Goal: Information Seeking & Learning: Learn about a topic

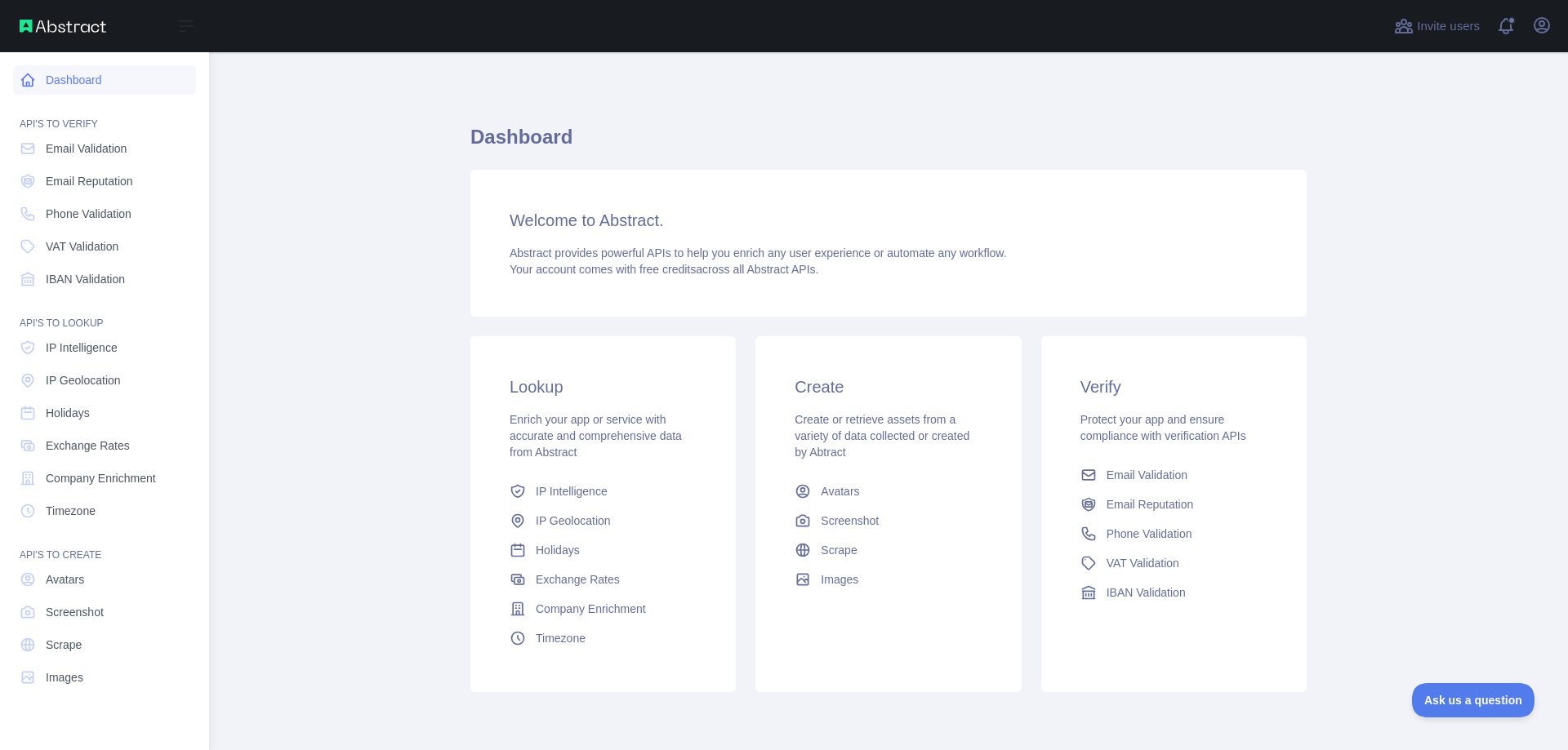
click at [37, 76] on link "Dashboard" at bounding box center [104, 79] width 183 height 29
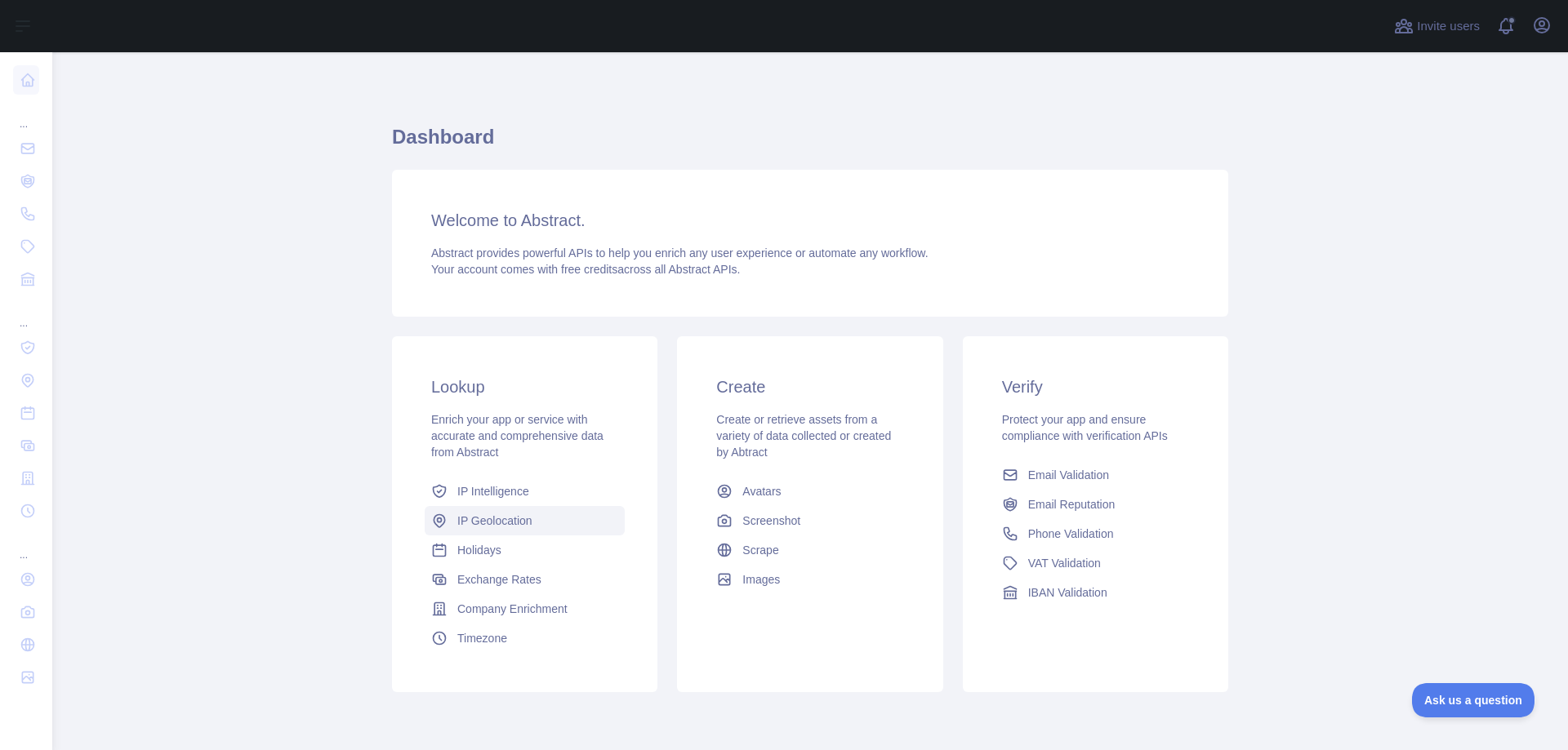
click at [484, 525] on span "IP Geolocation" at bounding box center [494, 521] width 75 height 16
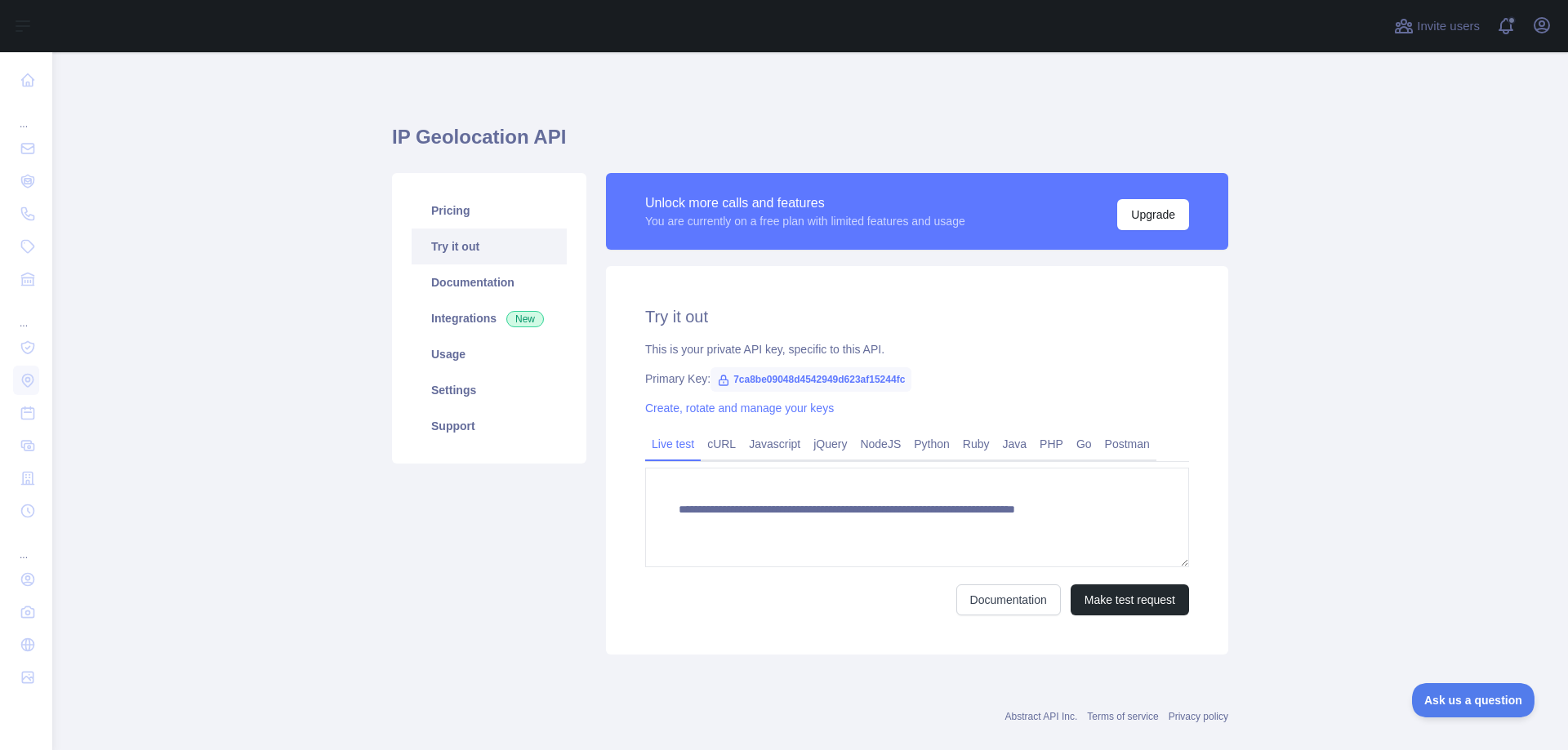
type textarea "**********"
drag, startPoint x: 678, startPoint y: 353, endPoint x: 867, endPoint y: 346, distance: 189.1
click at [845, 351] on div "This is your private API key, specific to this API." at bounding box center [917, 349] width 543 height 16
click at [867, 346] on div "This is your private API key, specific to this API." at bounding box center [917, 349] width 543 height 16
click at [807, 379] on span "7ca8be09048d4542949d623af15244fc" at bounding box center [810, 379] width 200 height 24
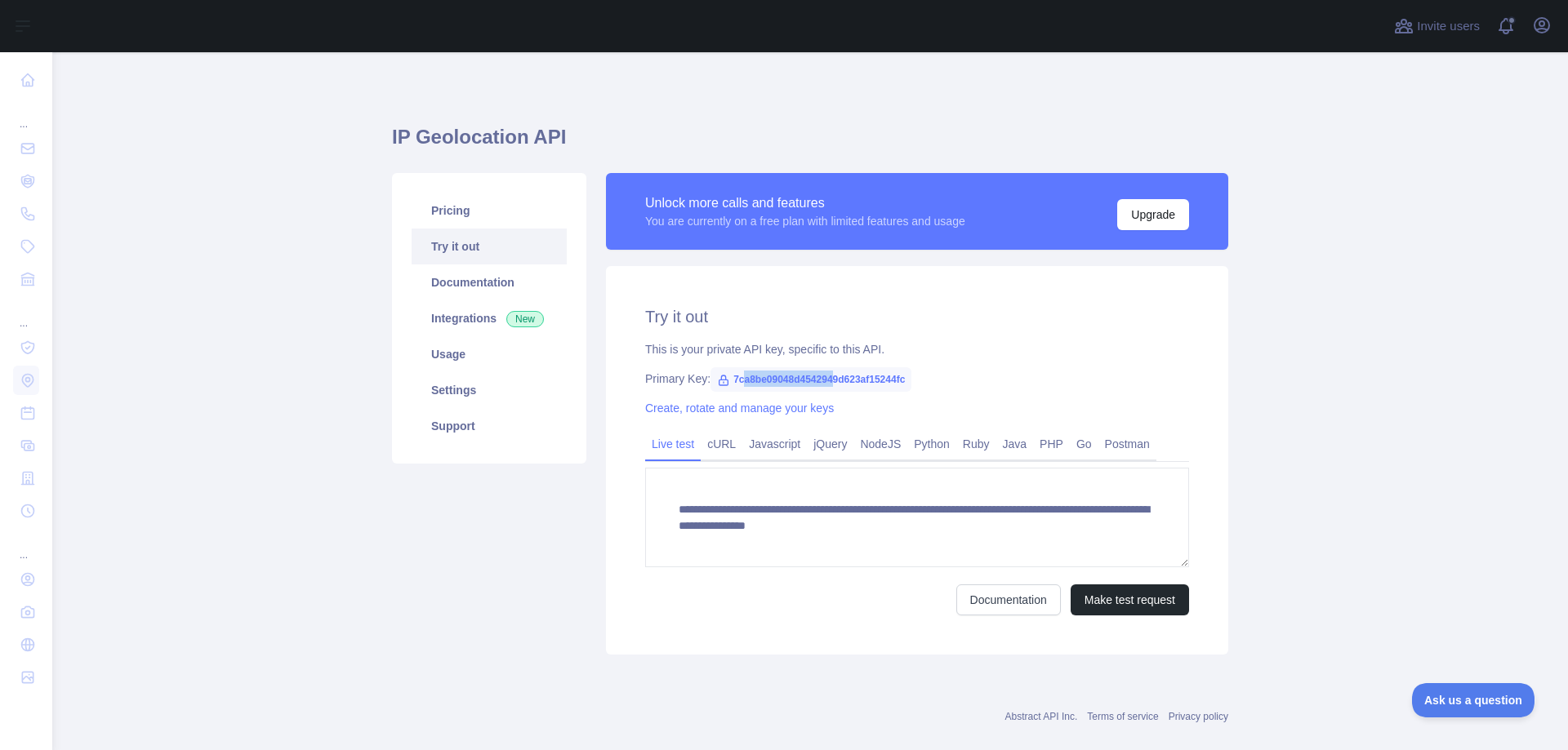
drag, startPoint x: 753, startPoint y: 378, endPoint x: 825, endPoint y: 378, distance: 72.0
click at [825, 378] on span "7ca8be09048d4542949d623af15244fc" at bounding box center [810, 379] width 200 height 24
click at [646, 384] on div "Primary Key: 7ca8be09048d4542949d623af15244fc" at bounding box center [917, 379] width 543 height 16
click at [771, 377] on span "7ca8be09048d4542949d623af15244fc" at bounding box center [810, 379] width 200 height 24
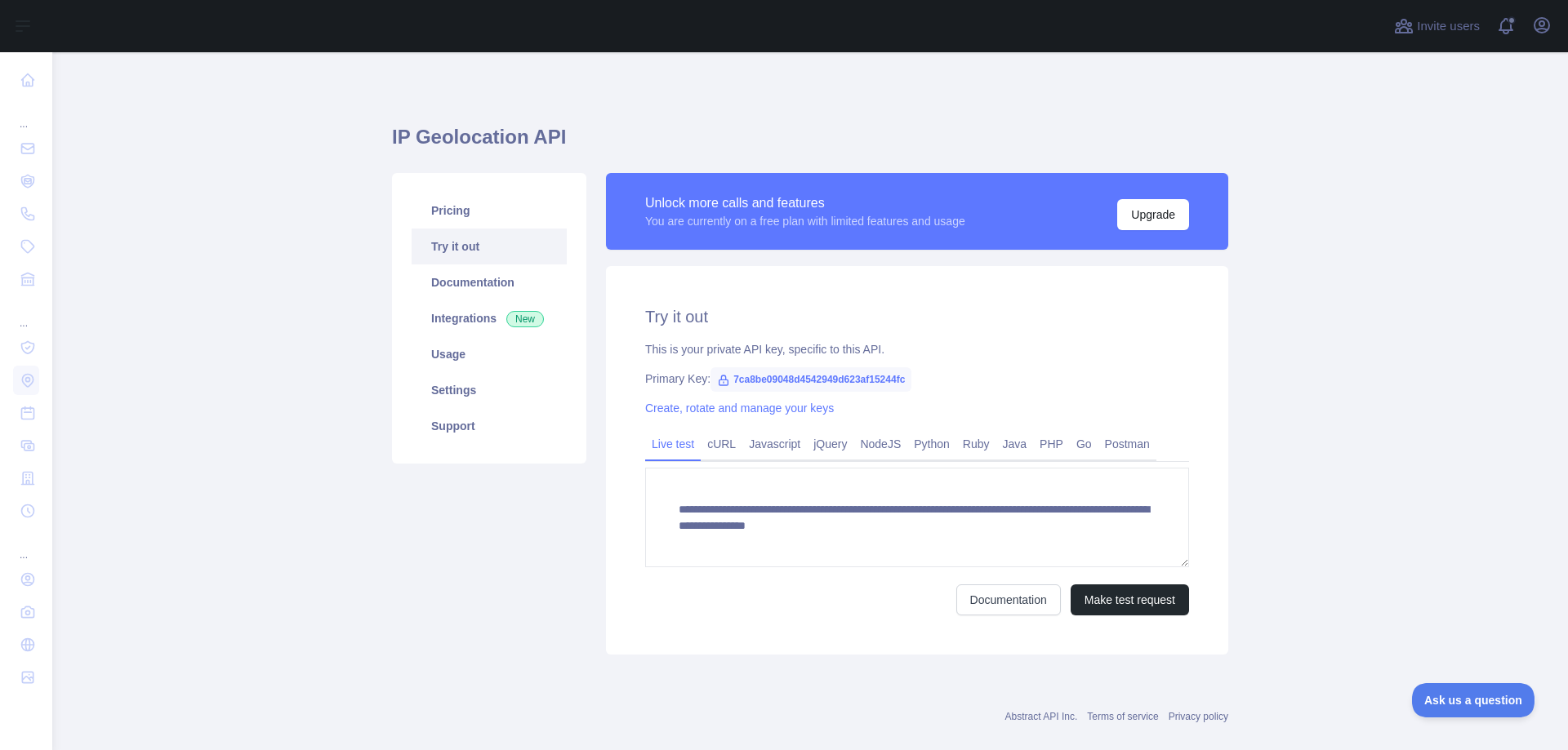
click at [789, 347] on div "This is your private API key, specific to this API." at bounding box center [917, 349] width 543 height 16
drag, startPoint x: 512, startPoint y: 133, endPoint x: 555, endPoint y: 127, distance: 43.4
click at [531, 130] on h1 "IP Geolocation API" at bounding box center [810, 143] width 837 height 39
click at [555, 127] on h1 "IP Geolocation API" at bounding box center [810, 143] width 837 height 39
click at [470, 322] on link "Integrations New" at bounding box center [489, 318] width 155 height 36
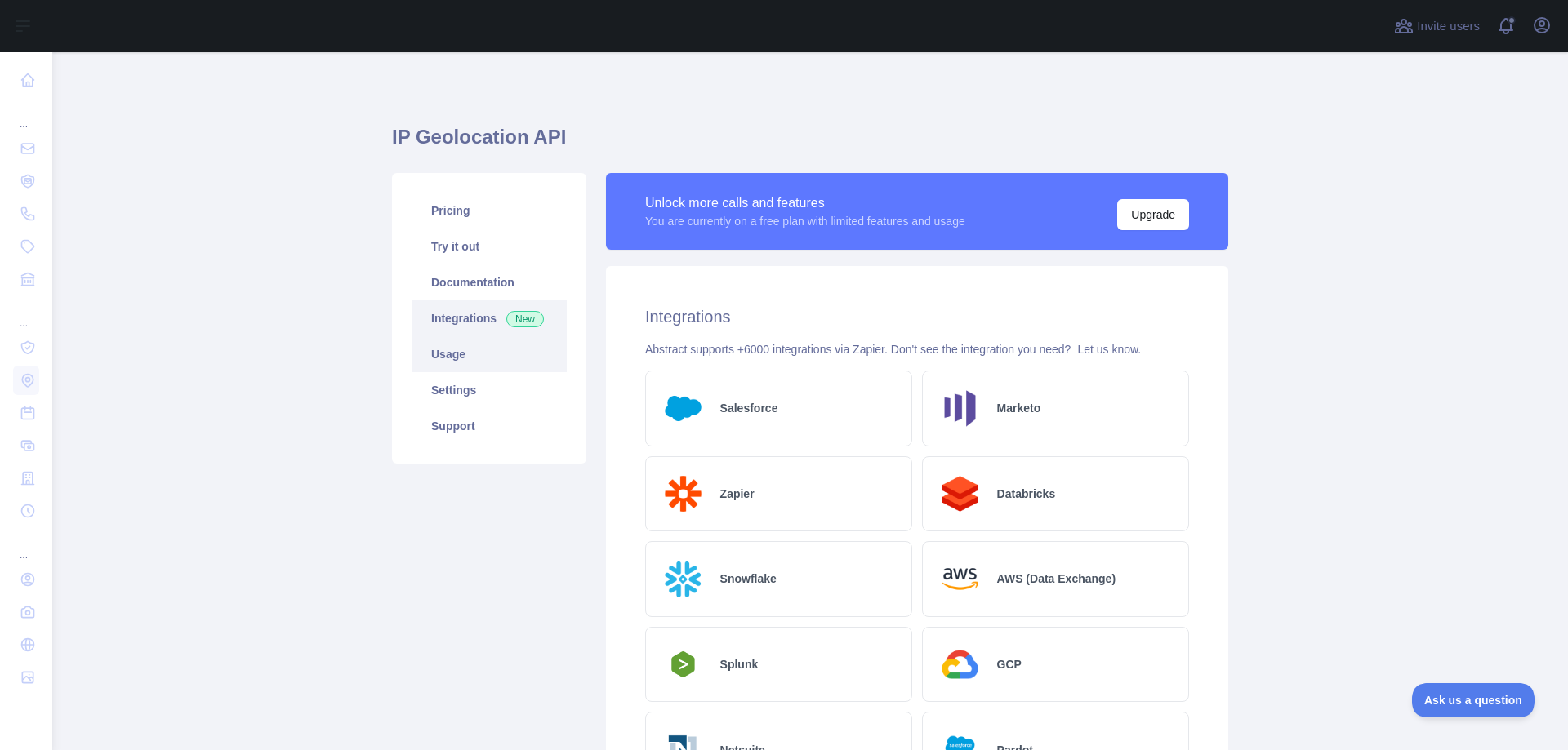
click at [466, 354] on link "Usage" at bounding box center [489, 355] width 155 height 36
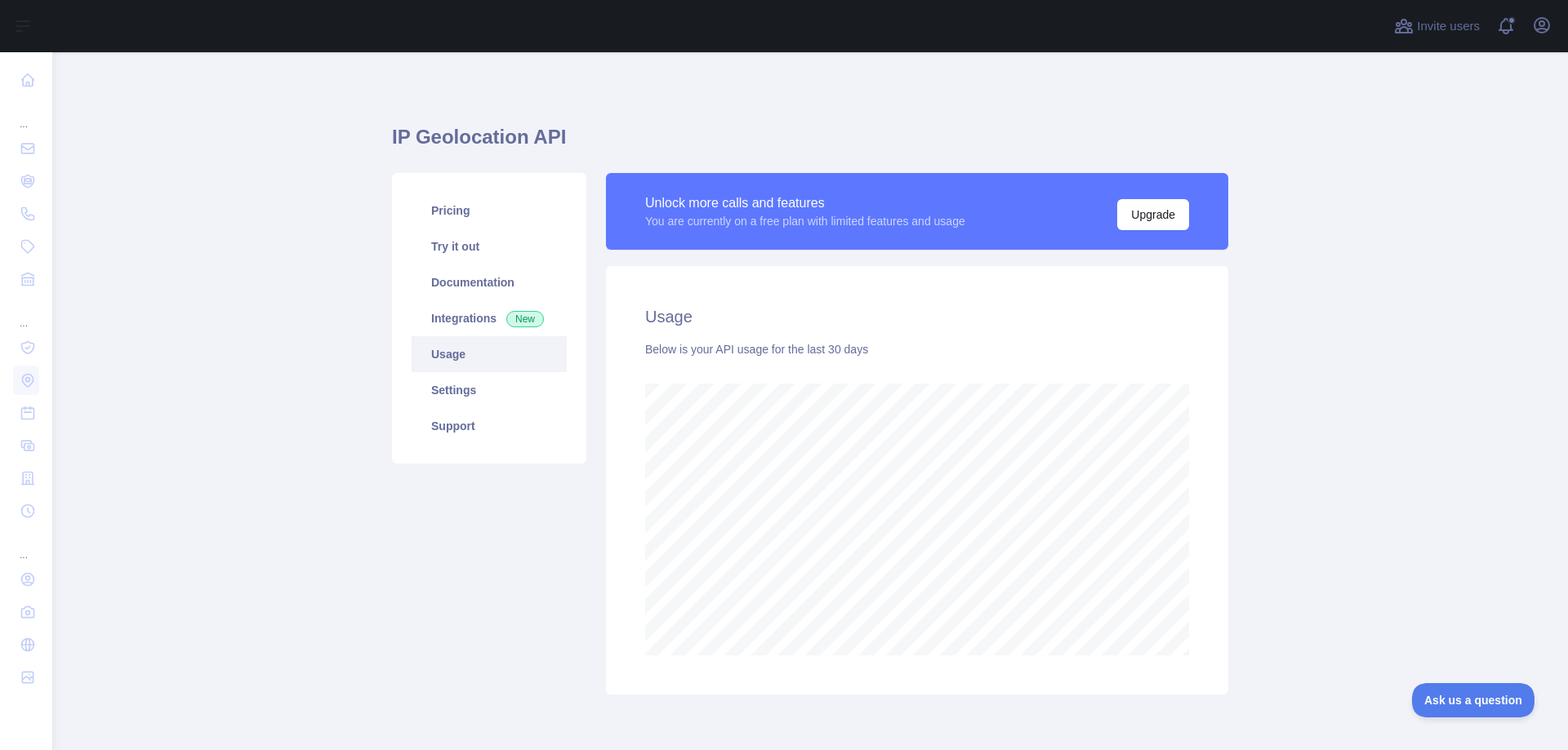
scroll to position [698, 1503]
click at [461, 216] on link "Pricing" at bounding box center [489, 210] width 155 height 36
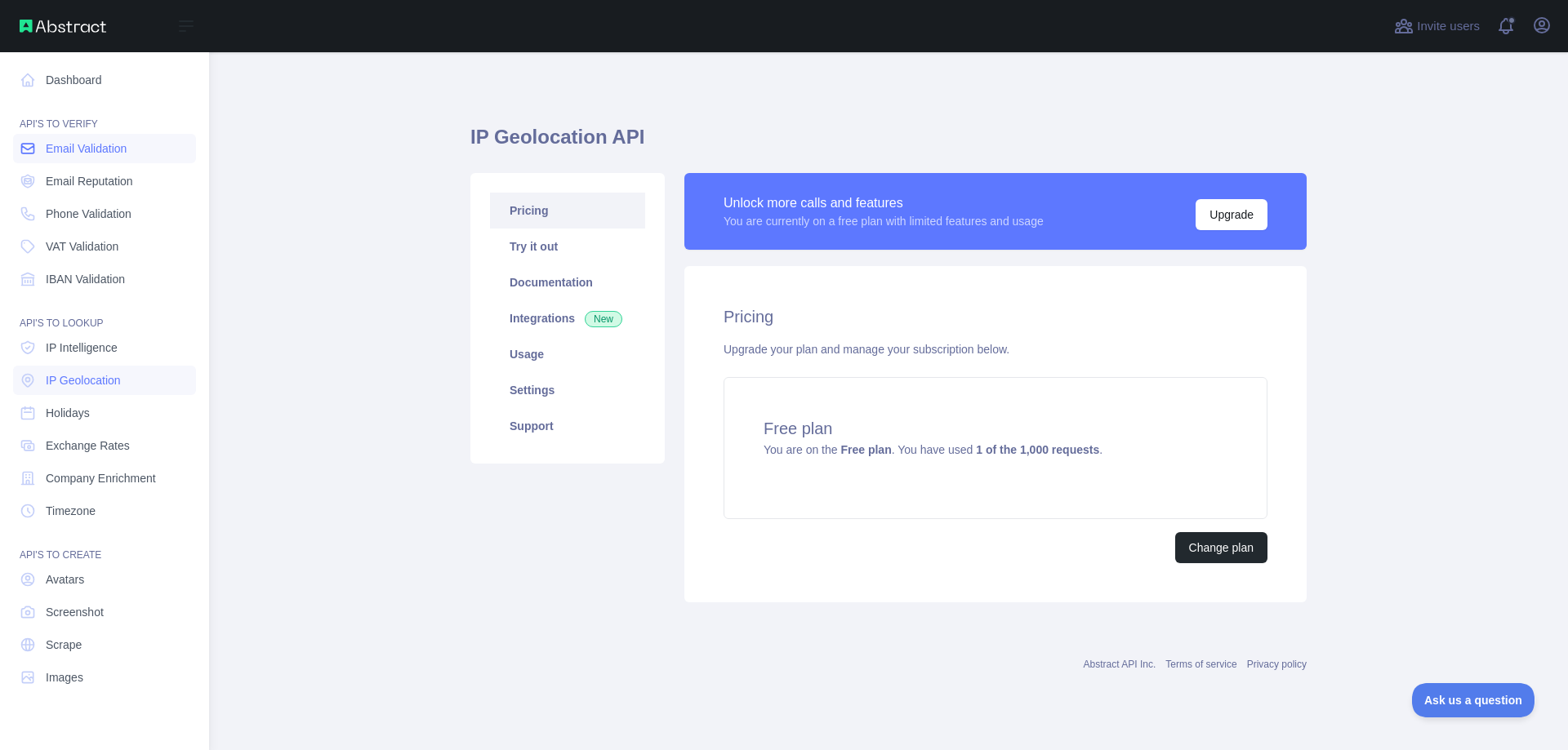
click at [86, 148] on span "Email Validation" at bounding box center [86, 149] width 81 height 16
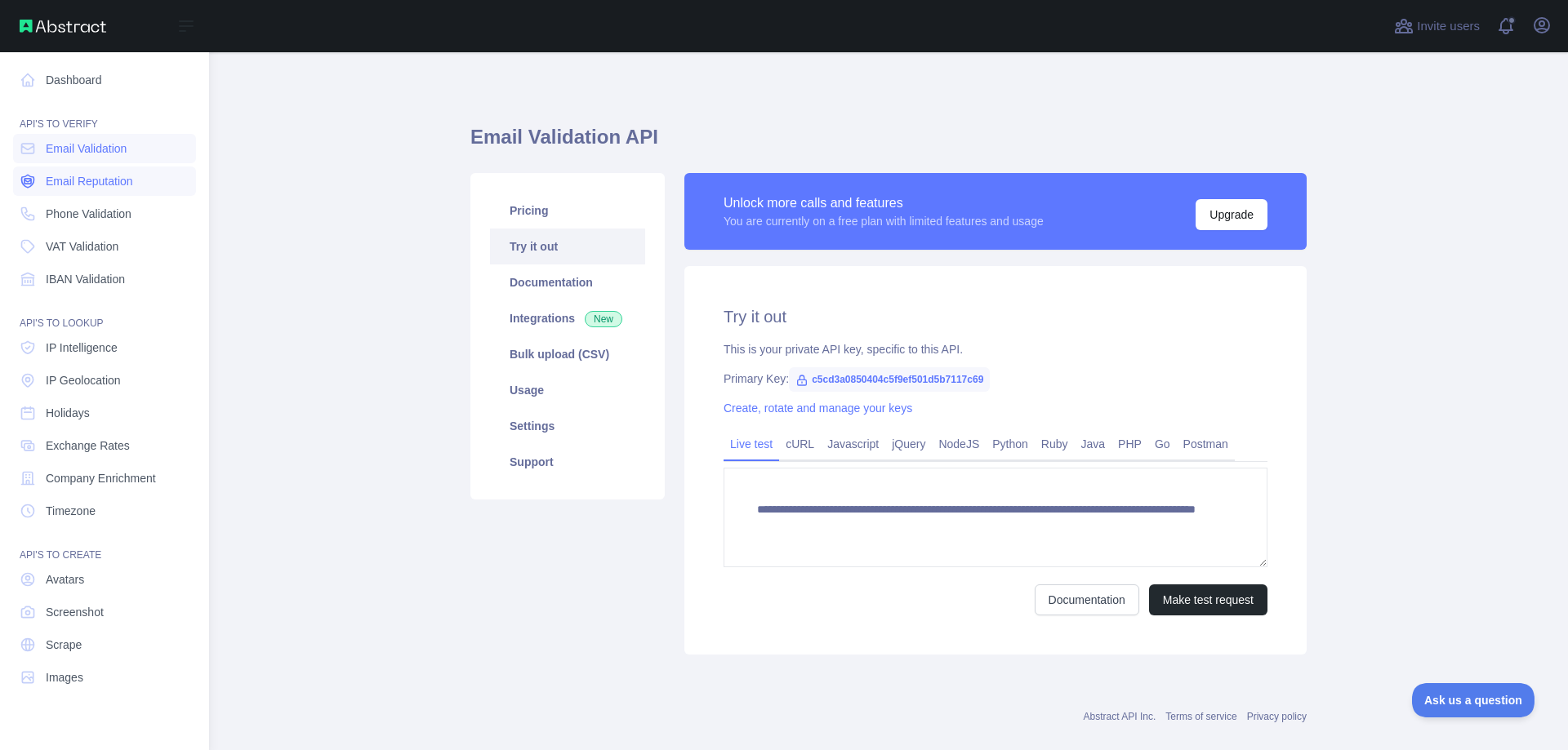
click at [97, 183] on span "Email Reputation" at bounding box center [89, 181] width 87 height 16
click at [94, 218] on span "Phone Validation" at bounding box center [88, 214] width 86 height 16
click at [83, 289] on link "IBAN Validation" at bounding box center [104, 279] width 183 height 29
click at [90, 249] on span "VAT Validation" at bounding box center [82, 247] width 73 height 16
click at [64, 348] on span "IP Intelligence" at bounding box center [81, 347] width 72 height 16
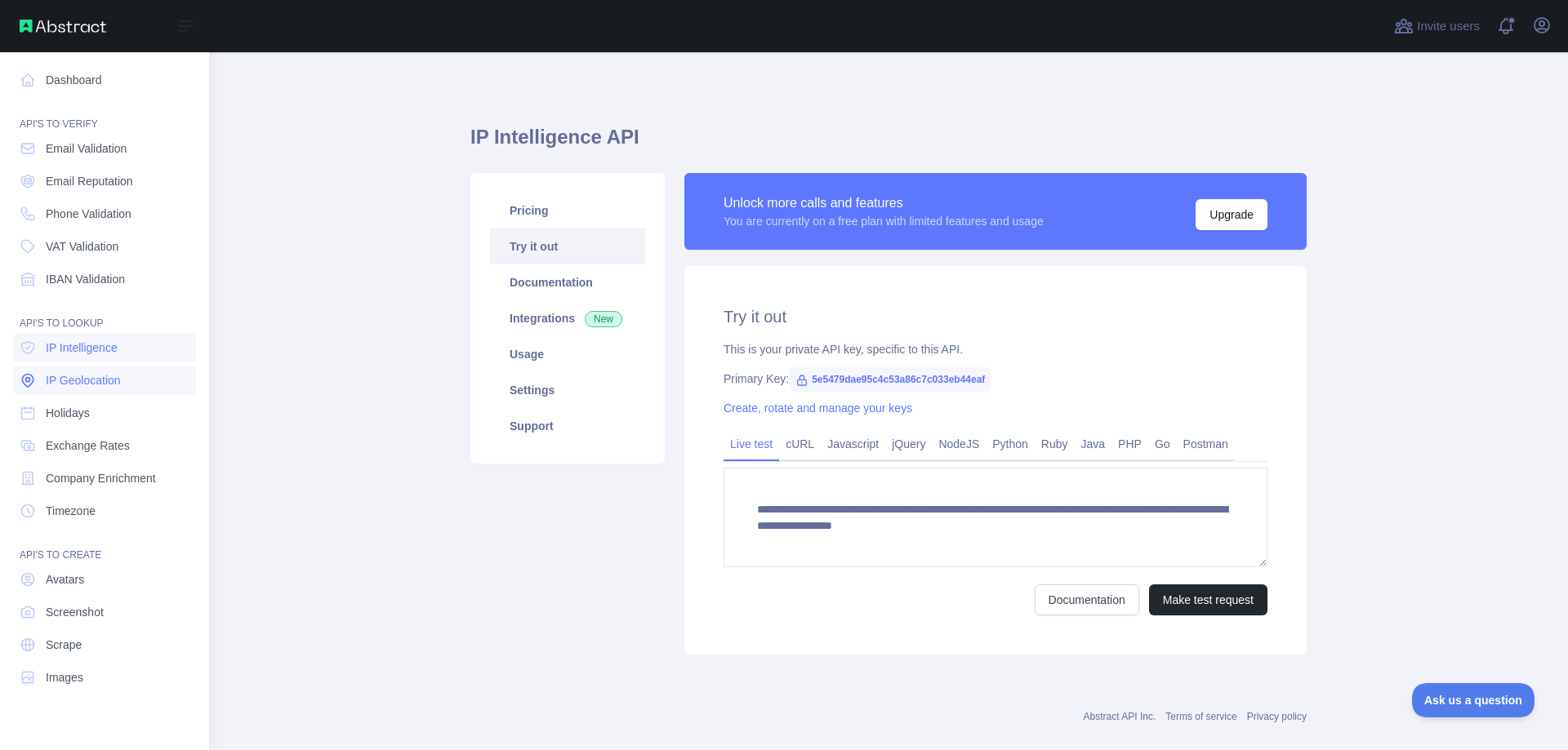
click at [68, 382] on span "IP Geolocation" at bounding box center [83, 380] width 75 height 16
click at [72, 404] on link "Holidays" at bounding box center [104, 412] width 183 height 29
click at [96, 506] on link "Timezone" at bounding box center [104, 510] width 183 height 29
click at [86, 640] on link "Scrape" at bounding box center [104, 645] width 183 height 29
click at [53, 151] on span "Email Validation" at bounding box center [86, 149] width 81 height 16
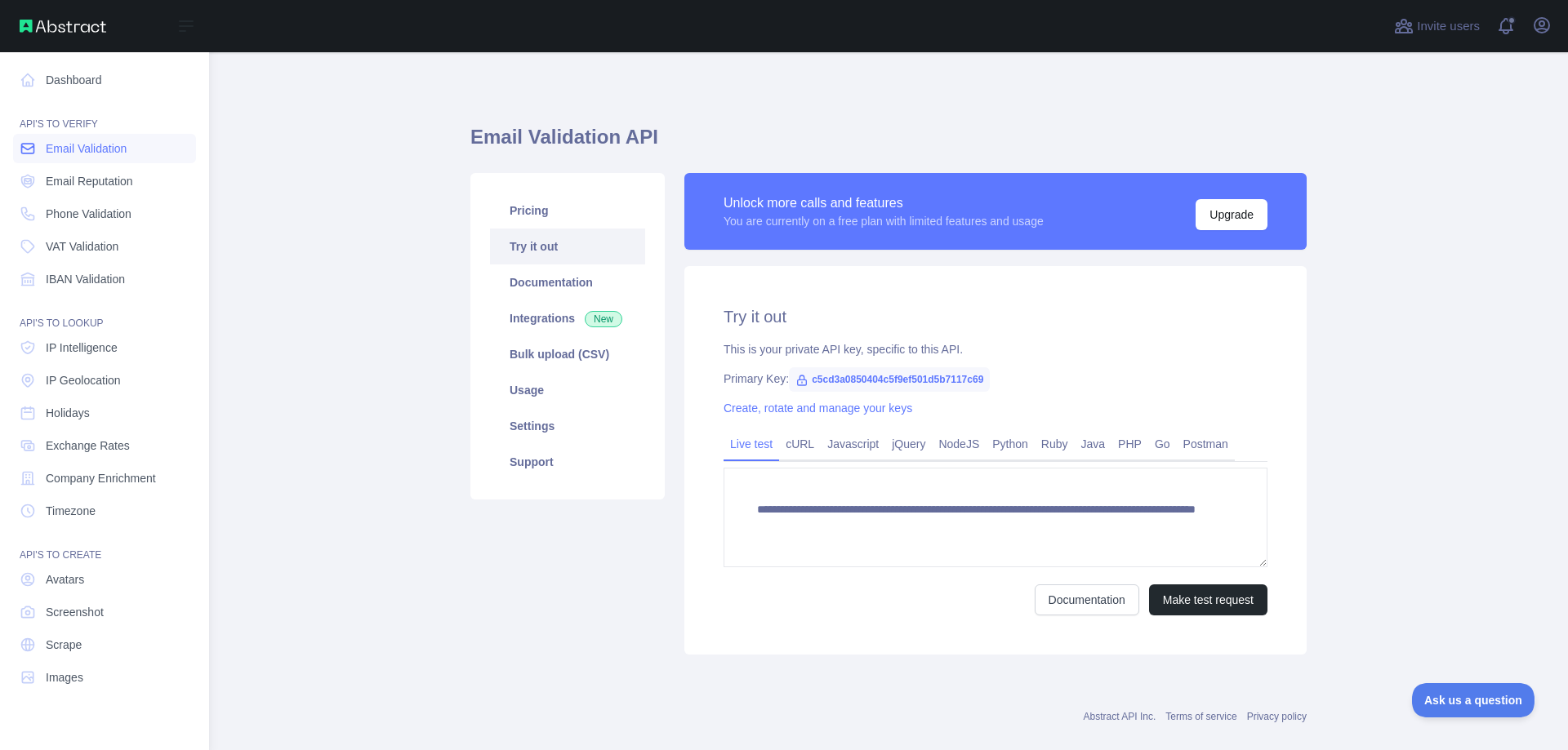
click at [53, 151] on span "Email Validation" at bounding box center [86, 149] width 81 height 16
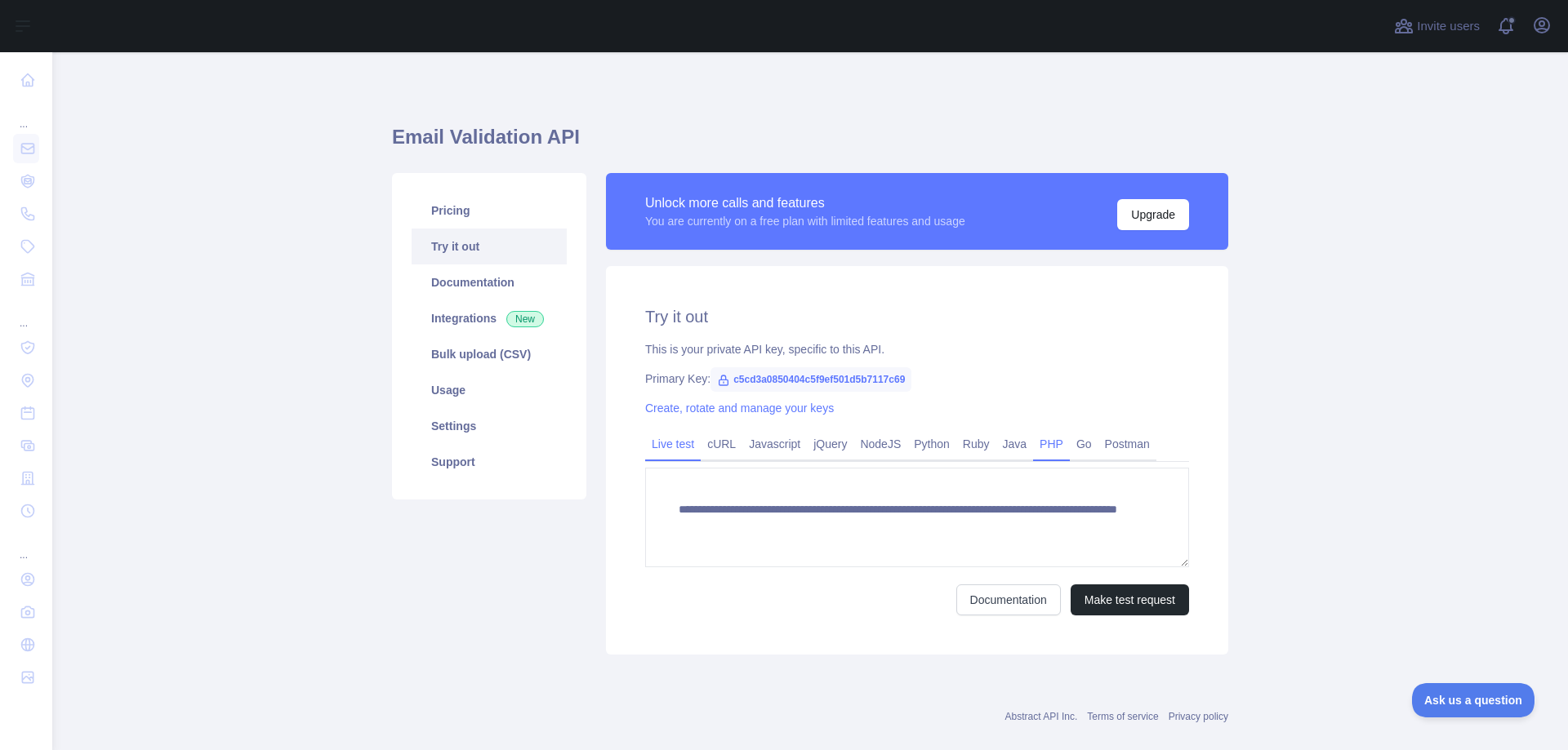
click at [1035, 439] on link "PHP" at bounding box center [1050, 444] width 37 height 26
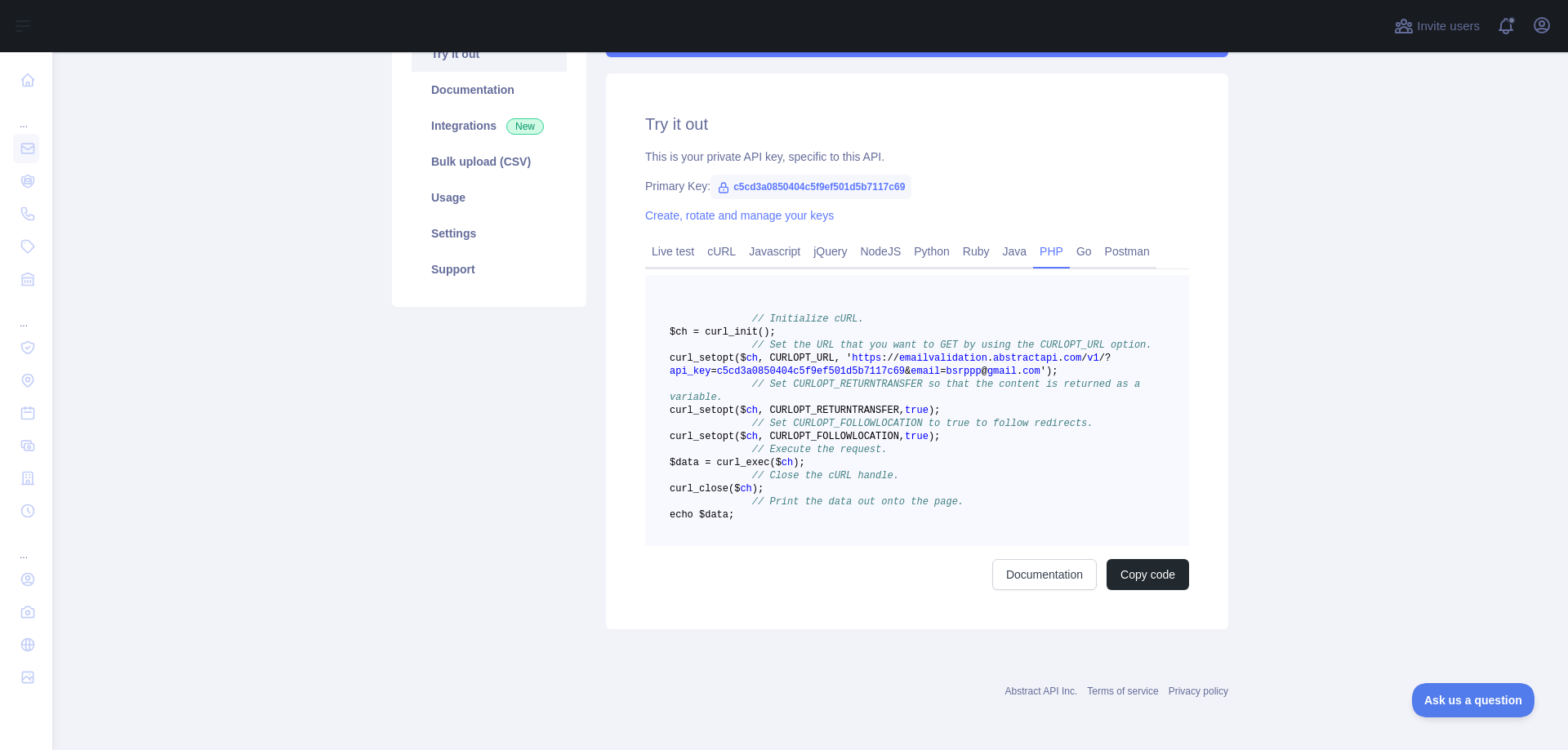
scroll to position [271, 0]
click at [663, 239] on link "Live test" at bounding box center [673, 251] width 55 height 26
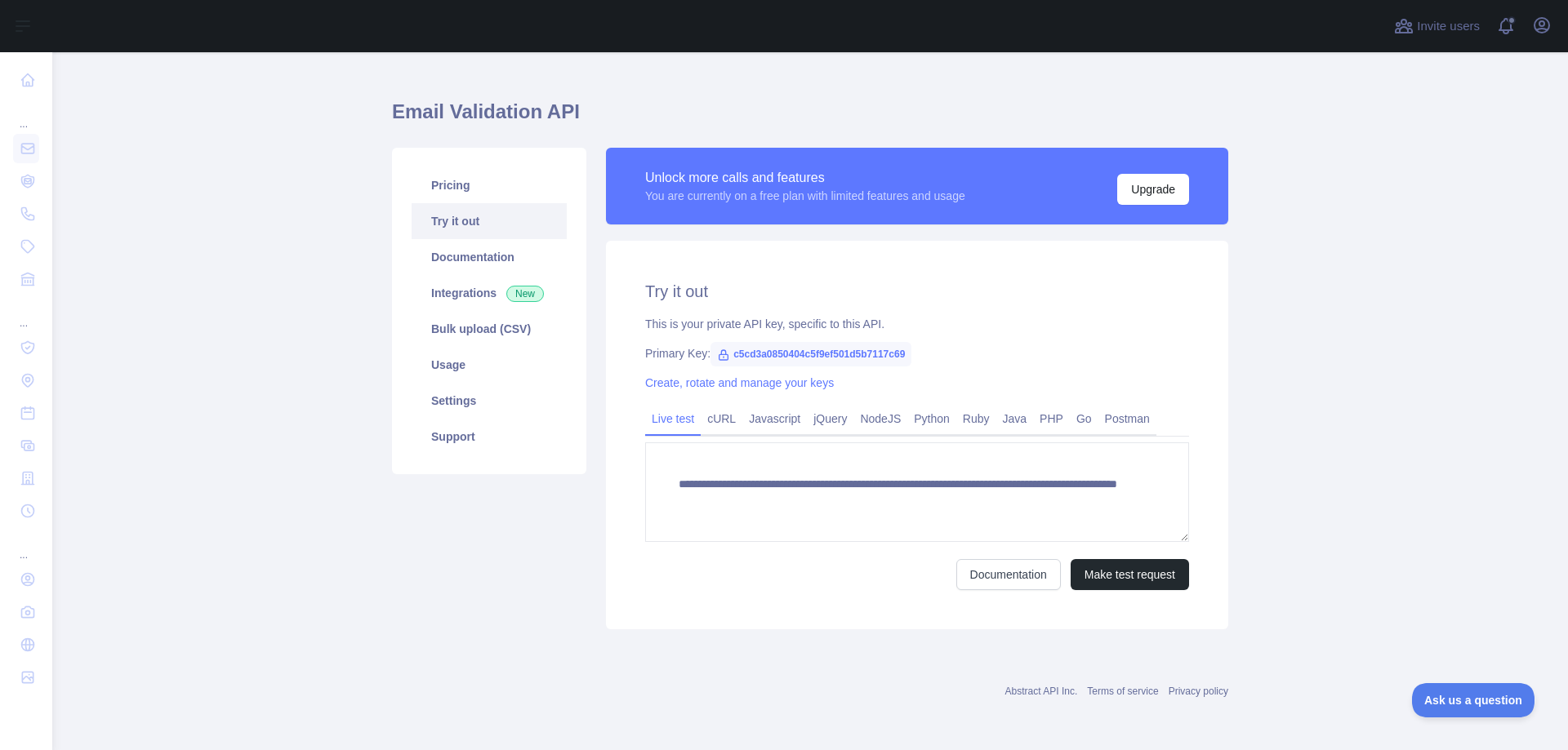
scroll to position [25, 0]
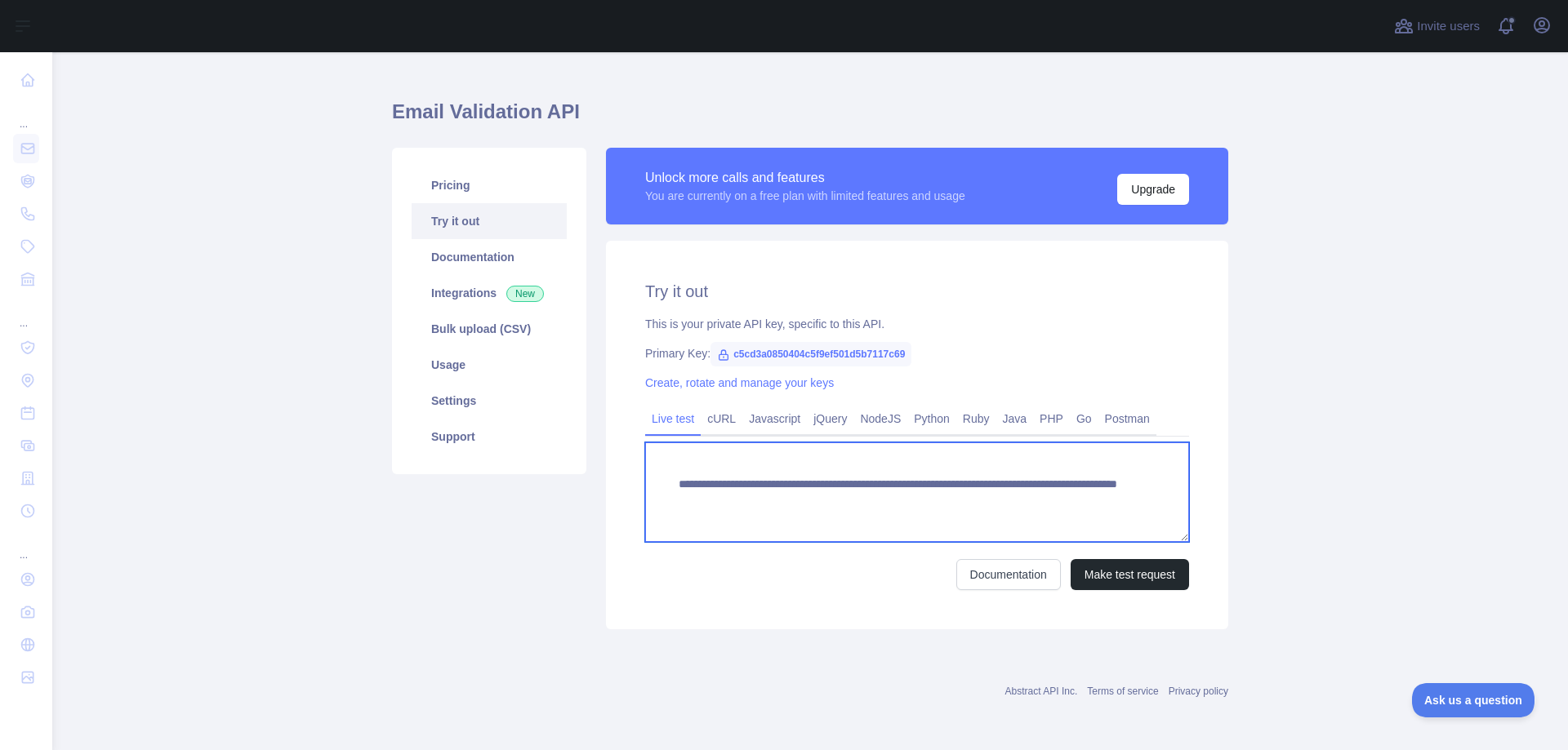
click at [760, 482] on textarea "**********" at bounding box center [917, 493] width 543 height 100
click at [1111, 497] on textarea "**********" at bounding box center [917, 493] width 543 height 100
click at [1018, 503] on textarea "**********" at bounding box center [917, 493] width 543 height 100
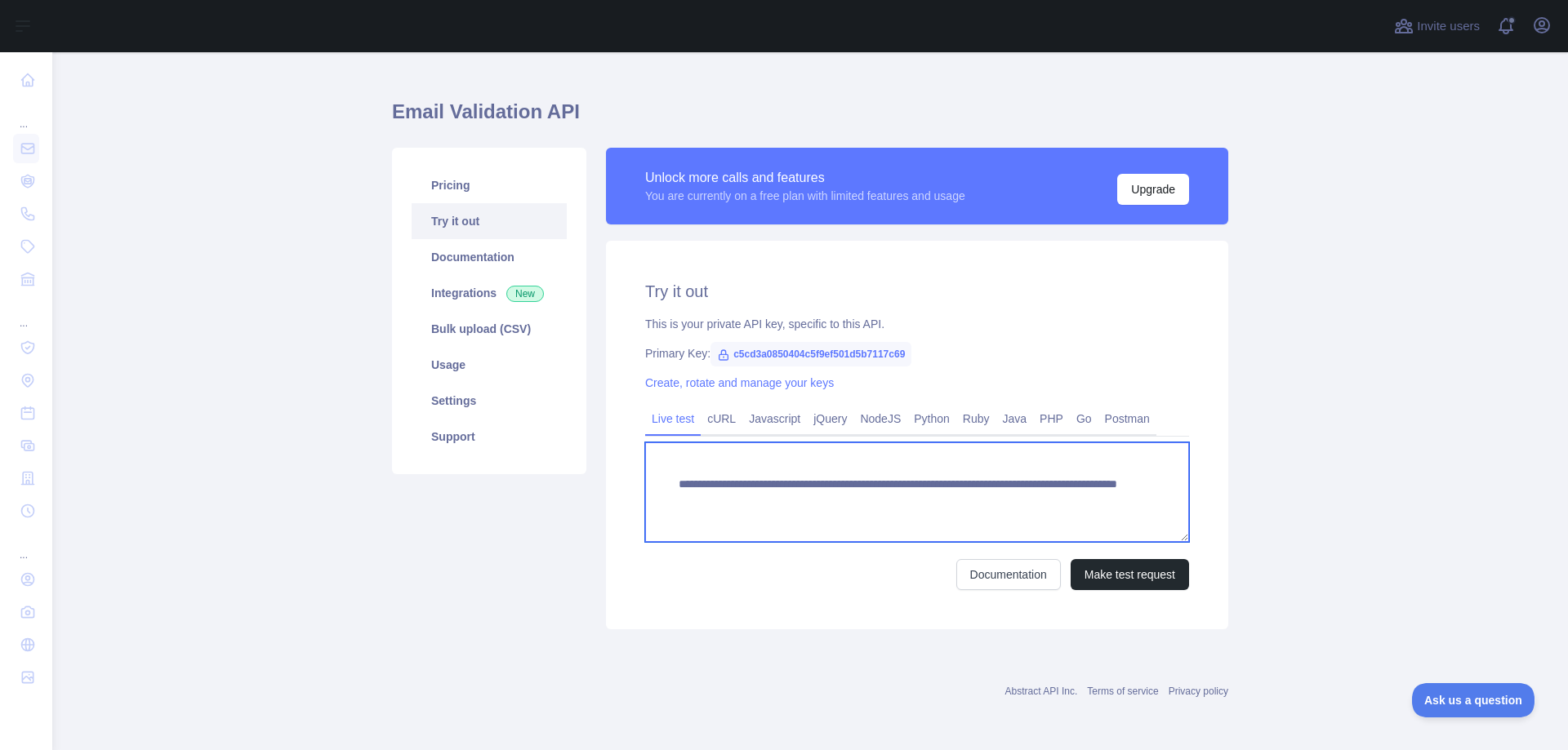
drag, startPoint x: 1067, startPoint y: 498, endPoint x: 666, endPoint y: 484, distance: 401.2
click at [666, 484] on textarea "**********" at bounding box center [917, 493] width 543 height 100
click at [663, 484] on textarea "**********" at bounding box center [917, 493] width 543 height 100
click at [786, 503] on textarea "**********" at bounding box center [917, 493] width 543 height 100
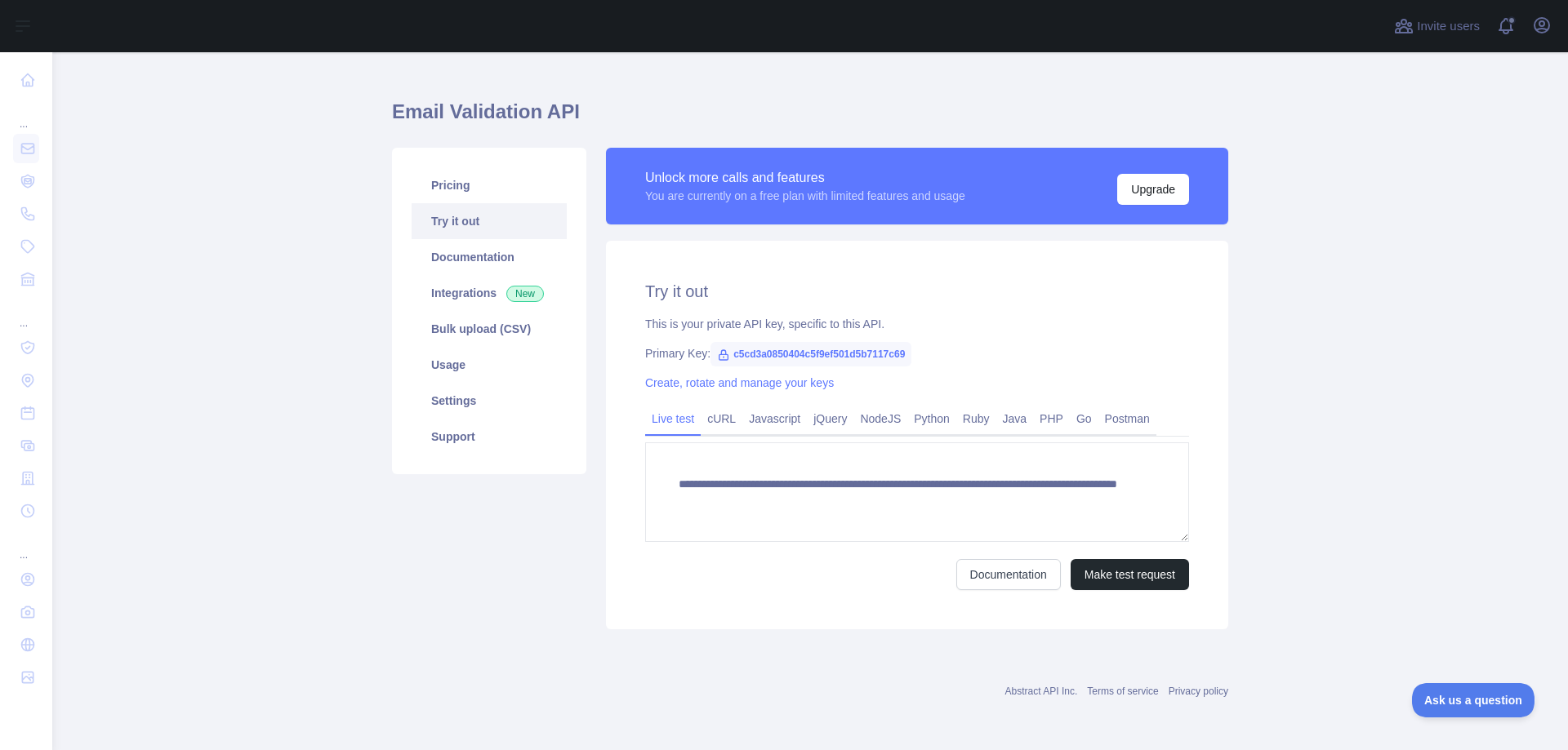
click at [791, 352] on span "c5cd3a0850404c5f9ef501d5b7117c69" at bounding box center [810, 354] width 200 height 24
click at [1014, 338] on div "**********" at bounding box center [917, 435] width 622 height 388
click at [479, 119] on h1 "Email Validation API" at bounding box center [810, 118] width 837 height 39
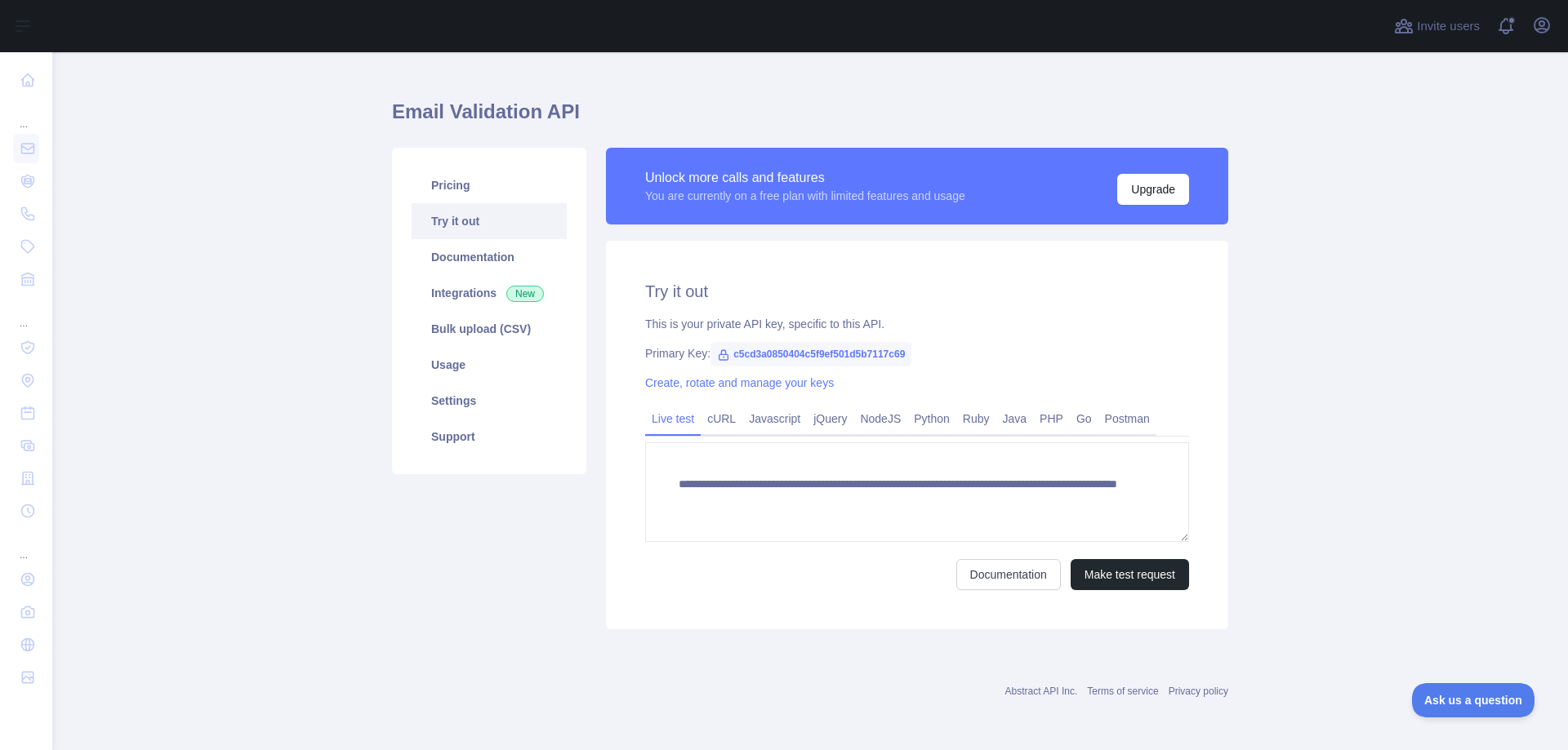
click at [480, 114] on h1 "Email Validation API" at bounding box center [810, 118] width 837 height 39
click at [480, 112] on h1 "Email Validation API" at bounding box center [810, 118] width 837 height 39
click at [485, 102] on h1 "Email Validation API" at bounding box center [810, 118] width 837 height 39
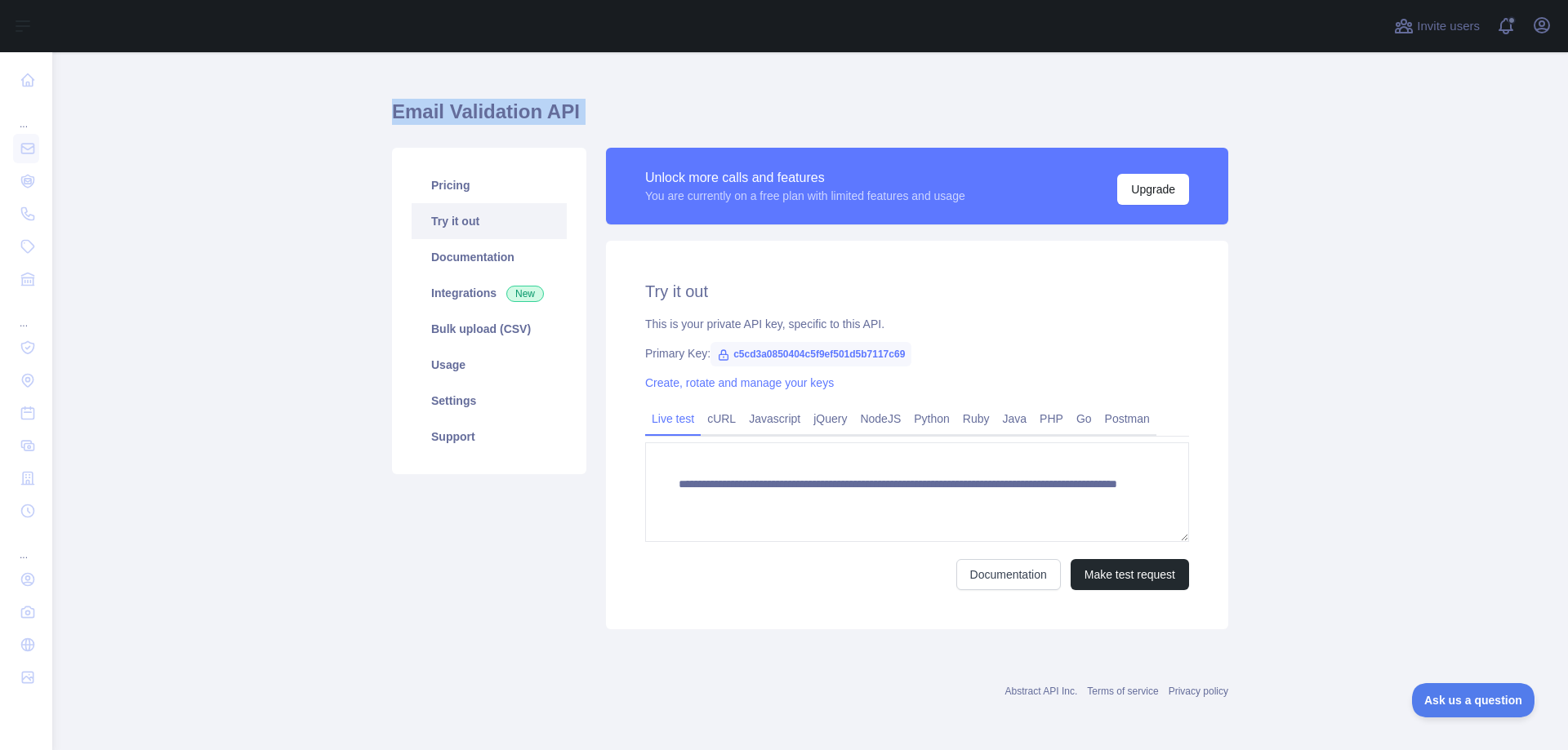
click at [485, 102] on h1 "Email Validation API" at bounding box center [810, 118] width 837 height 39
copy h1 "Email Validation API"
click at [373, 283] on main "**********" at bounding box center [810, 402] width 1515 height 698
click at [738, 322] on div "This is your private API key, specific to this API." at bounding box center [917, 324] width 543 height 16
drag, startPoint x: 647, startPoint y: 178, endPoint x: 687, endPoint y: 175, distance: 40.1
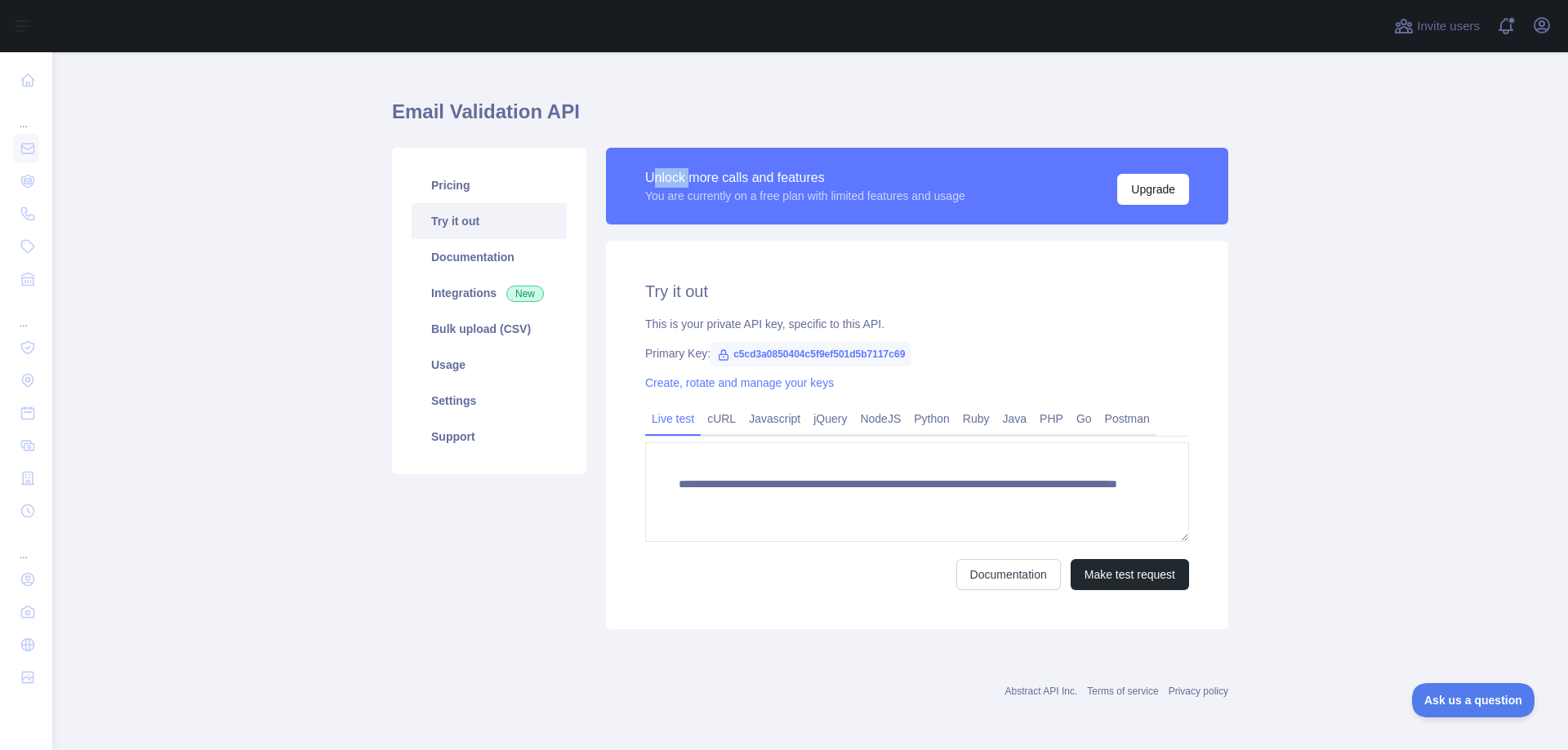
click at [687, 175] on div "Unlock more calls and features" at bounding box center [804, 178] width 320 height 20
drag, startPoint x: 719, startPoint y: 193, endPoint x: 944, endPoint y: 197, distance: 225.0
click at [943, 196] on div "You are currently on a free plan with limited features and usage" at bounding box center [804, 196] width 320 height 16
click at [952, 200] on div "You are currently on a free plan with limited features and usage" at bounding box center [804, 196] width 320 height 16
click at [814, 350] on span "c5cd3a0850404c5f9ef501d5b7117c69" at bounding box center [810, 354] width 200 height 24
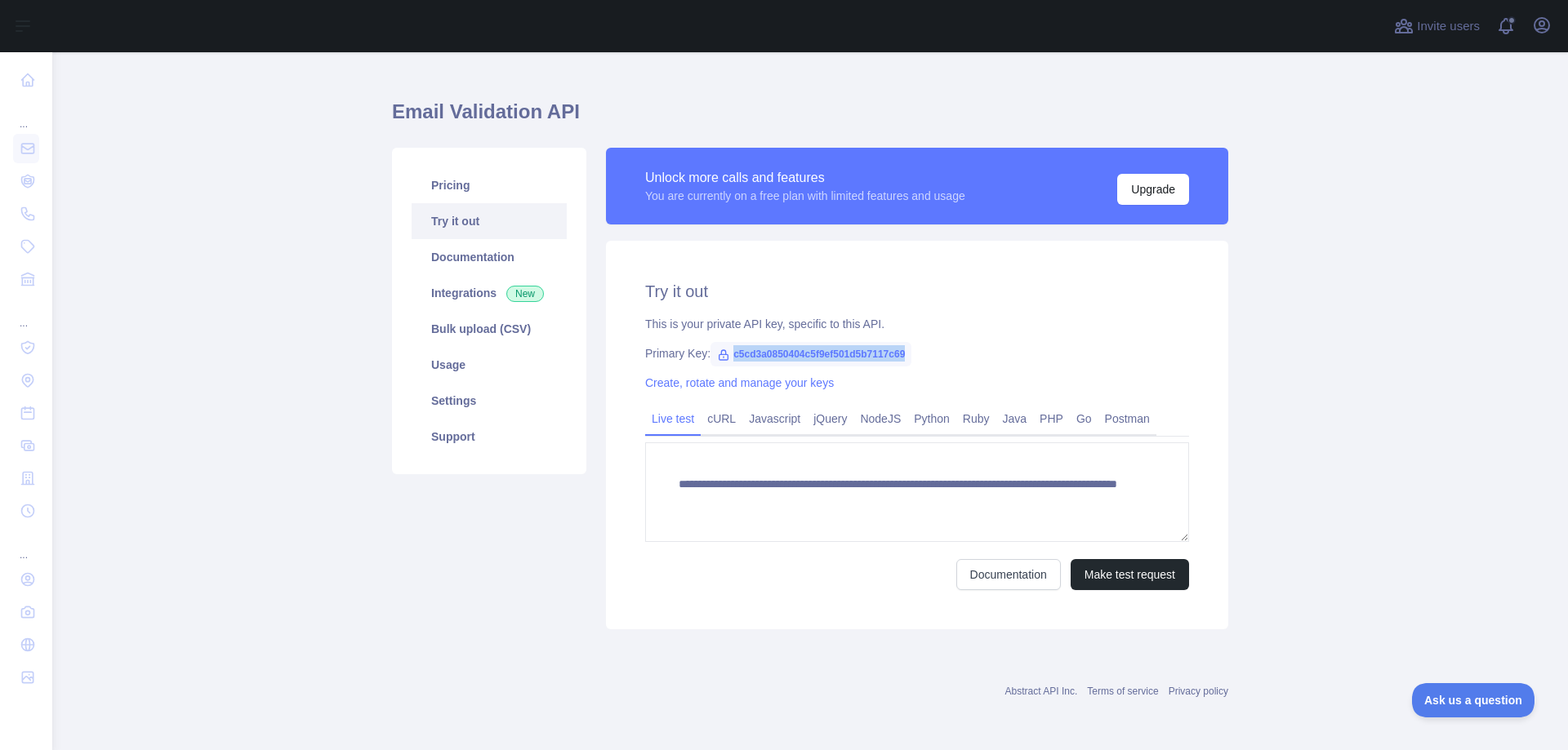
click at [814, 350] on span "c5cd3a0850404c5f9ef501d5b7117c69" at bounding box center [810, 354] width 200 height 24
click at [717, 352] on icon at bounding box center [723, 355] width 13 height 13
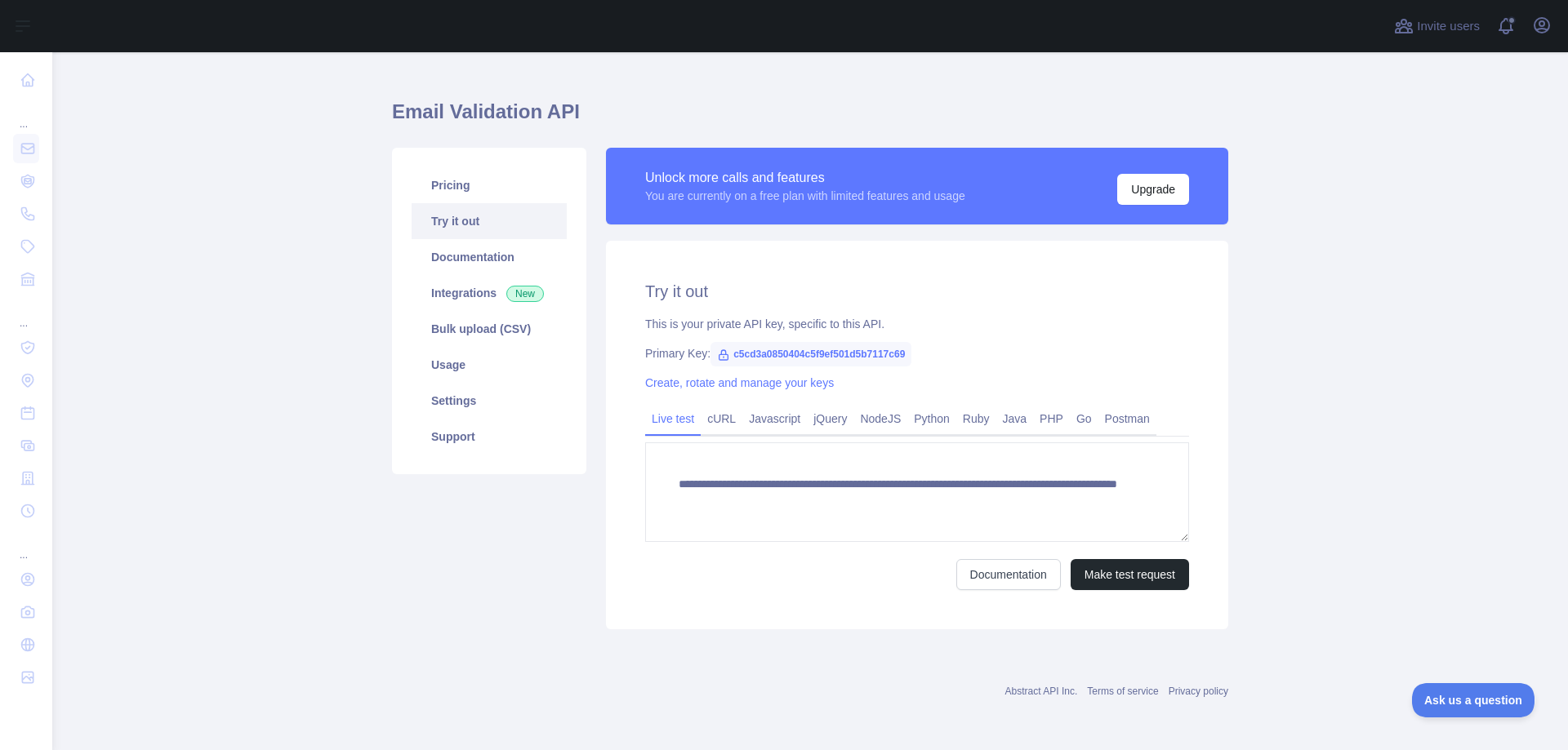
click at [755, 352] on span "c5cd3a0850404c5f9ef501d5b7117c69" at bounding box center [810, 354] width 200 height 24
copy span "c5cd3a0850404c5f9ef501d5b7117c69"
click at [682, 252] on div "**********" at bounding box center [917, 435] width 622 height 388
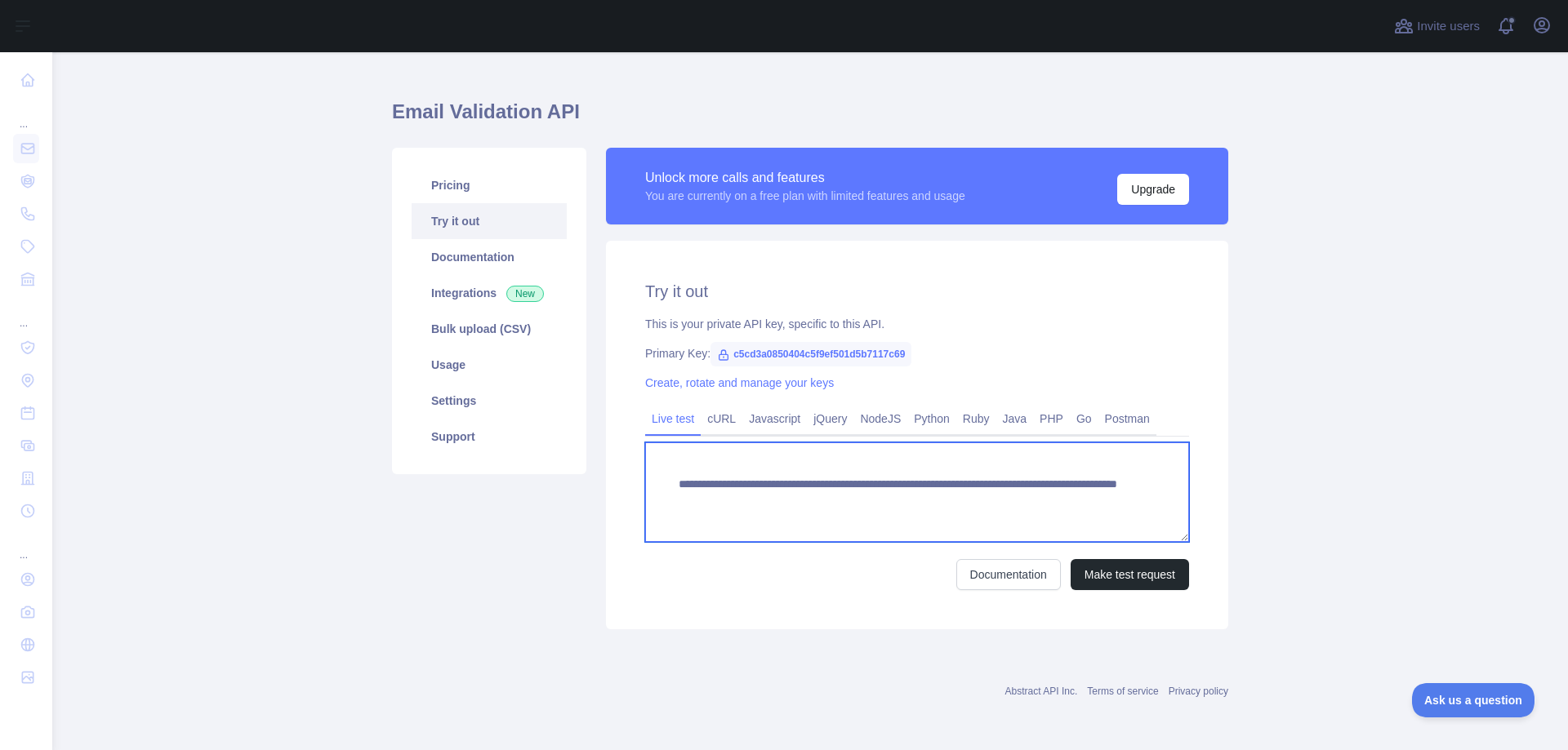
drag, startPoint x: 686, startPoint y: 486, endPoint x: 1051, endPoint y: 499, distance: 365.2
click at [1051, 499] on textarea "**********" at bounding box center [917, 493] width 543 height 100
click at [1083, 504] on textarea "**********" at bounding box center [917, 493] width 543 height 100
drag, startPoint x: 1084, startPoint y: 506, endPoint x: 660, endPoint y: 483, distance: 424.6
click at [660, 483] on textarea "**********" at bounding box center [917, 493] width 543 height 100
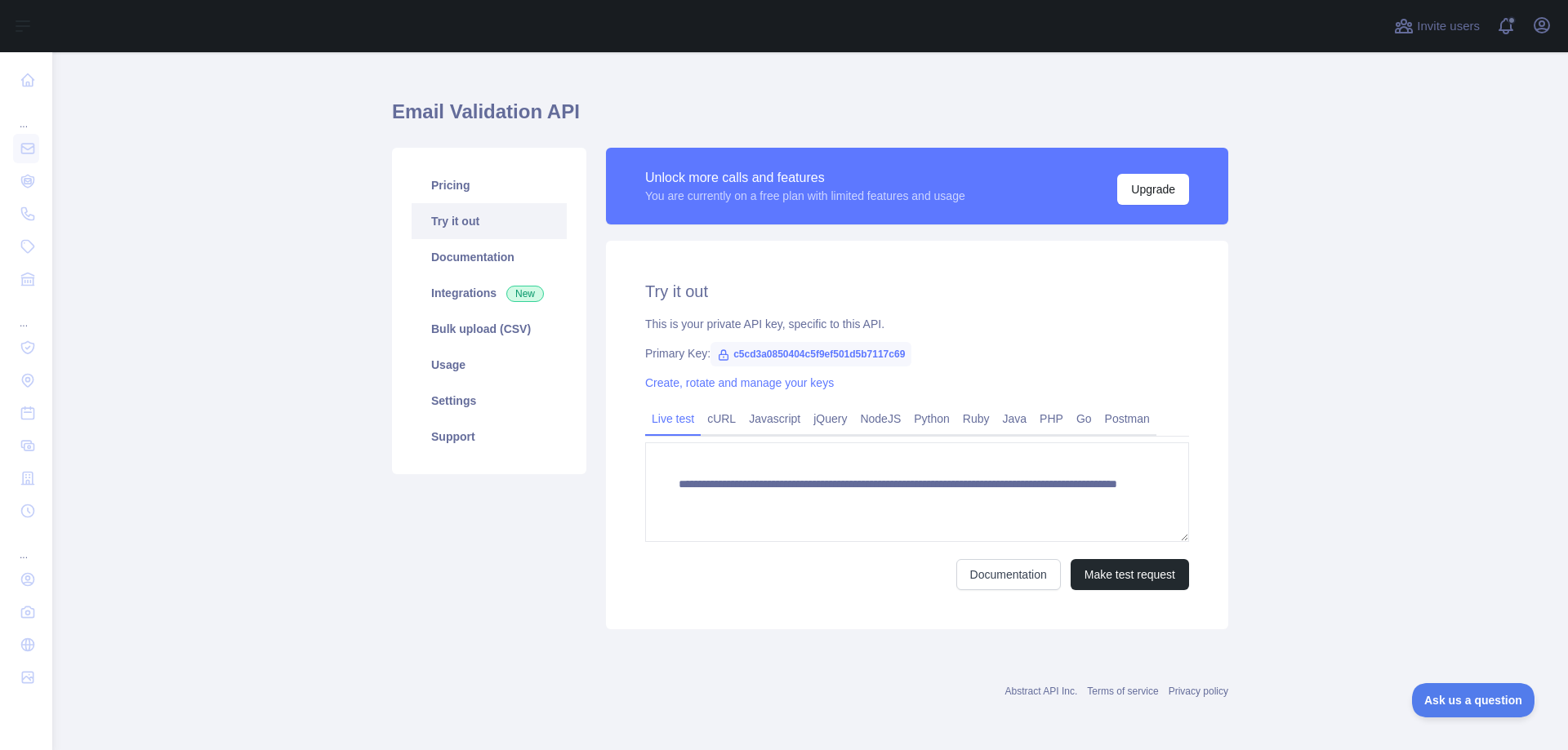
click at [782, 336] on div "**********" at bounding box center [917, 435] width 622 height 388
click at [458, 359] on link "Usage" at bounding box center [489, 365] width 155 height 36
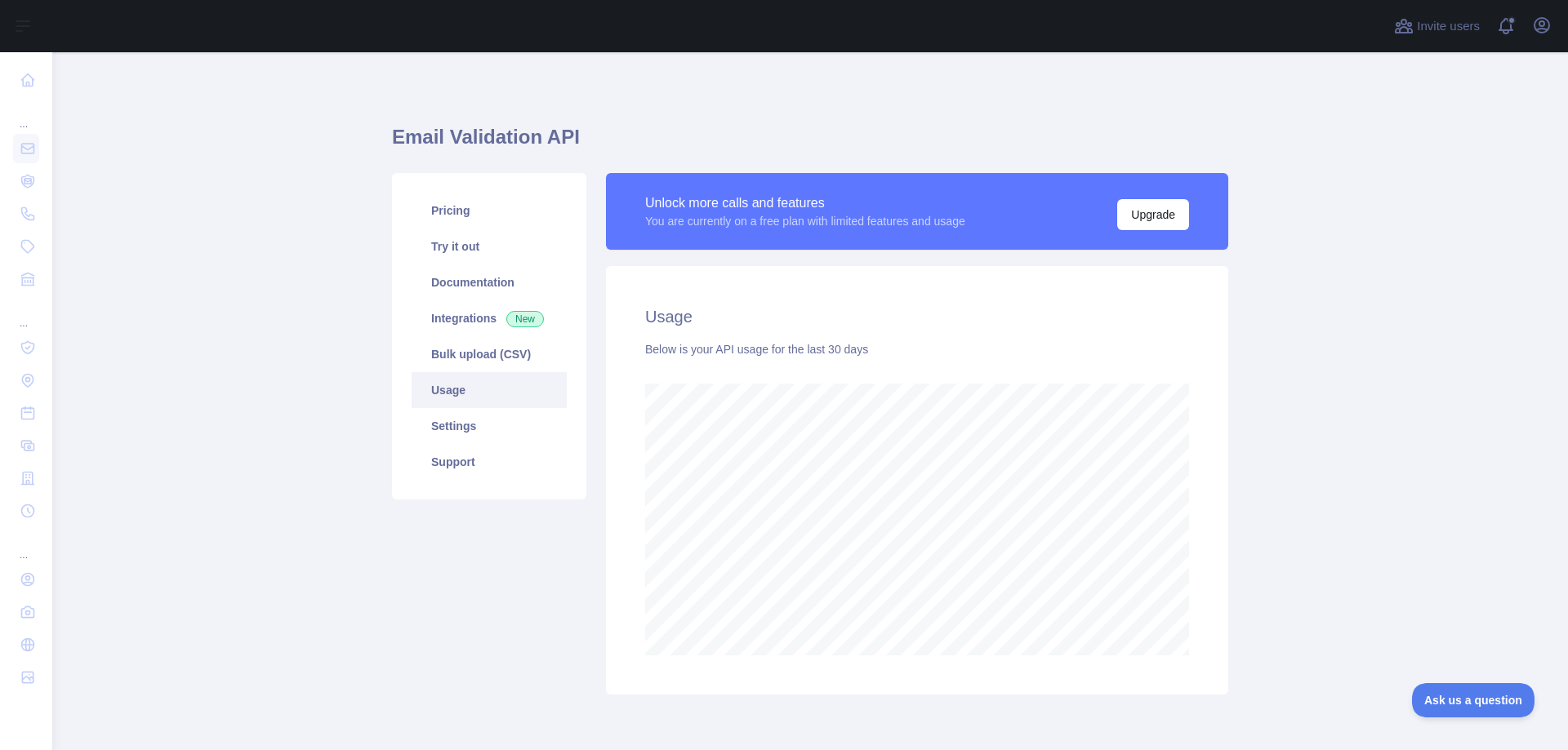
scroll to position [698, 1503]
click at [455, 431] on link "Settings" at bounding box center [489, 426] width 155 height 36
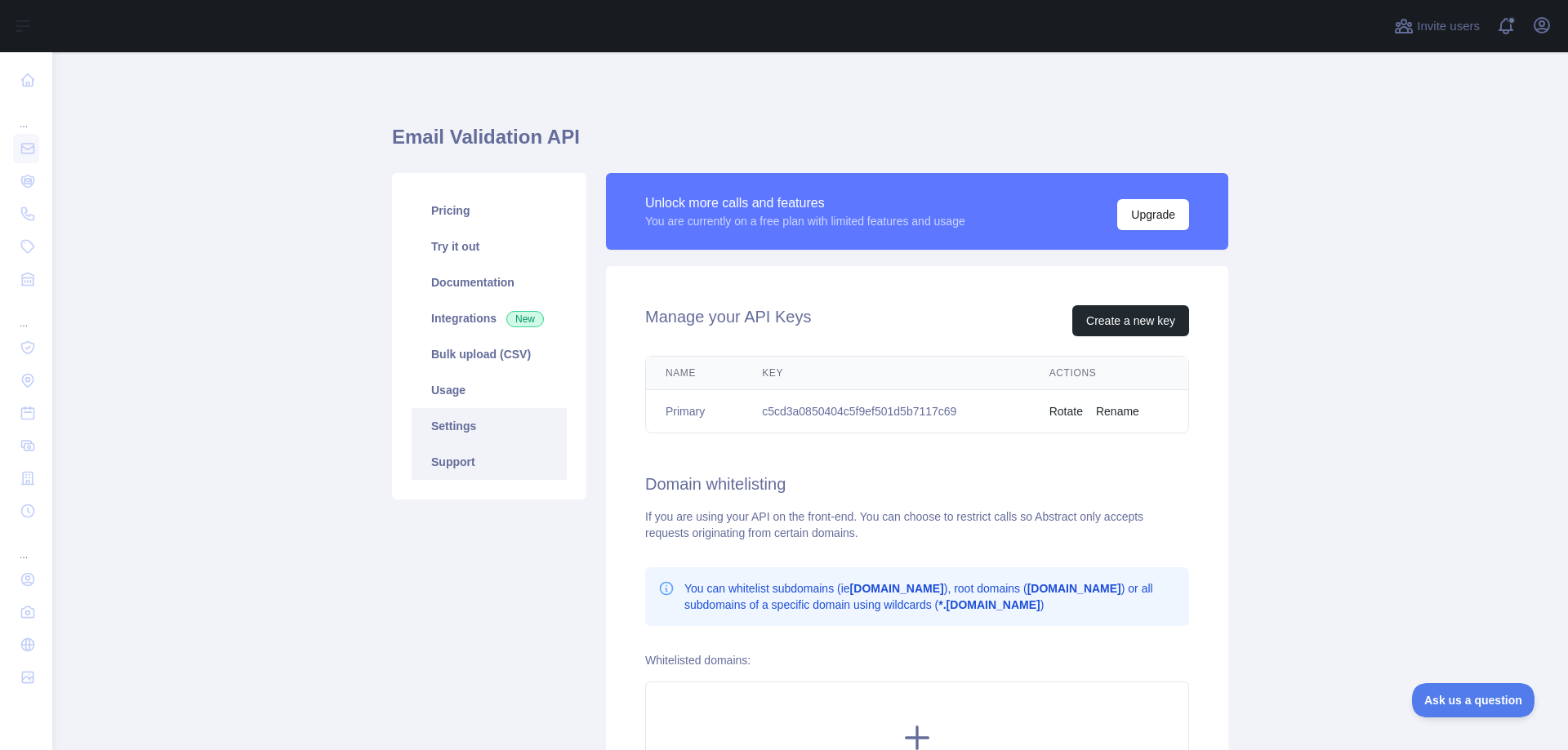
click at [451, 452] on link "Support" at bounding box center [489, 462] width 155 height 36
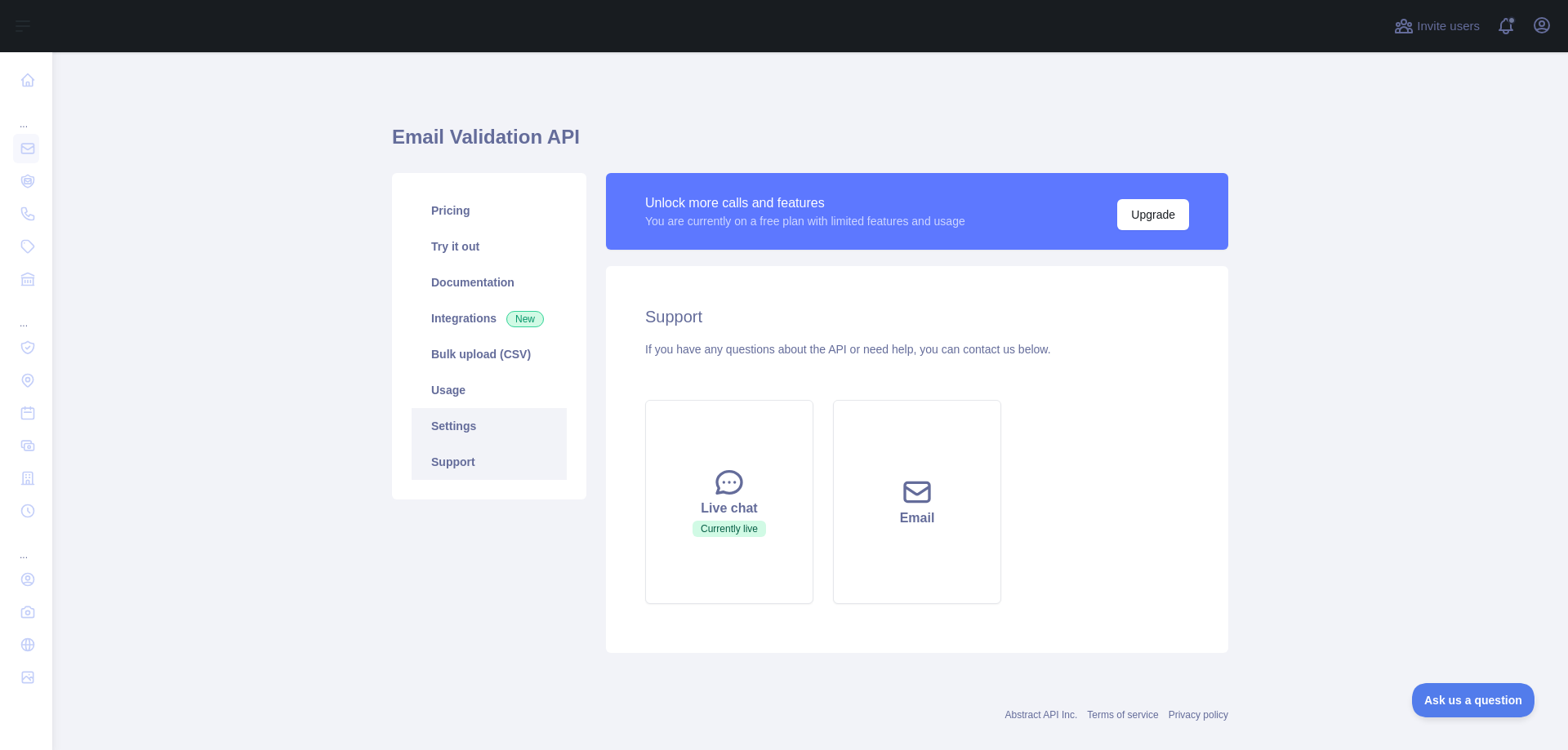
click at [445, 428] on link "Settings" at bounding box center [489, 426] width 155 height 36
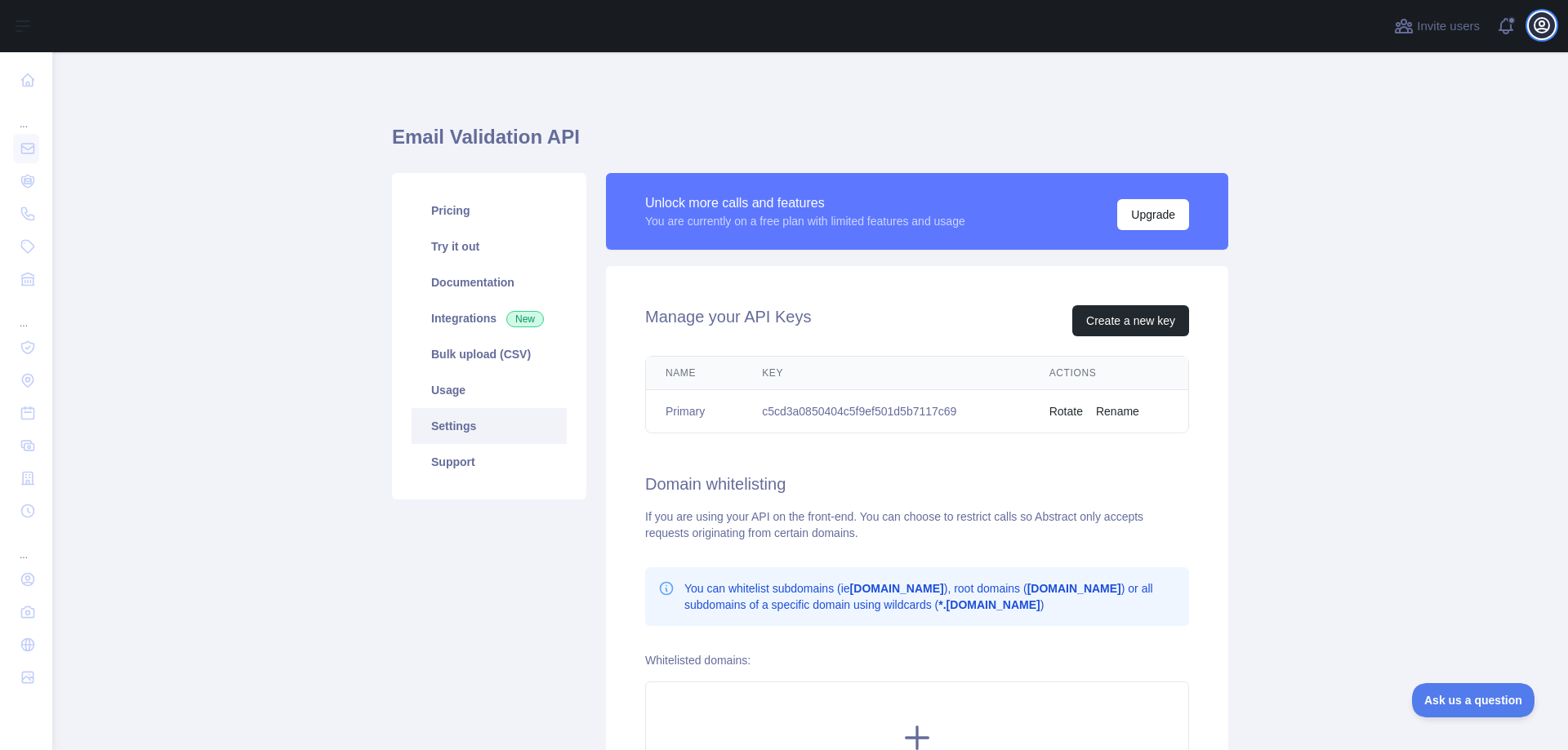
click at [1541, 32] on icon "button" at bounding box center [1541, 25] width 14 height 14
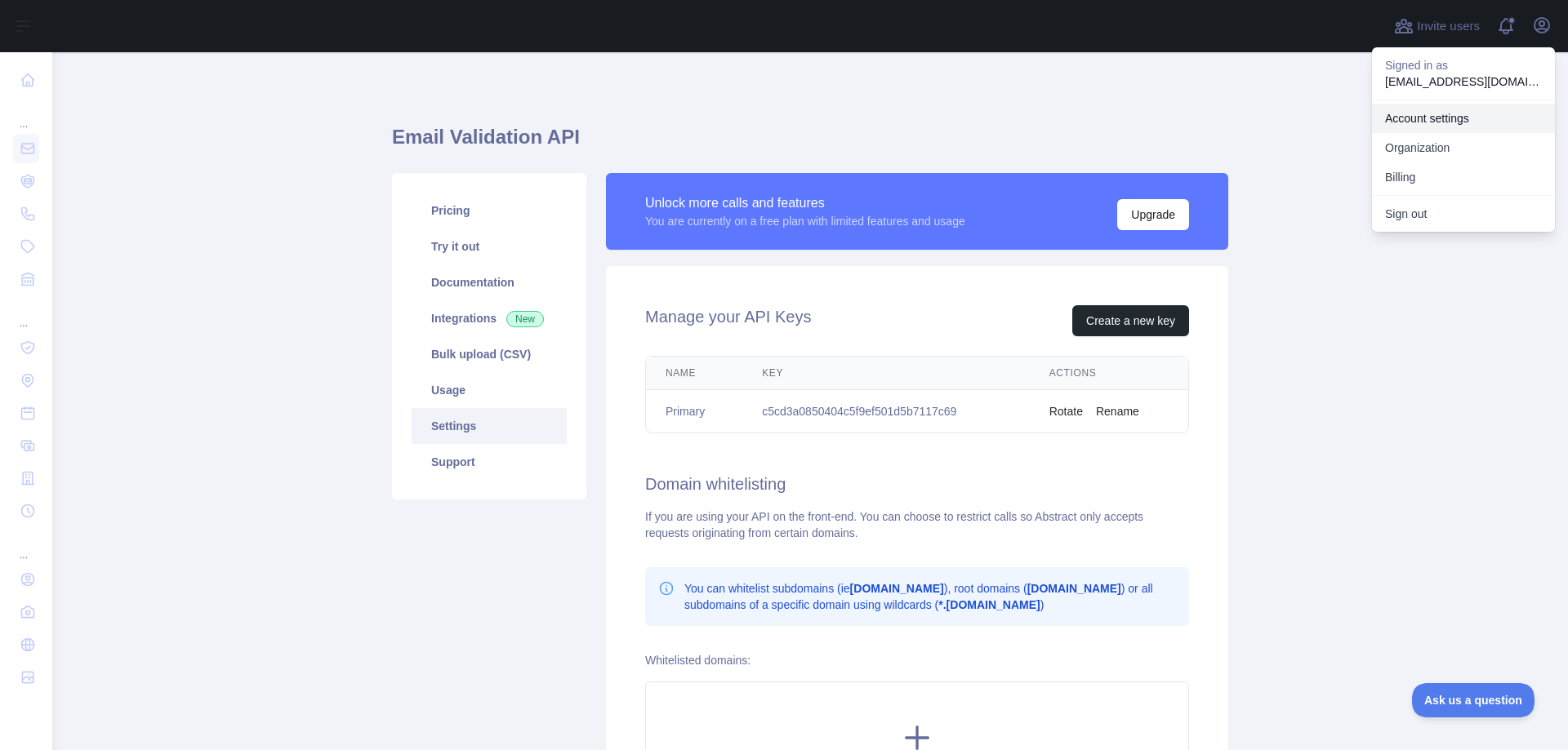
click at [1449, 119] on link "Account settings" at bounding box center [1463, 118] width 183 height 29
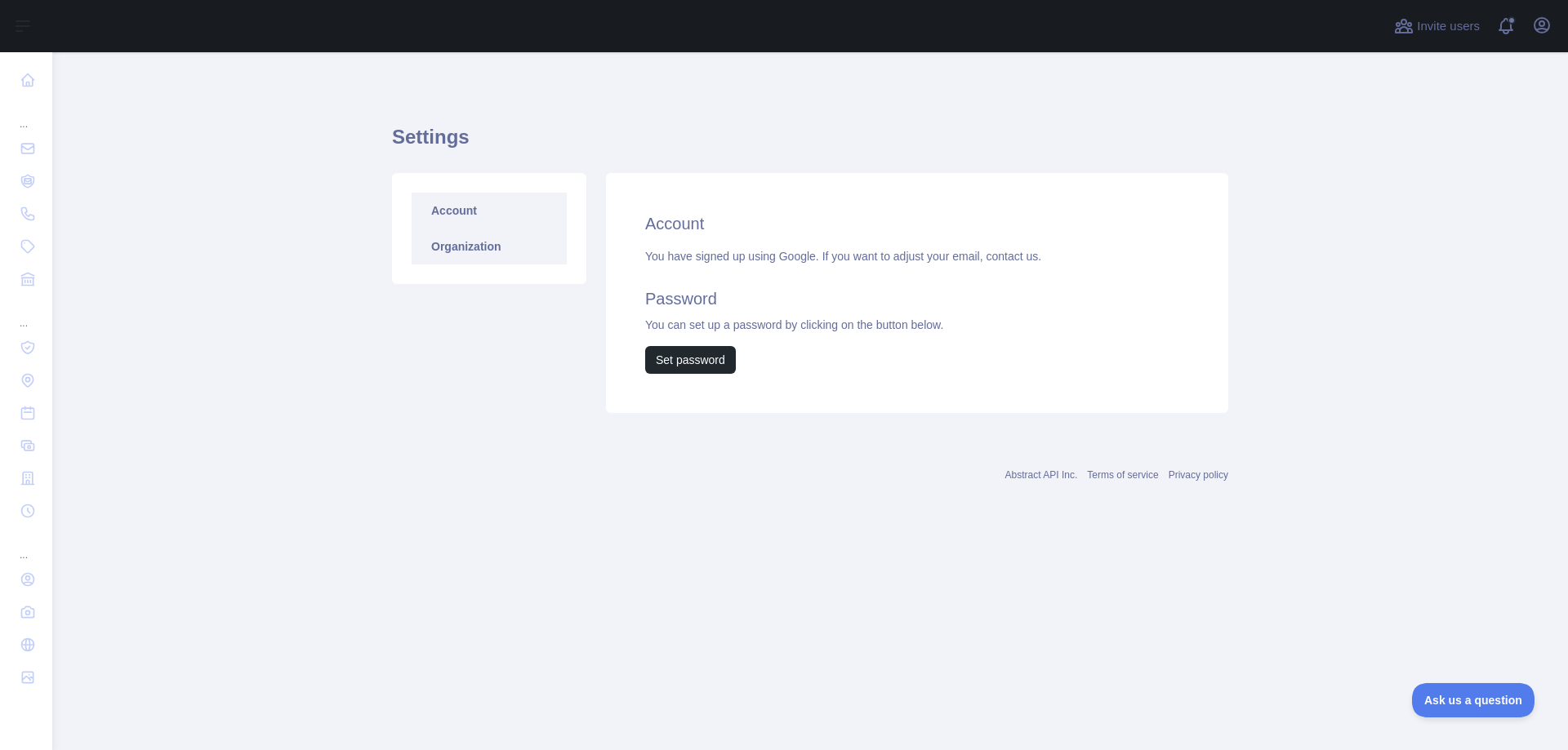
click at [486, 249] on link "Organization" at bounding box center [489, 247] width 155 height 36
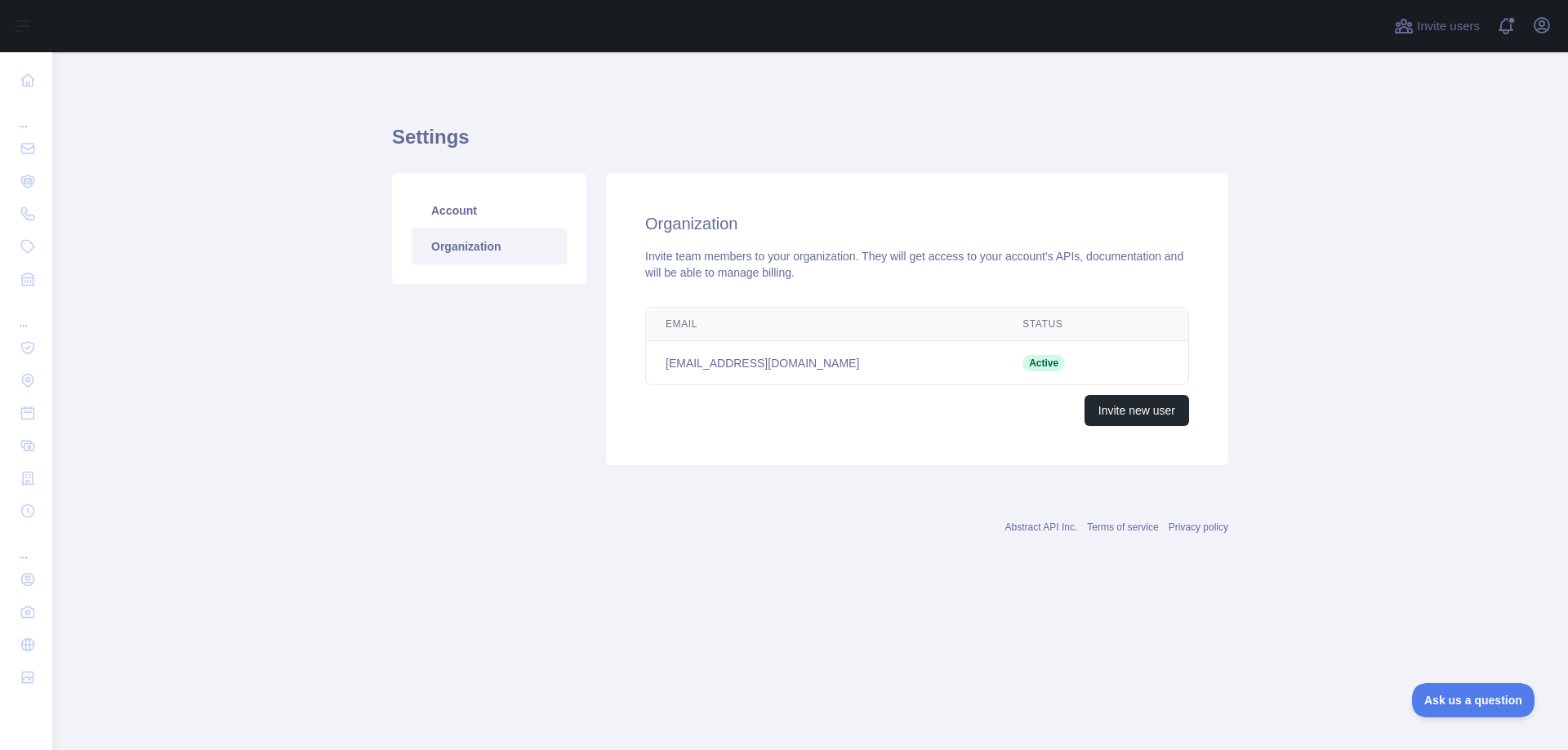
click at [485, 230] on link "Organization" at bounding box center [489, 247] width 155 height 36
click at [474, 216] on link "Account" at bounding box center [489, 210] width 155 height 36
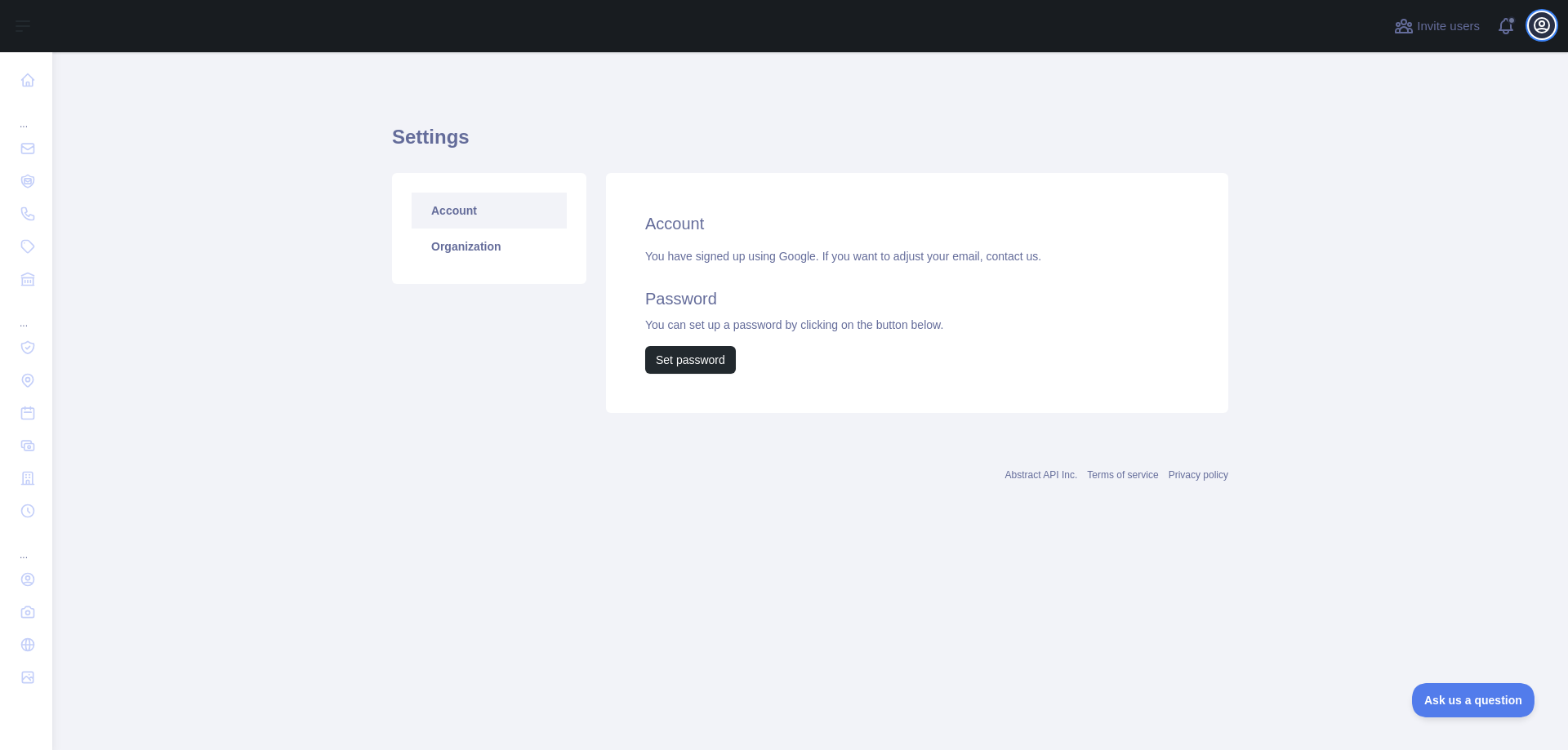
click at [1538, 12] on button "Open user menu" at bounding box center [1541, 25] width 26 height 26
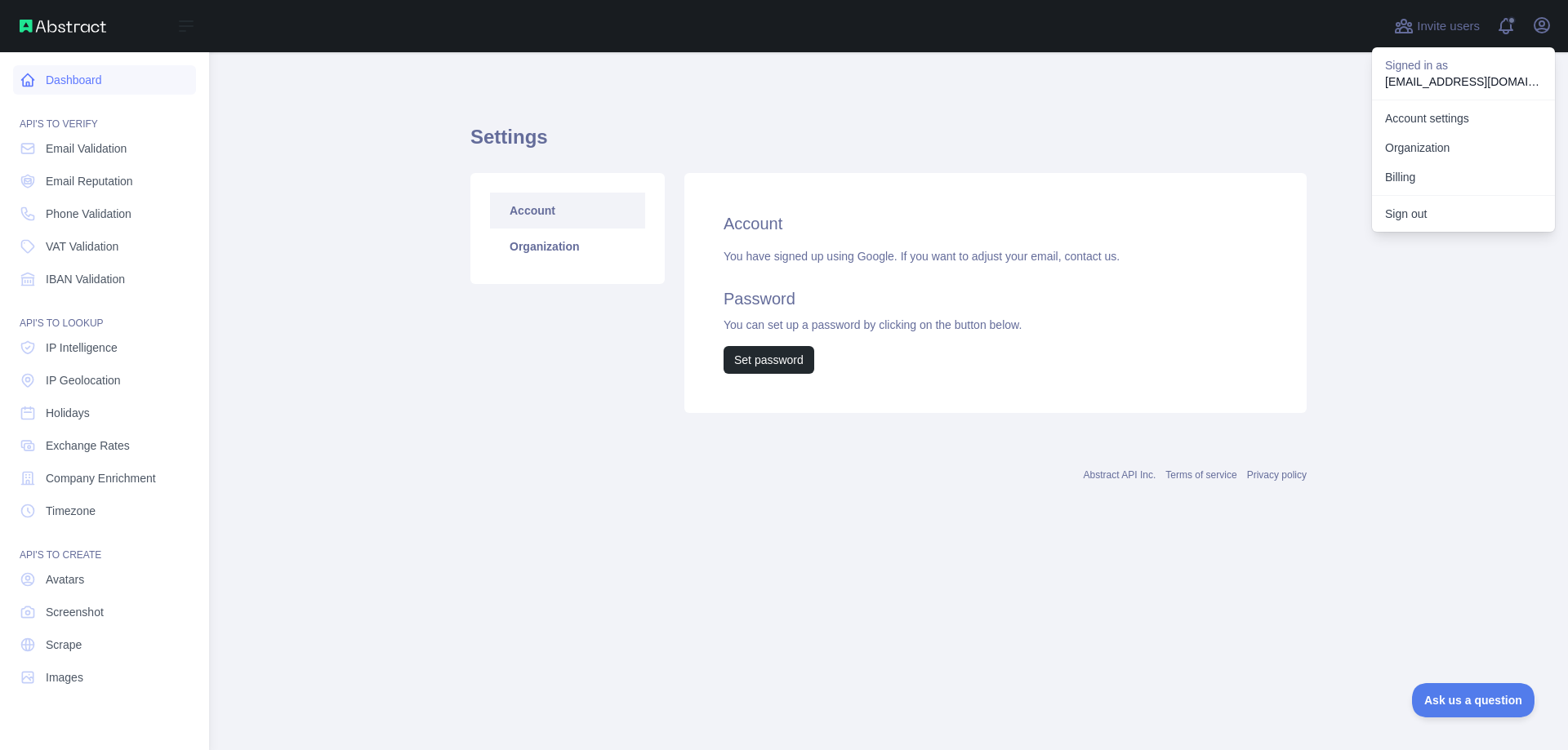
click at [73, 82] on link "Dashboard" at bounding box center [104, 79] width 183 height 29
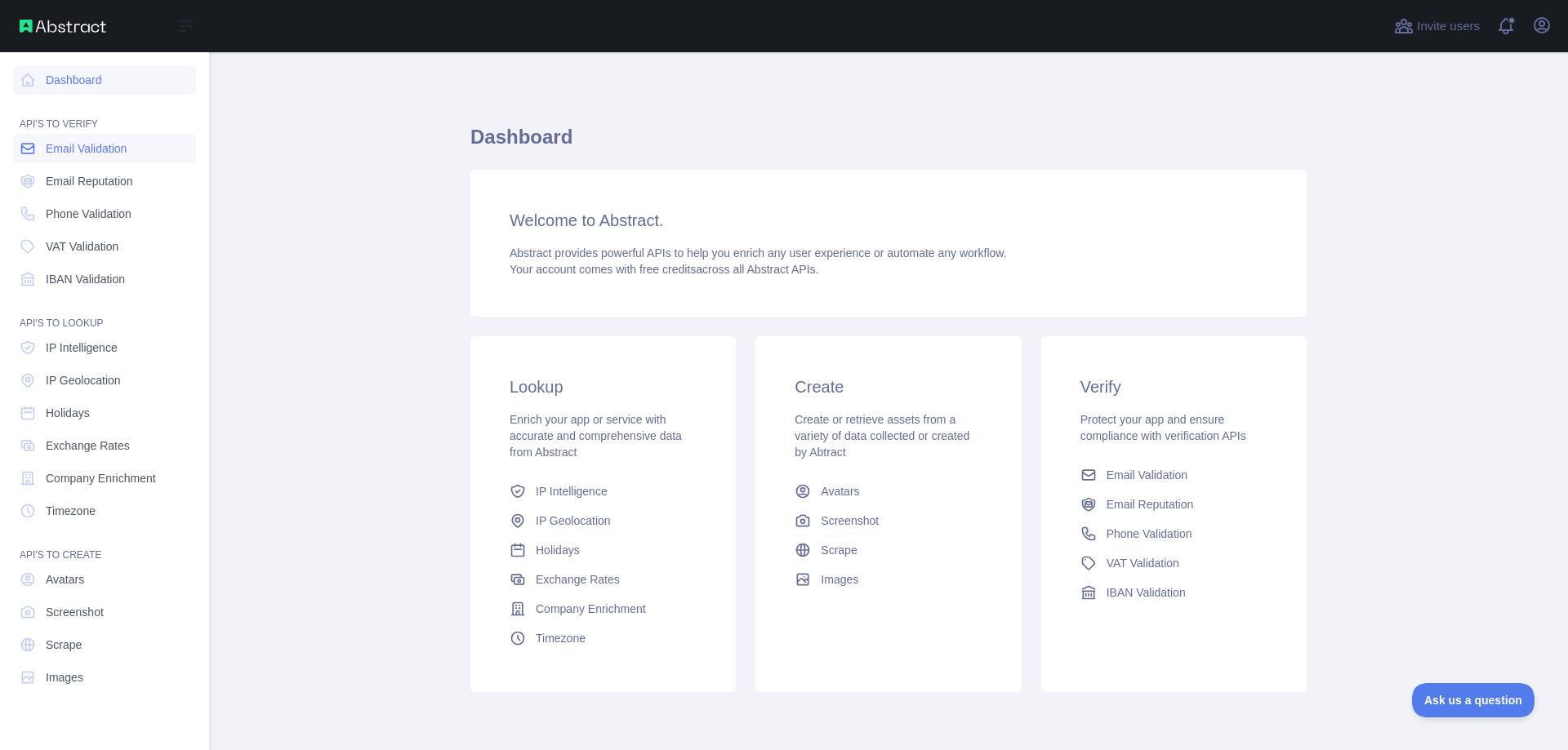
click at [90, 151] on span "Email Validation" at bounding box center [86, 149] width 81 height 16
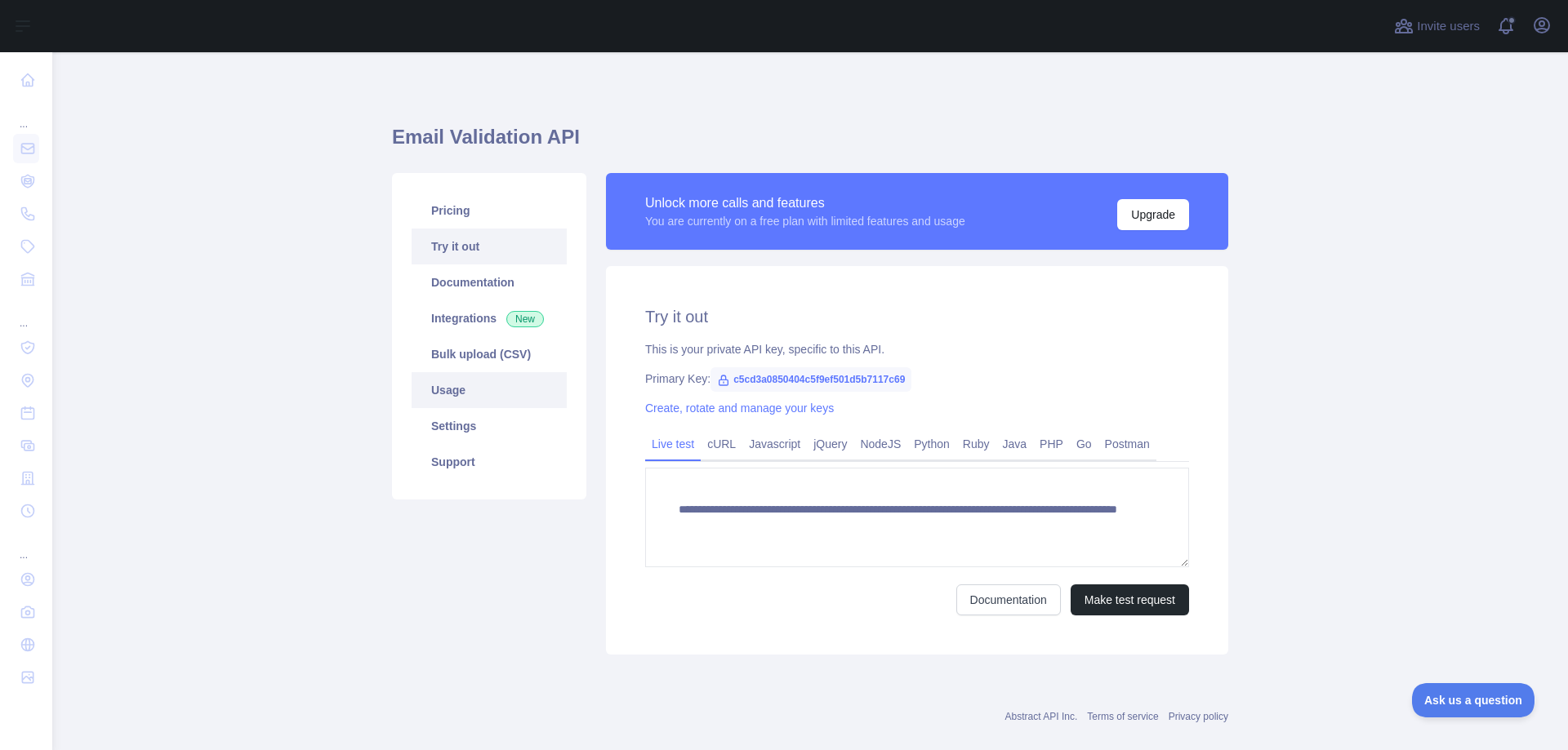
click at [452, 385] on link "Usage" at bounding box center [489, 390] width 155 height 36
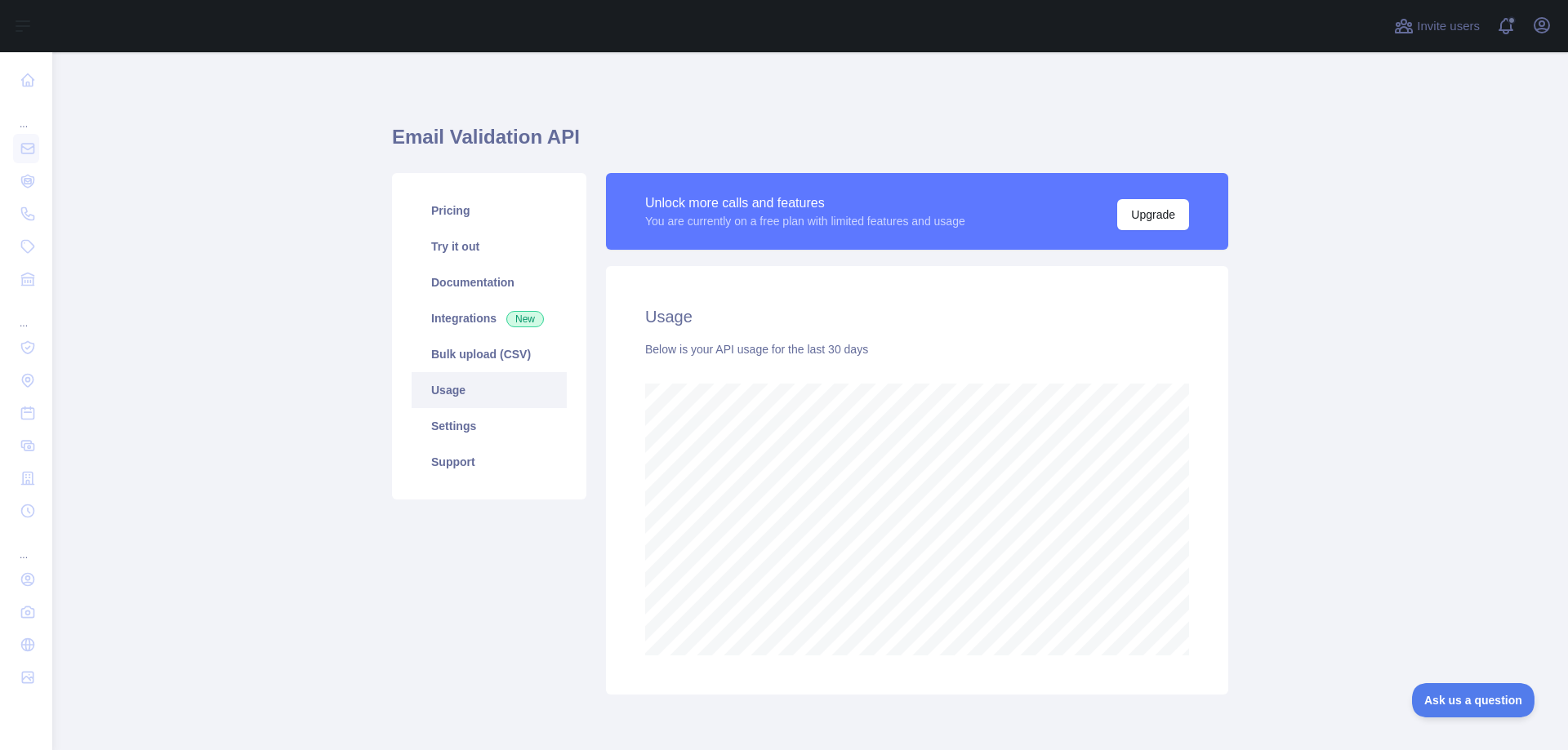
scroll to position [698, 1503]
click at [187, 286] on main "Email Validation API Pricing Try it out Documentation Integrations New Bulk upl…" at bounding box center [810, 402] width 1515 height 698
click at [455, 320] on link "Integrations New" at bounding box center [489, 318] width 155 height 36
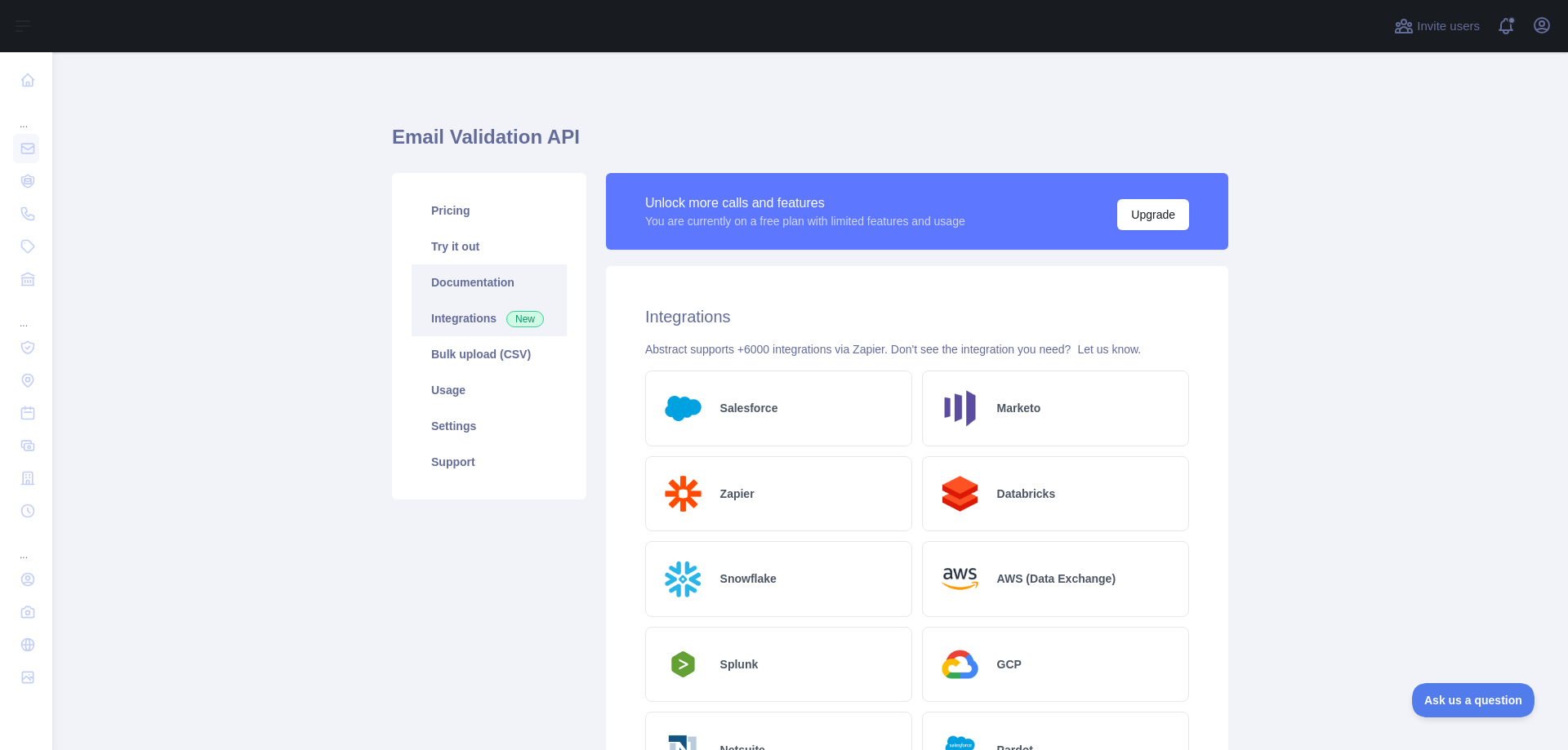
click at [478, 286] on link "Documentation" at bounding box center [489, 282] width 155 height 36
click at [445, 281] on link "Documentation" at bounding box center [489, 282] width 155 height 36
click at [448, 238] on link "Try it out" at bounding box center [489, 247] width 155 height 36
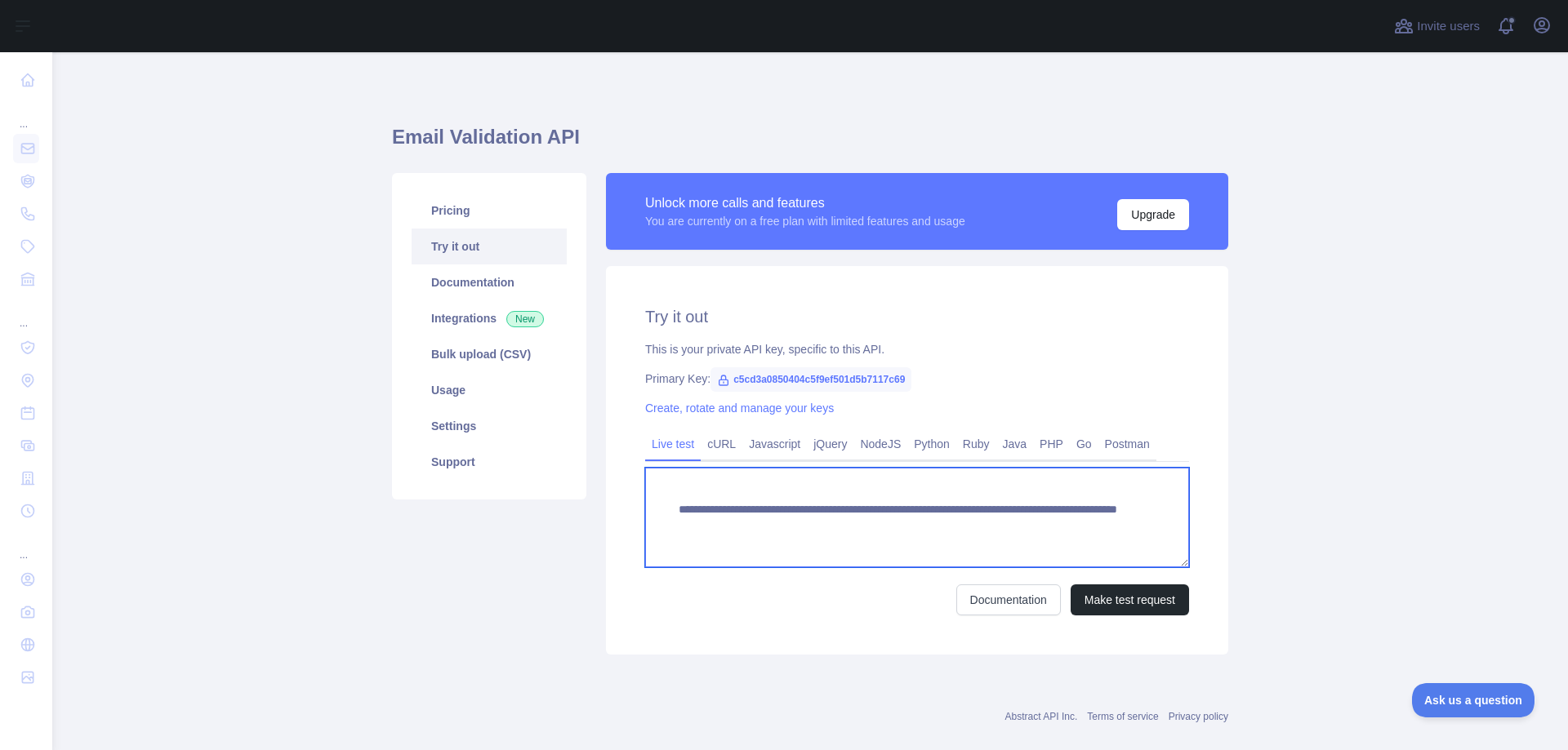
click at [769, 512] on textarea "**********" at bounding box center [917, 518] width 543 height 100
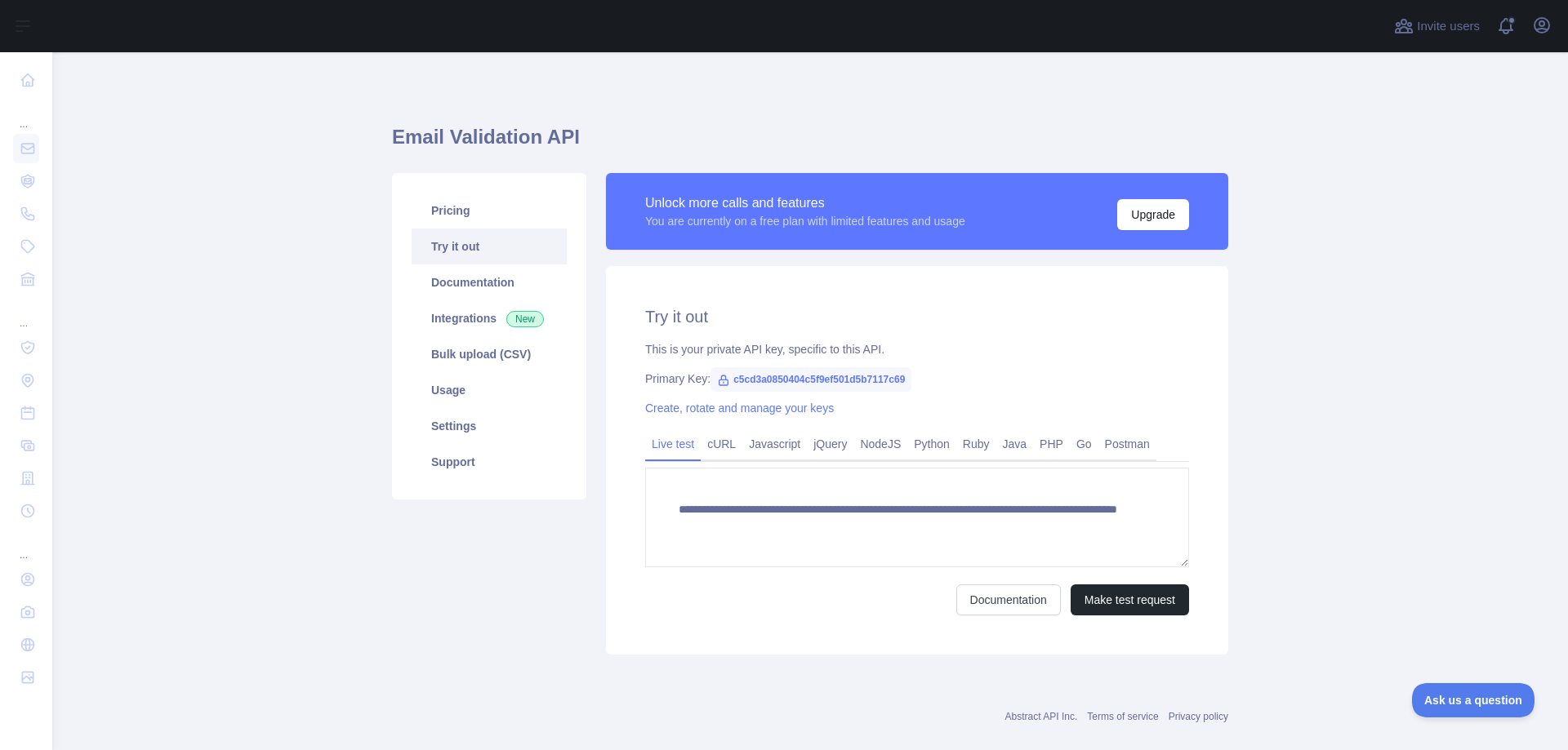
click at [173, 292] on main "**********" at bounding box center [810, 402] width 1515 height 698
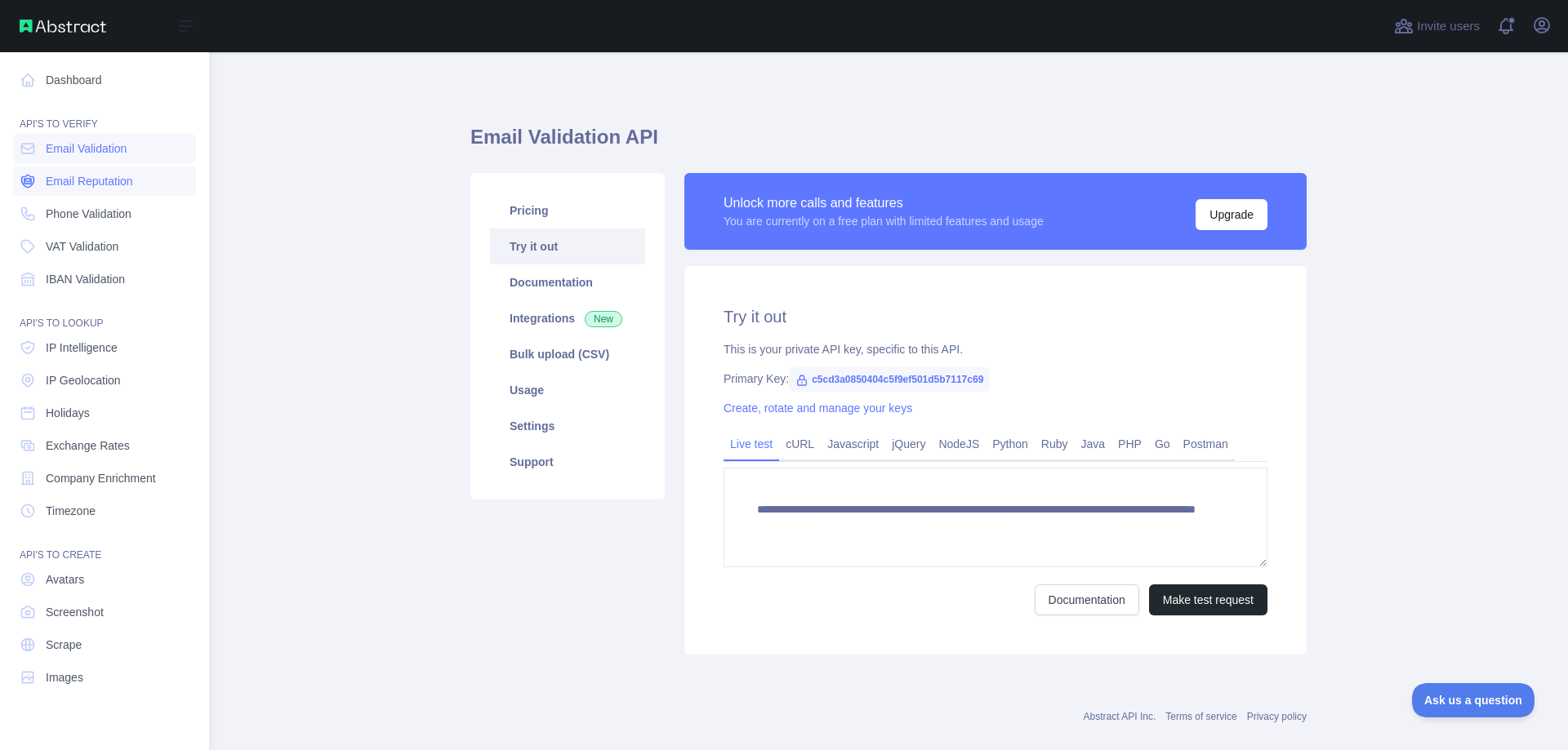
click at [77, 179] on span "Email Reputation" at bounding box center [89, 181] width 87 height 16
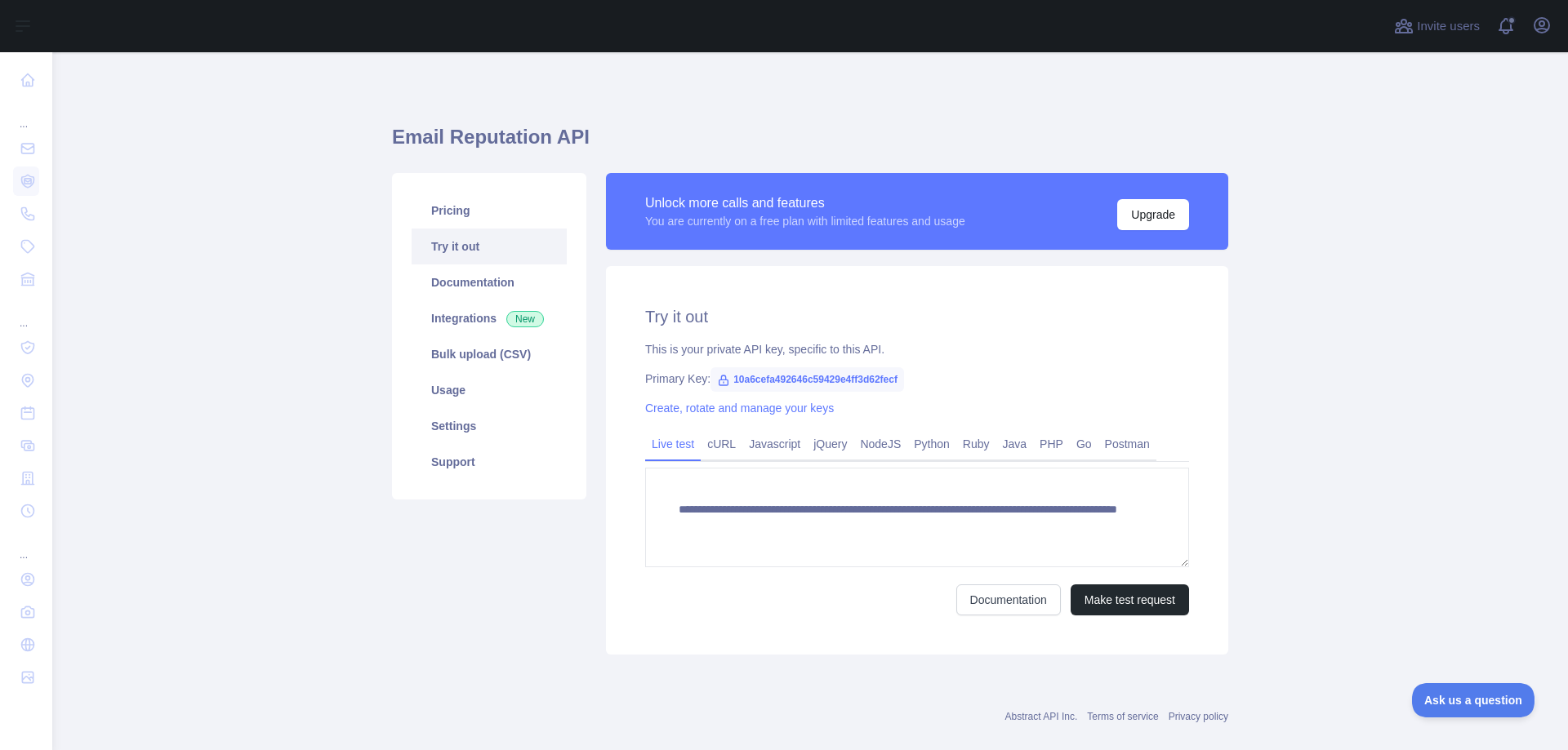
click at [467, 146] on h1 "Email Reputation API" at bounding box center [810, 143] width 837 height 39
copy h1 "Email Reputation API"
click at [710, 282] on div "**********" at bounding box center [917, 461] width 622 height 388
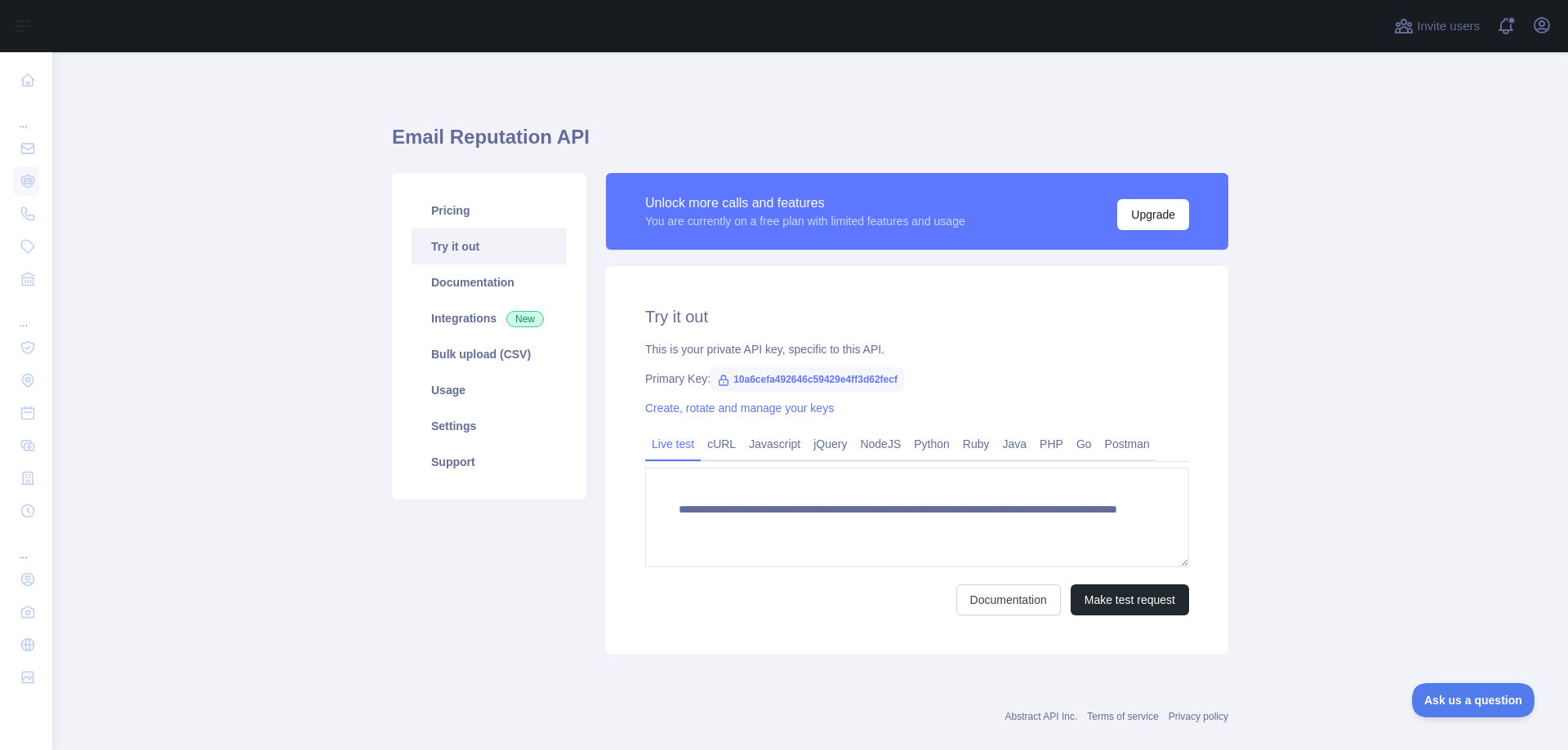
click at [792, 379] on span "10a6cefa492646c59429e4ff3d62fecf" at bounding box center [806, 379] width 193 height 24
copy span "10a6cefa492646c59429e4ff3d62fecf"
click at [739, 200] on div "Unlock more calls and features" at bounding box center [804, 203] width 320 height 20
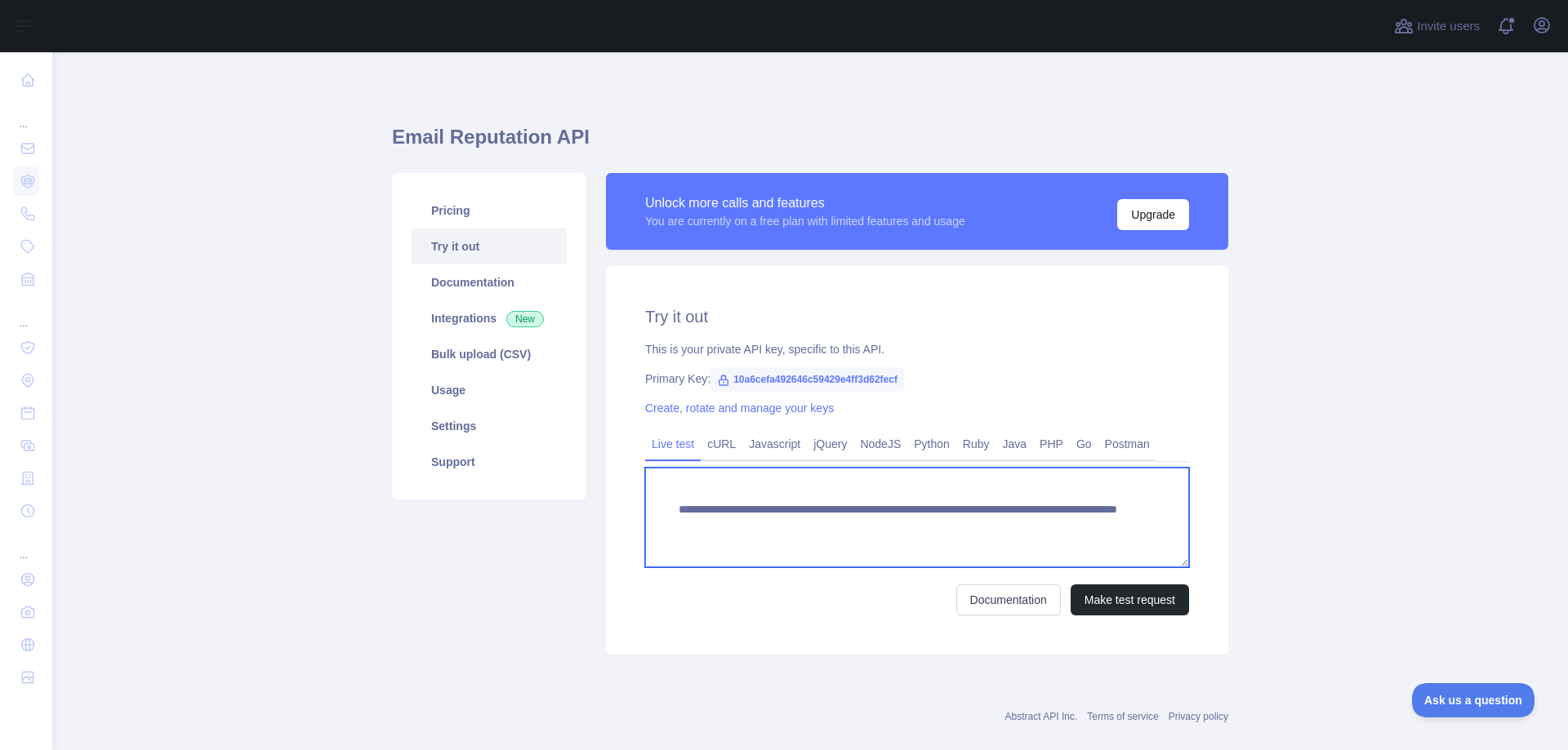
click at [779, 511] on textarea "**********" at bounding box center [917, 518] width 543 height 100
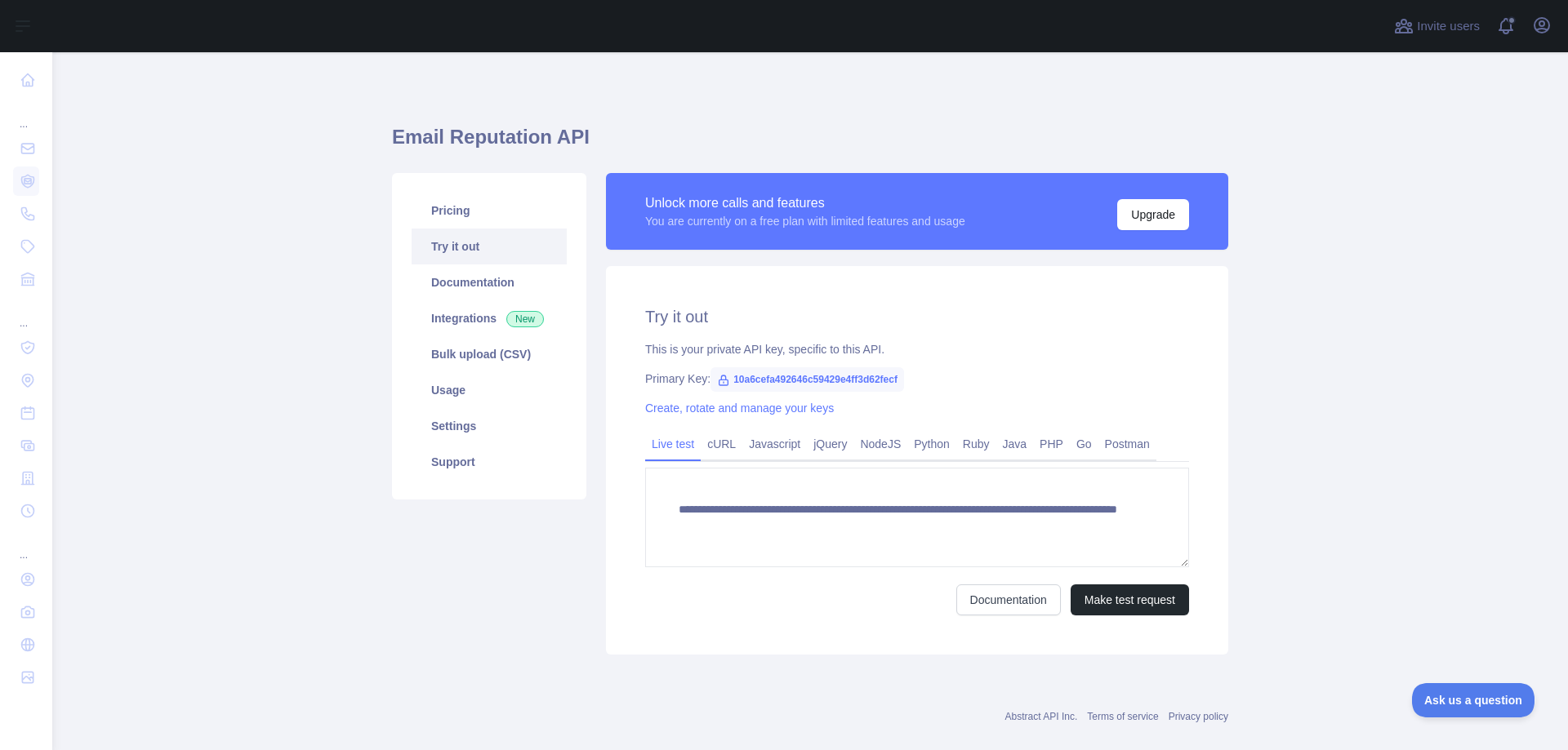
click at [561, 652] on div "Pricing Try it out Documentation Integrations New Bulk upload (CSV) Usage Setti…" at bounding box center [489, 413] width 214 height 482
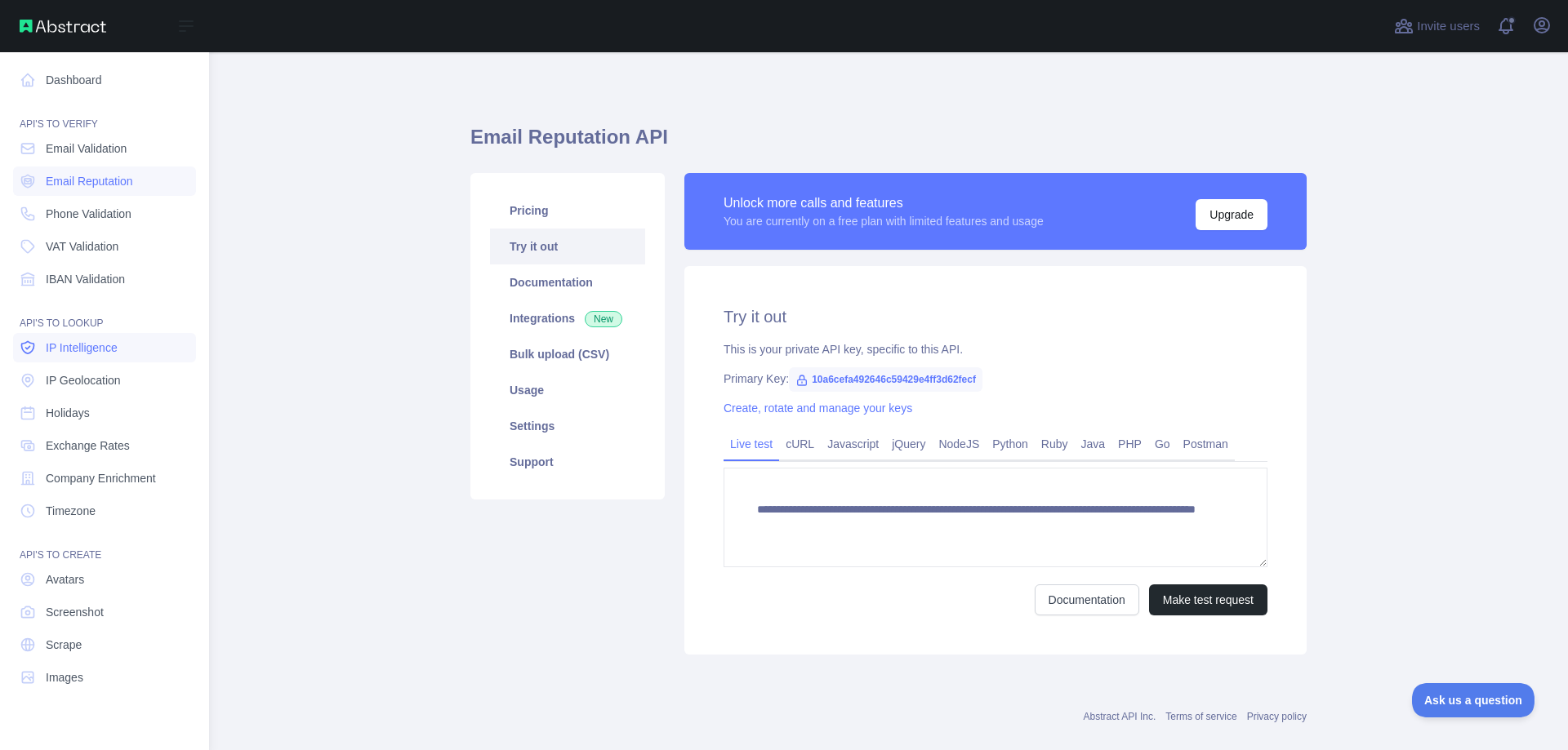
click at [92, 346] on span "IP Intelligence" at bounding box center [81, 347] width 72 height 16
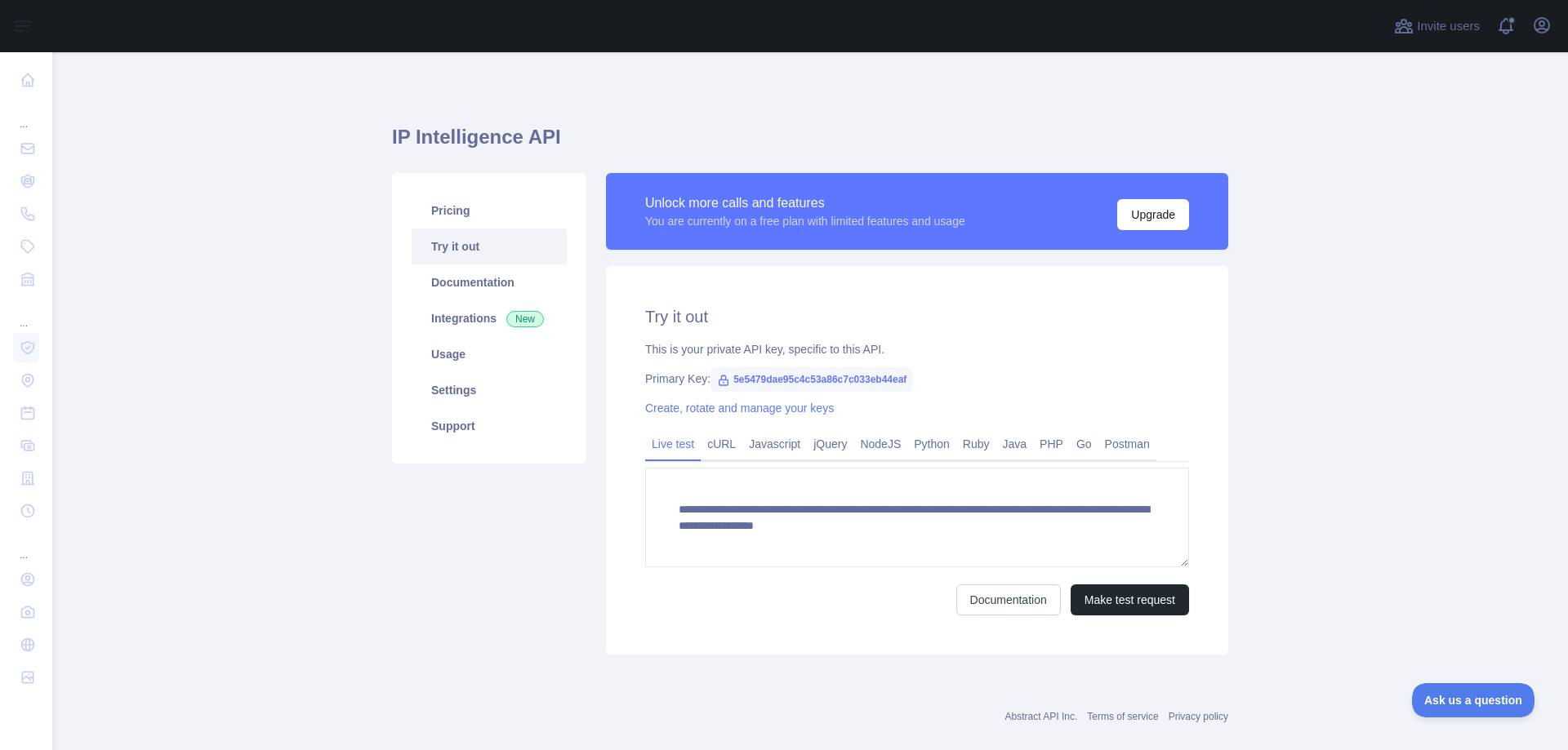
click at [479, 135] on h1 "IP Intelligence API" at bounding box center [810, 143] width 837 height 39
click at [478, 135] on h1 "IP Intelligence API" at bounding box center [810, 143] width 837 height 39
copy h1 "IP Intelligence API"
click at [421, 591] on div "Pricing Try it out Documentation Integrations New Usage Settings Support" at bounding box center [489, 413] width 214 height 482
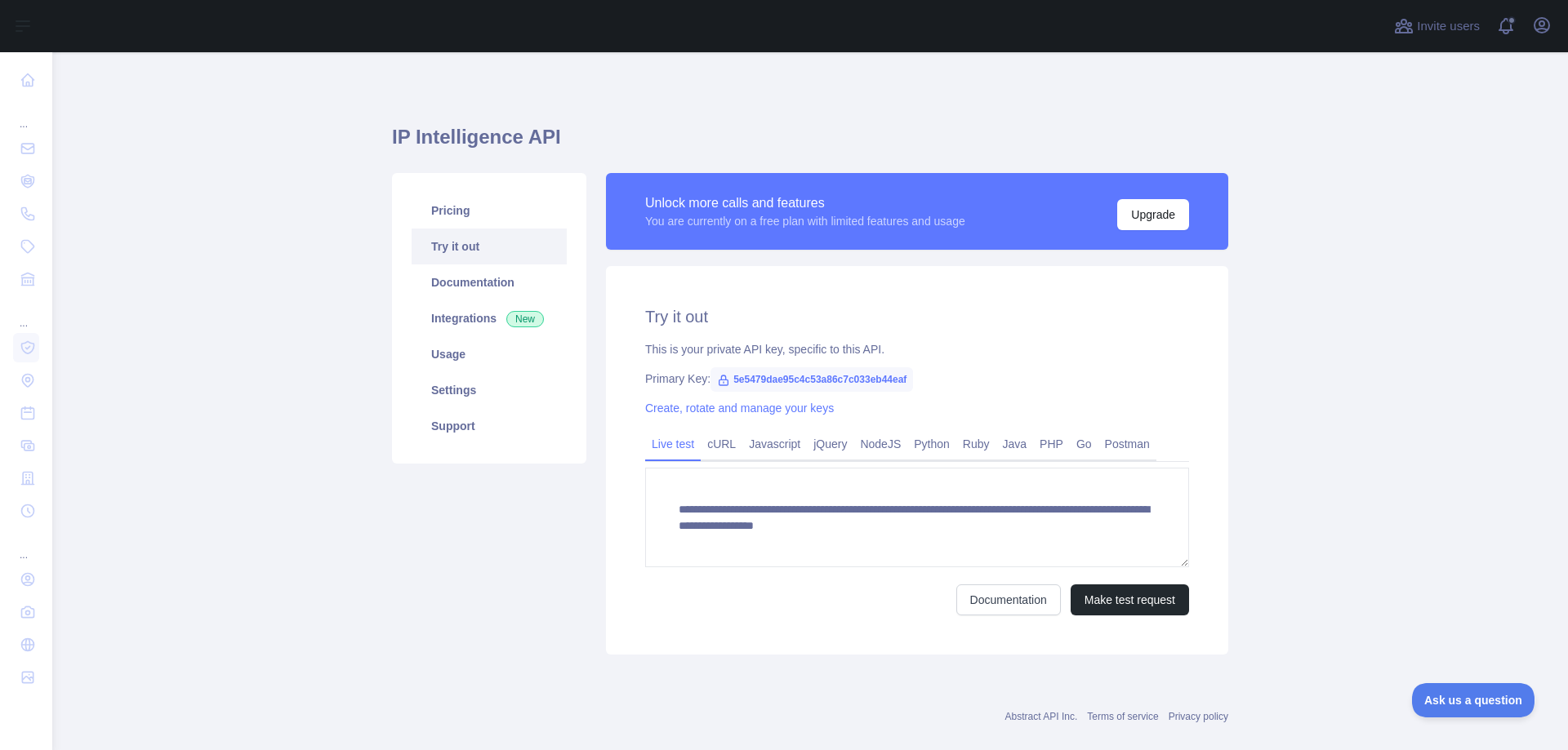
click at [793, 380] on span "5e5479dae95c4c53a86c7c033eb44eaf" at bounding box center [811, 379] width 202 height 24
copy span "5e5479dae95c4c53a86c7c033eb44eaf"
click at [498, 607] on div "Pricing Try it out Documentation Integrations New Usage Settings Support" at bounding box center [489, 413] width 214 height 482
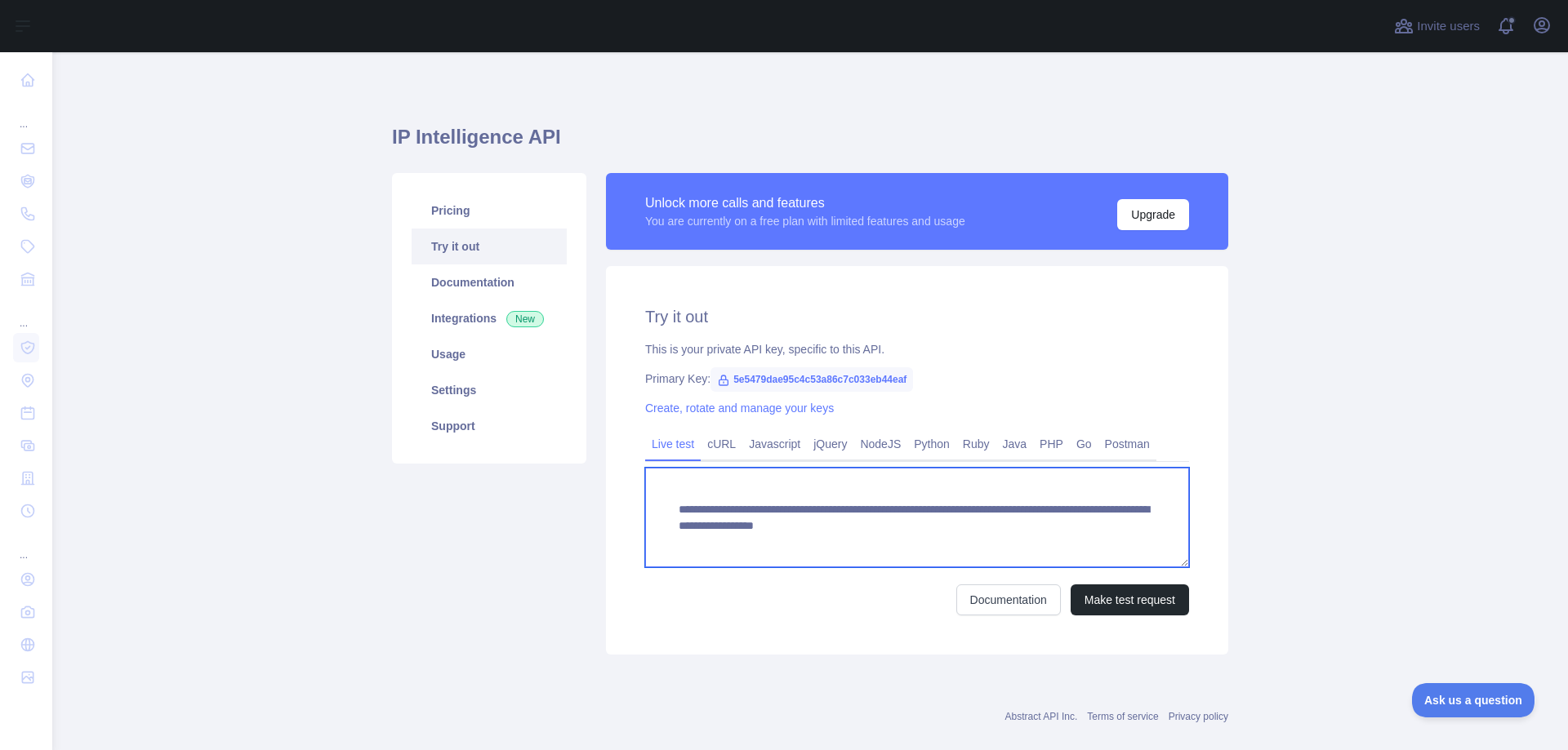
click at [975, 505] on textarea "**********" at bounding box center [917, 518] width 543 height 100
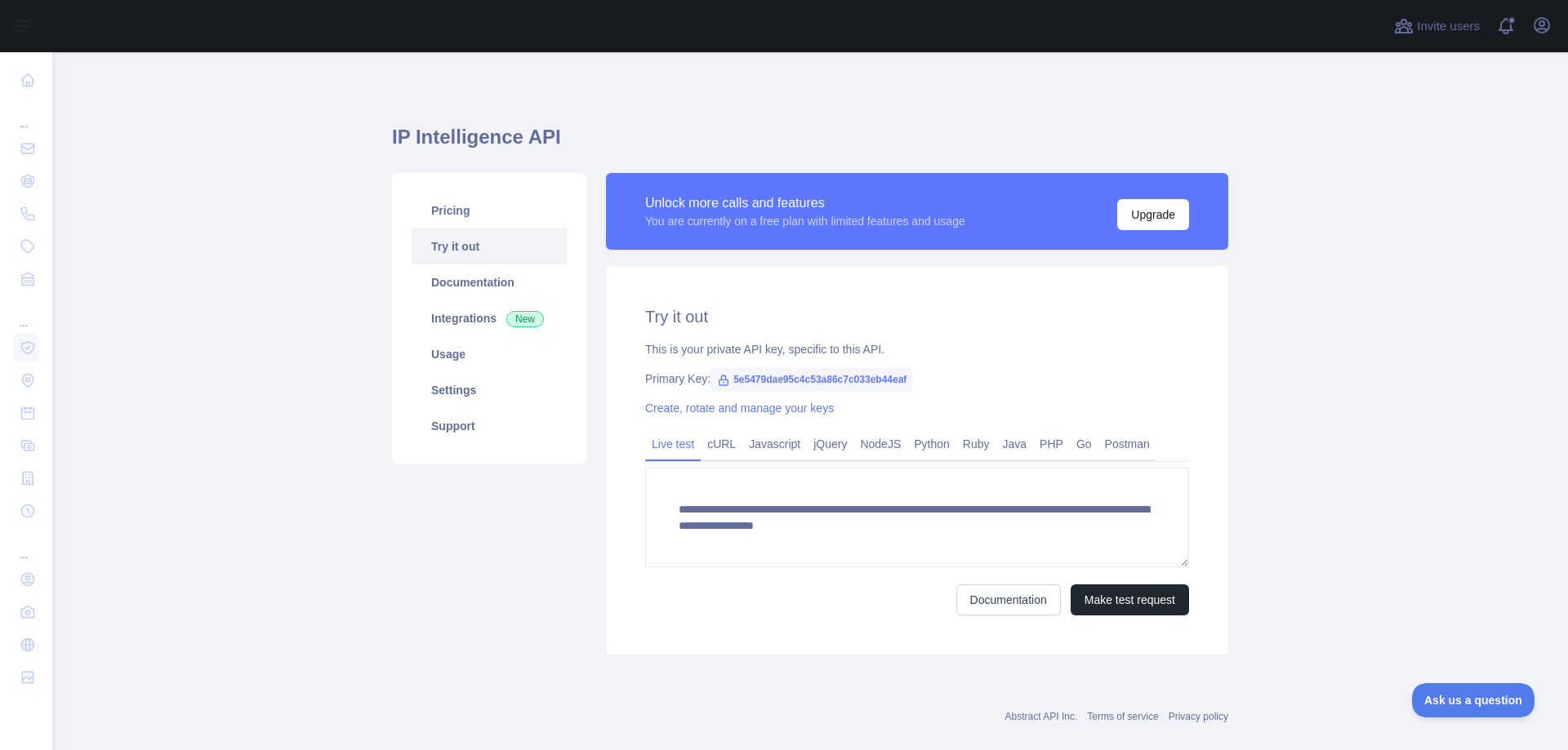
click at [208, 413] on main "**********" at bounding box center [810, 402] width 1515 height 698
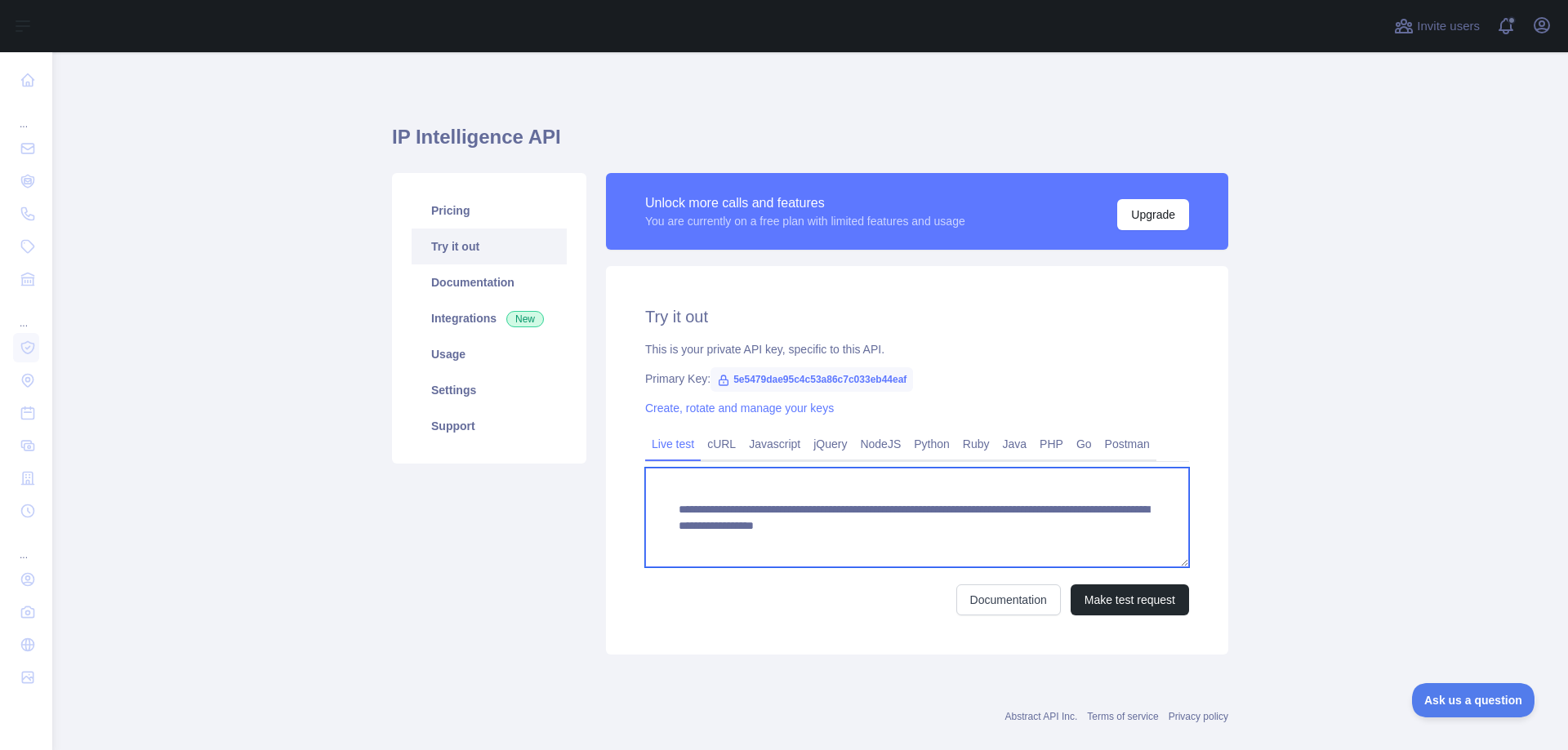
click at [1081, 524] on textarea "**********" at bounding box center [917, 518] width 543 height 100
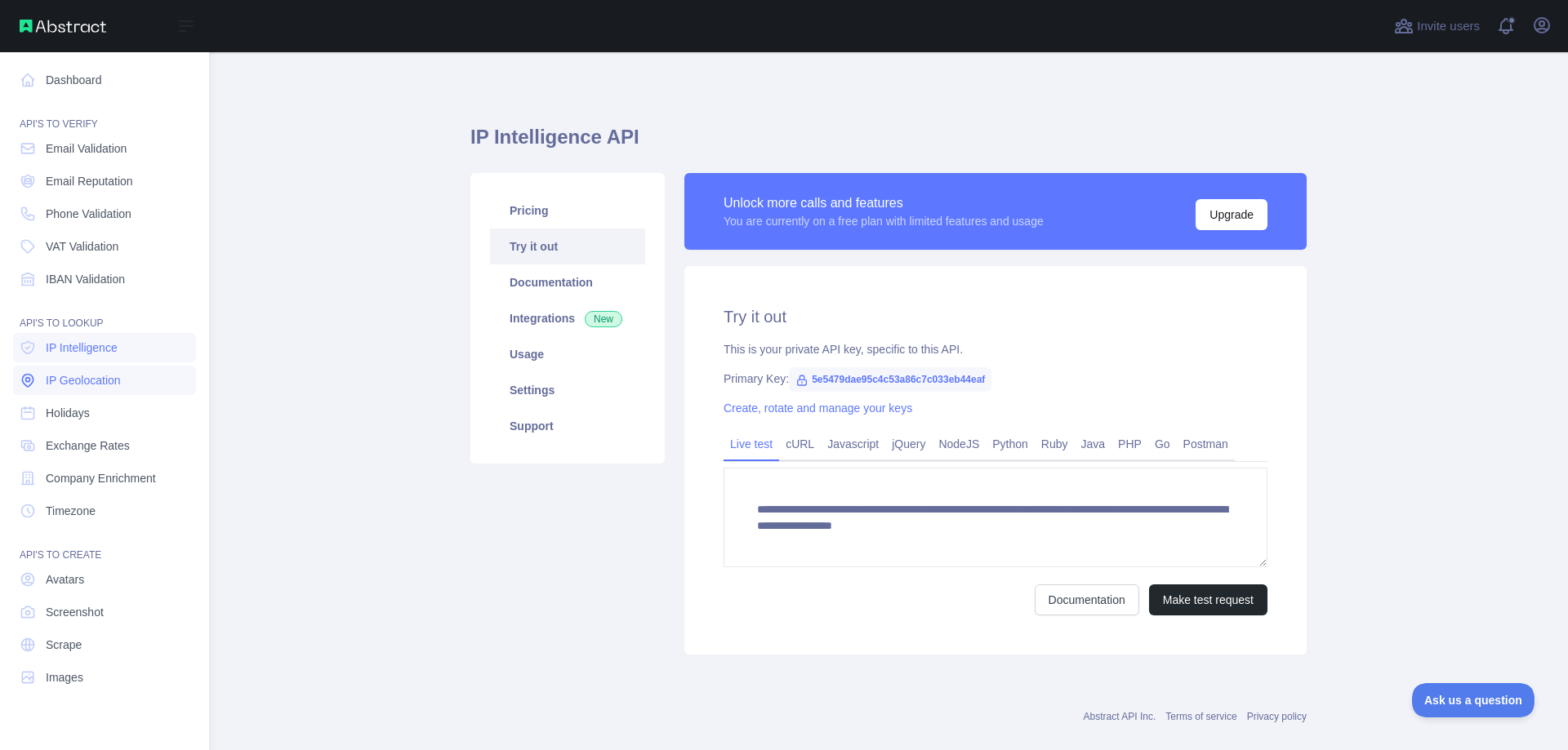
click at [74, 382] on span "IP Geolocation" at bounding box center [83, 380] width 75 height 16
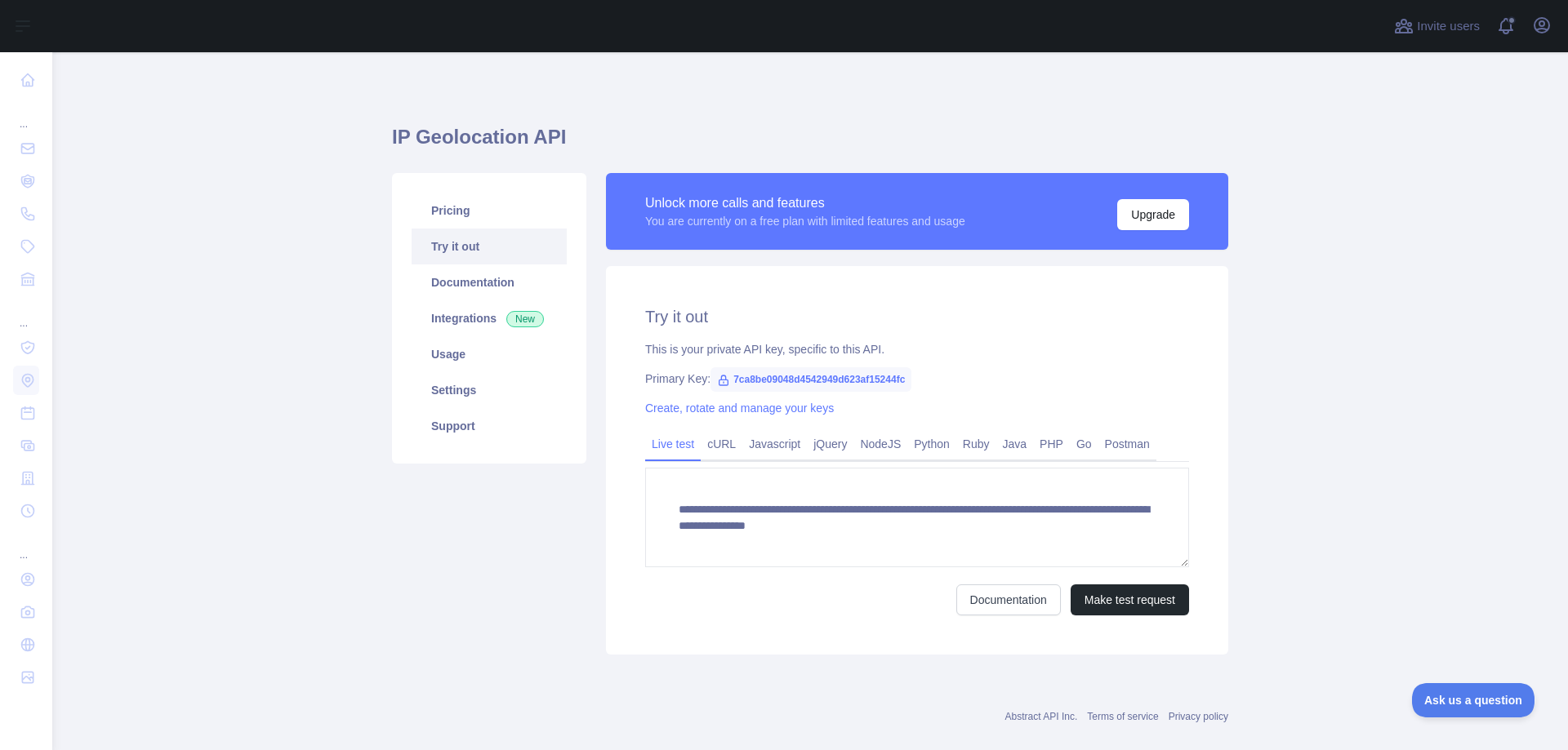
click at [486, 136] on h1 "IP Geolocation API" at bounding box center [810, 143] width 837 height 39
copy h1 "IP Geolocation API"
click at [416, 607] on div "Pricing Try it out Documentation Integrations New Usage Settings Support" at bounding box center [489, 413] width 214 height 482
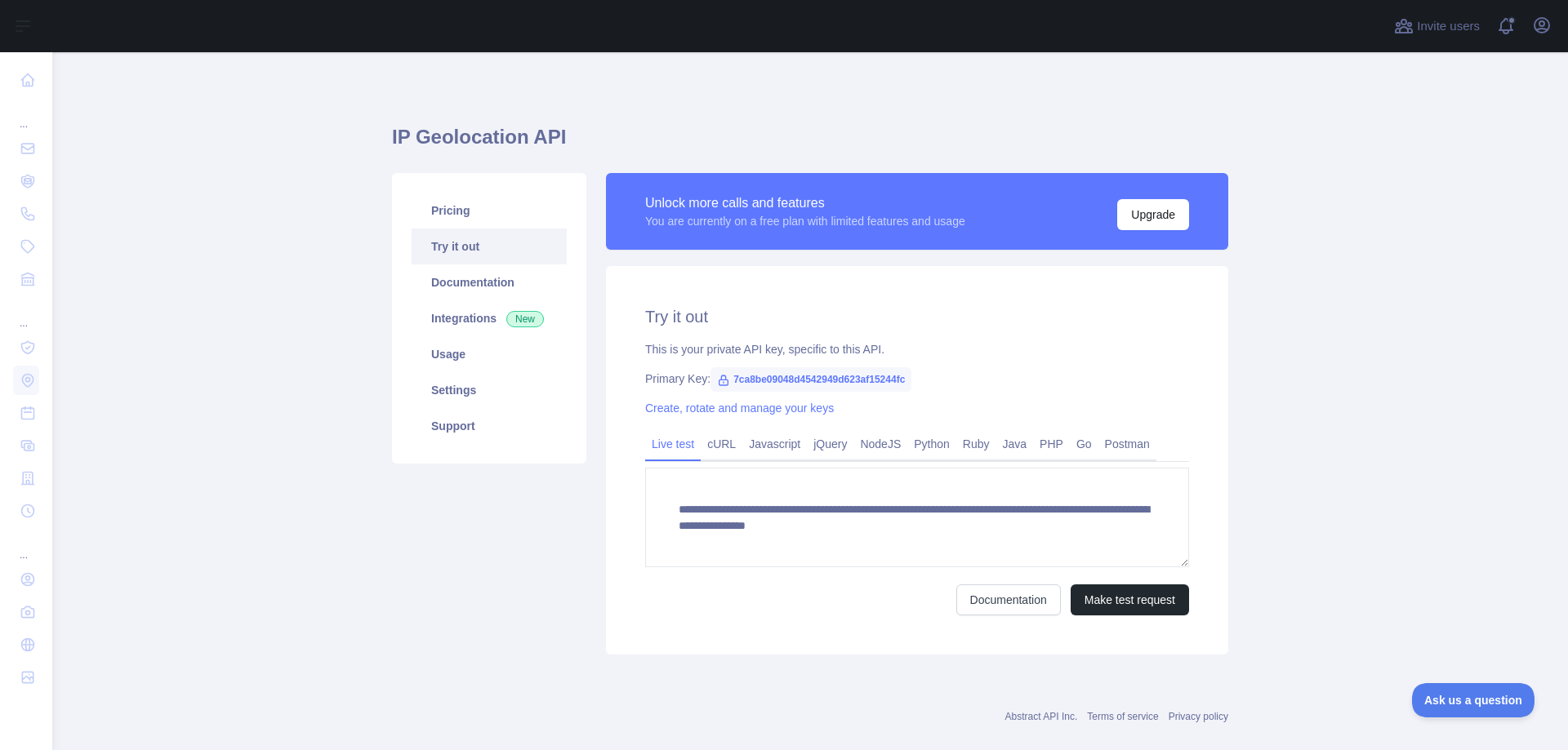
click at [780, 382] on span "7ca8be09048d4542949d623af15244fc" at bounding box center [810, 379] width 200 height 24
copy span "7ca8be09048d4542949d623af15244fc"
click at [494, 647] on div "Pricing Try it out Documentation Integrations New Usage Settings Support" at bounding box center [489, 413] width 214 height 482
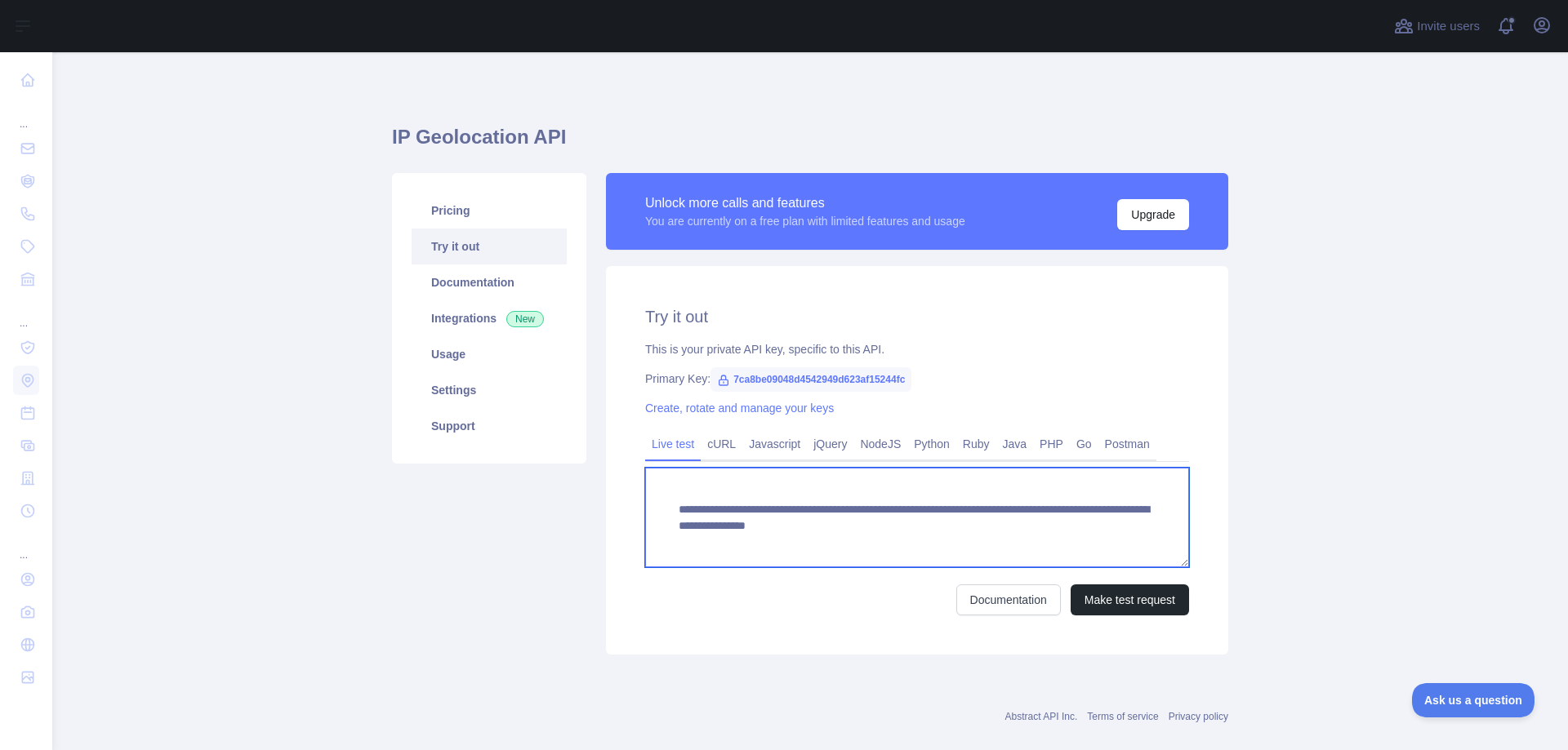
click at [764, 534] on textarea "**********" at bounding box center [917, 518] width 543 height 100
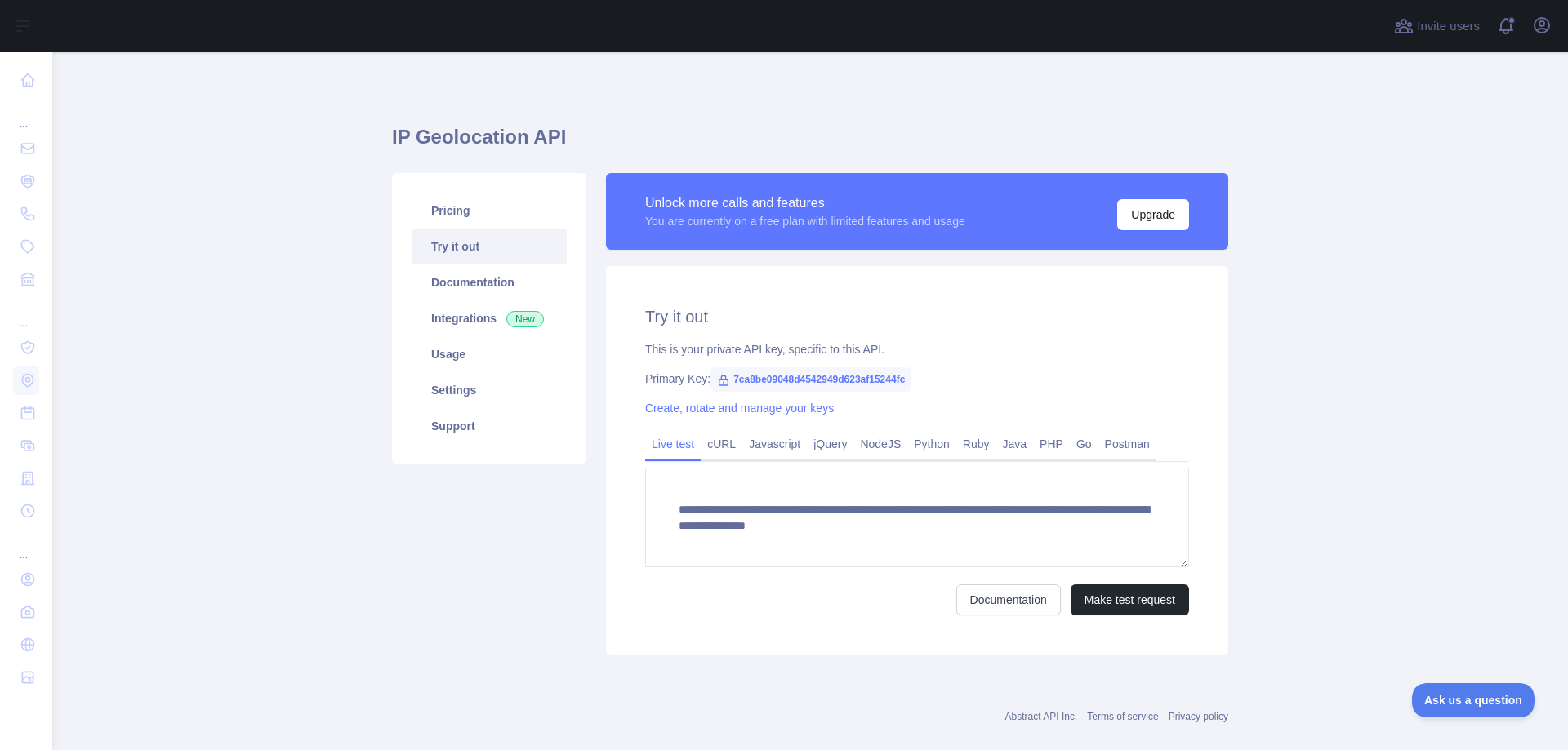
click at [404, 630] on div "Pricing Try it out Documentation Integrations New Usage Settings Support" at bounding box center [489, 413] width 214 height 482
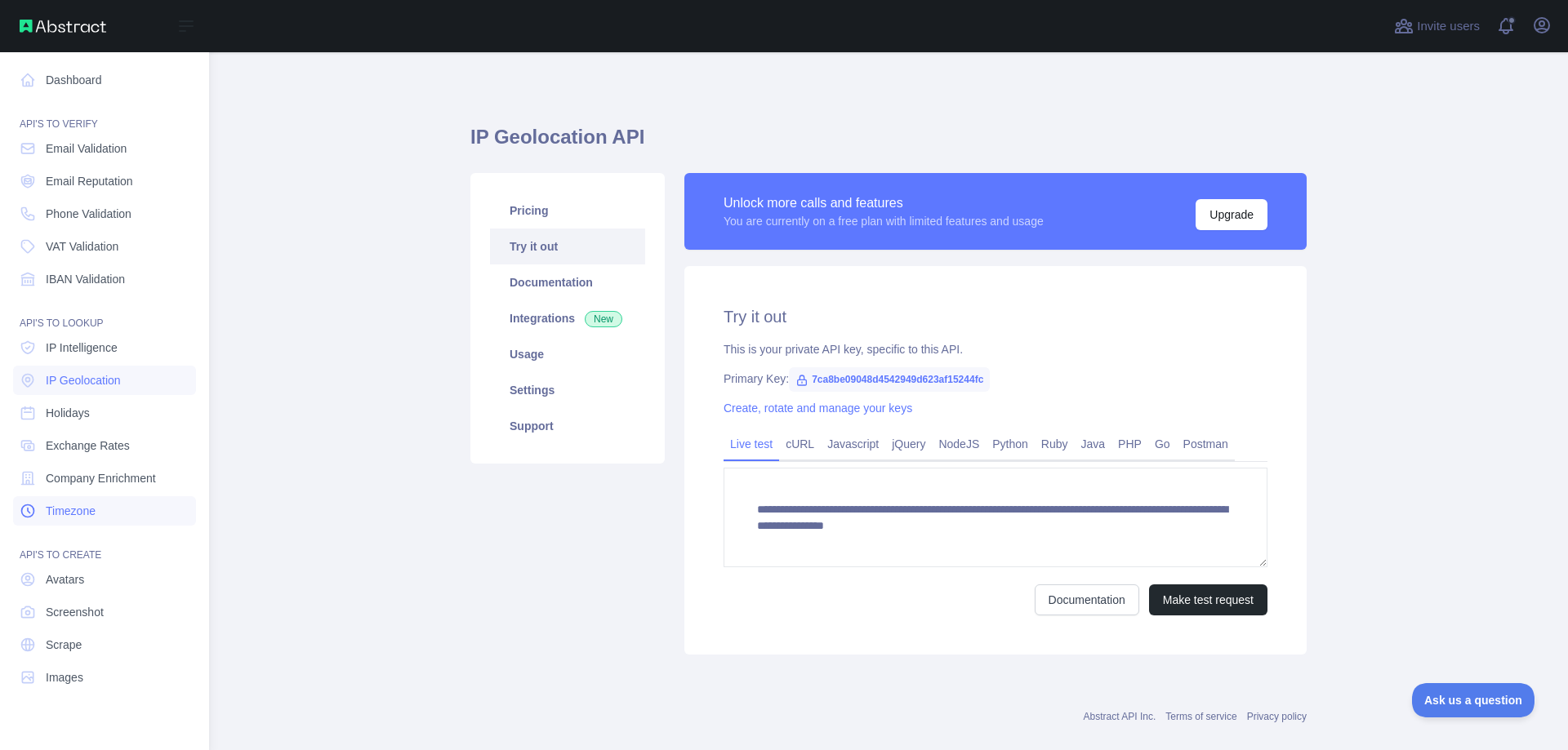
click at [83, 512] on span "Timezone" at bounding box center [70, 511] width 50 height 16
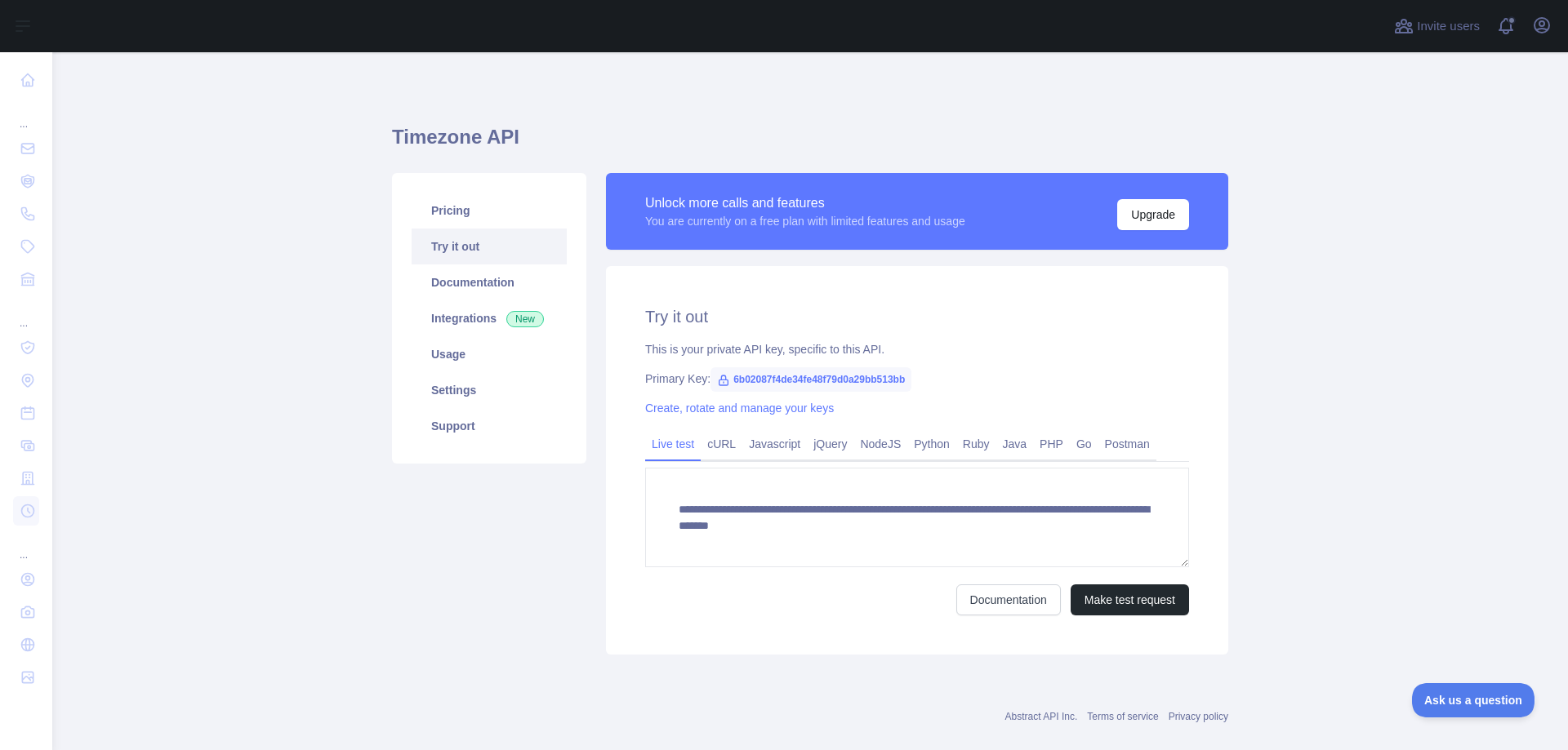
click at [451, 129] on h1 "Timezone API" at bounding box center [810, 143] width 837 height 39
copy h1 "Timezone API"
click at [475, 660] on div "**********" at bounding box center [810, 413] width 856 height 501
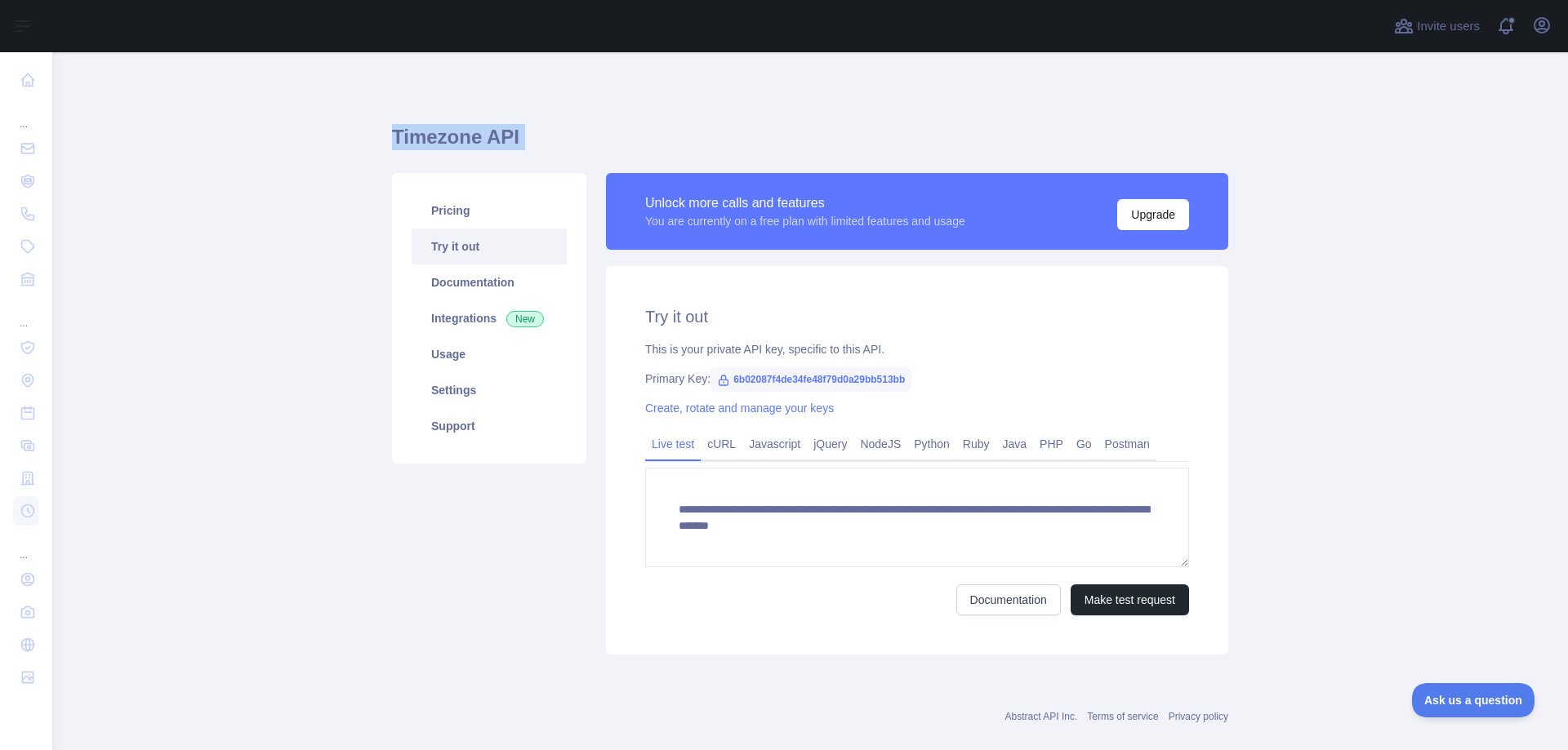
click at [475, 660] on div "**********" at bounding box center [810, 413] width 856 height 501
click at [782, 381] on span "6b02087f4de34fe48f79d0a29bb513bb" at bounding box center [810, 379] width 200 height 24
copy span "6b02087f4de34fe48f79d0a29bb513bb"
click at [485, 624] on div "Pricing Try it out Documentation Integrations New Usage Settings Support" at bounding box center [489, 413] width 214 height 482
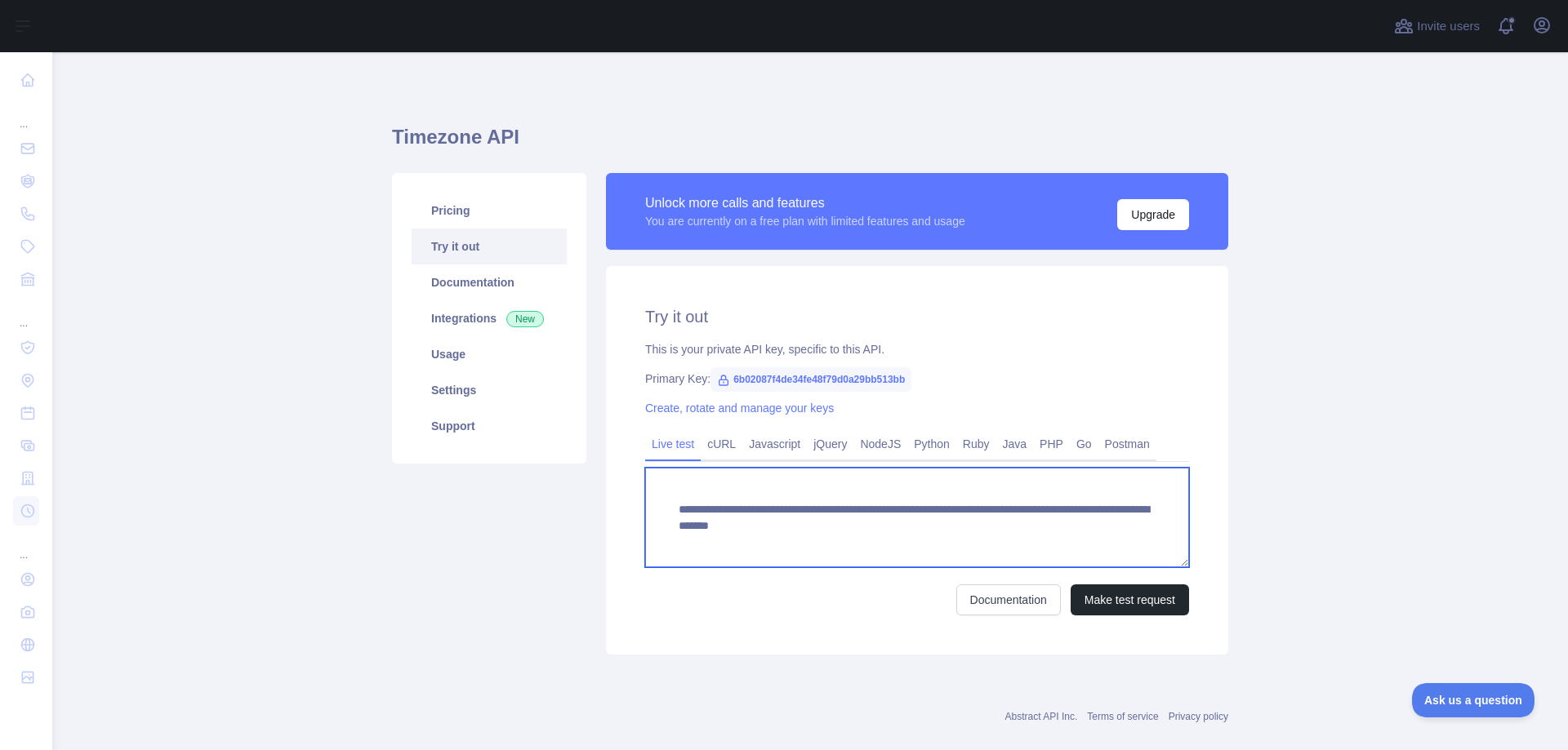
click at [851, 527] on textarea "**********" at bounding box center [917, 518] width 543 height 100
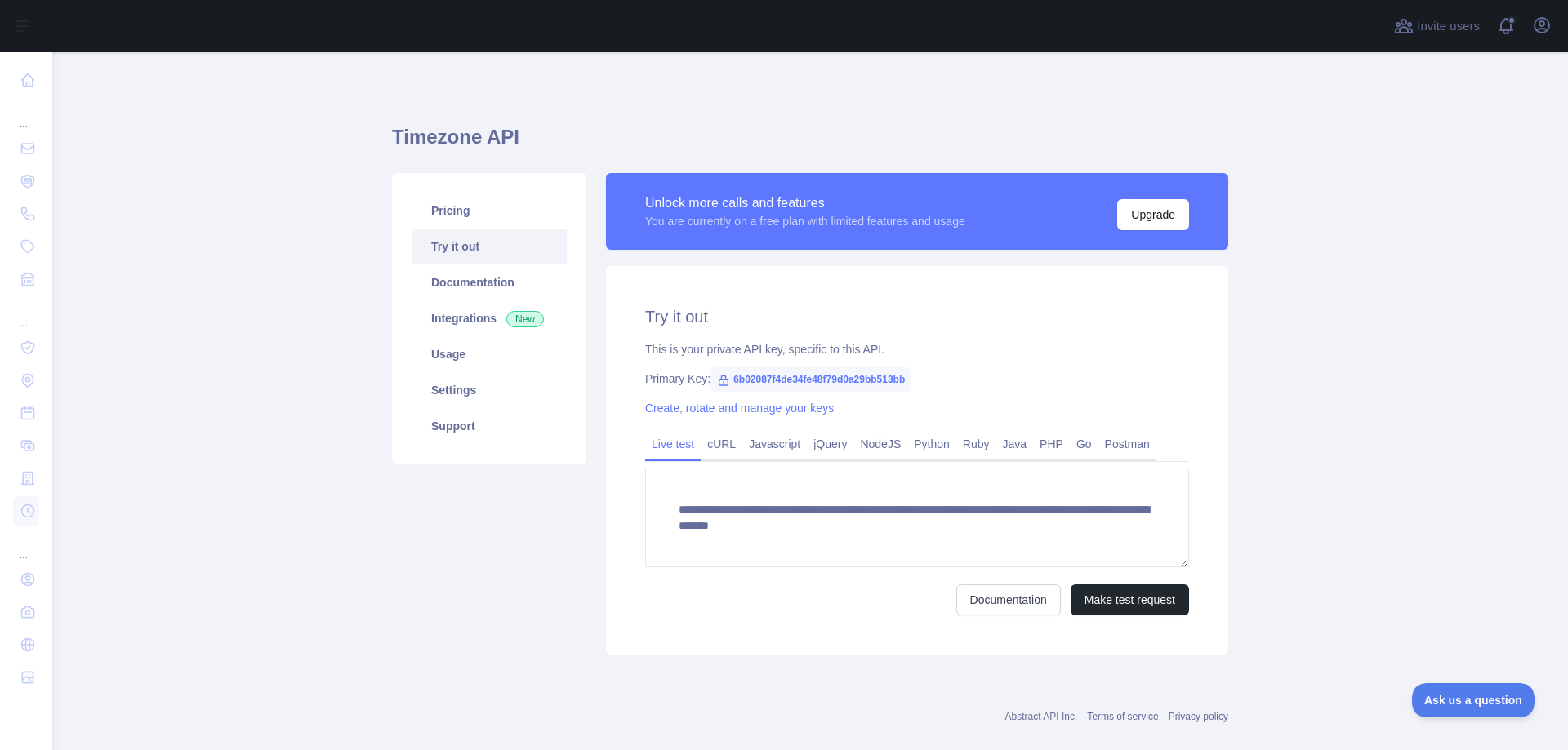
click at [515, 688] on div "Abstract API Inc. Terms of service Privacy policy" at bounding box center [810, 707] width 837 height 59
click at [1297, 358] on main "**********" at bounding box center [810, 402] width 1515 height 698
